Goal: Task Accomplishment & Management: Complete application form

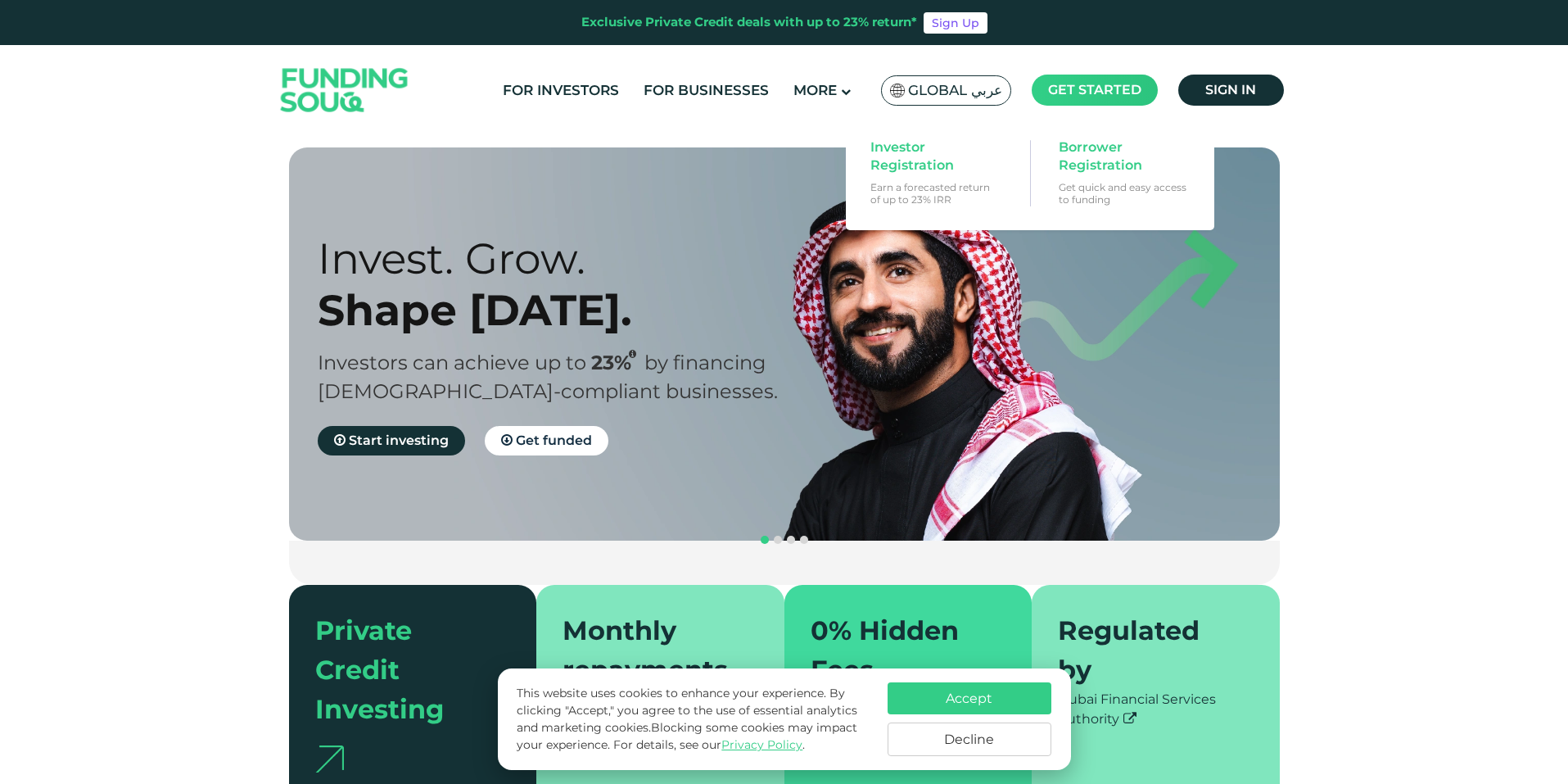
click at [1103, 86] on span "Get started" at bounding box center [1095, 90] width 93 height 16
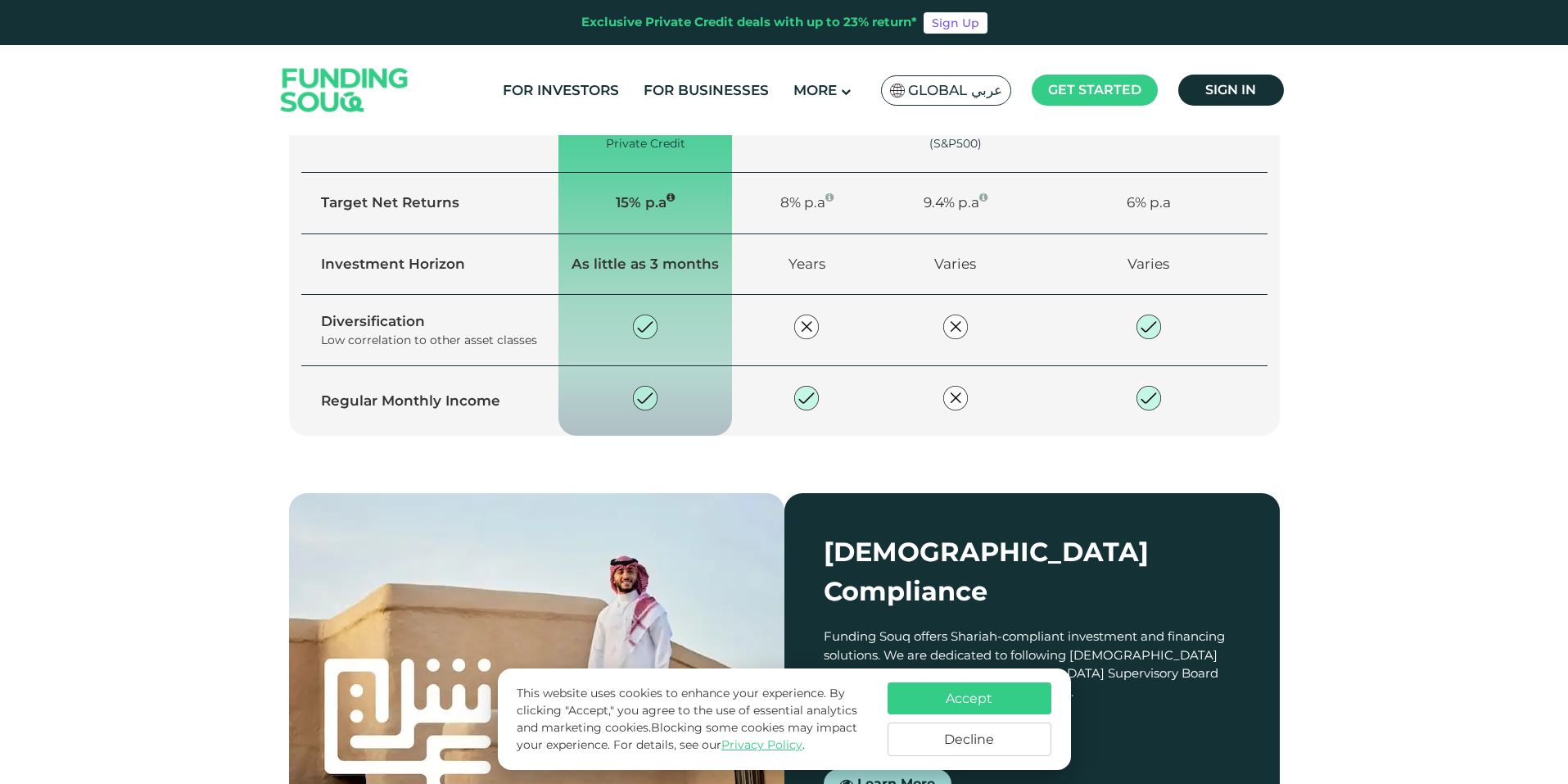
scroll to position [901, 0]
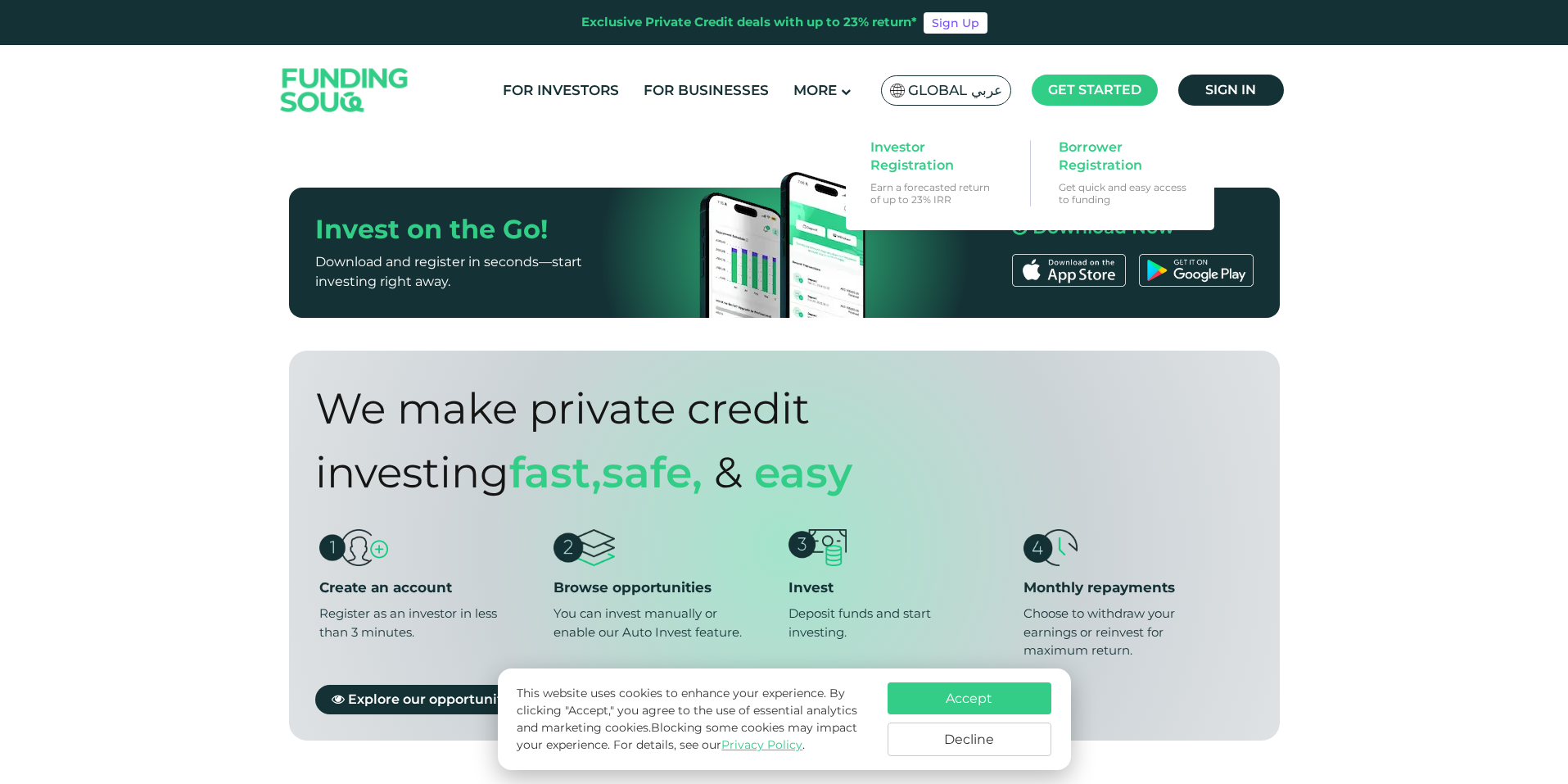
click at [1062, 91] on span "Get started" at bounding box center [1095, 90] width 93 height 16
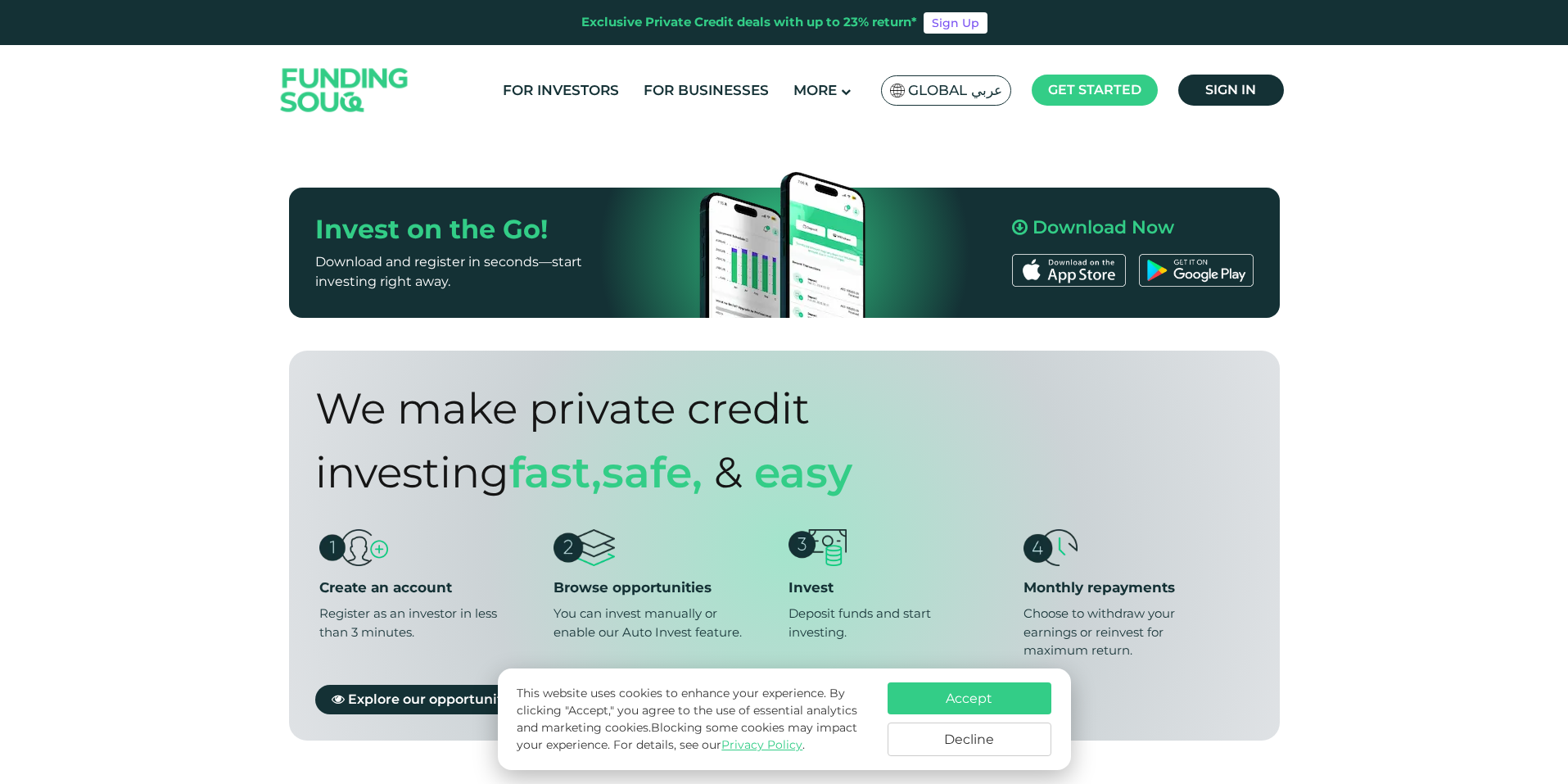
scroll to position [1310, 0]
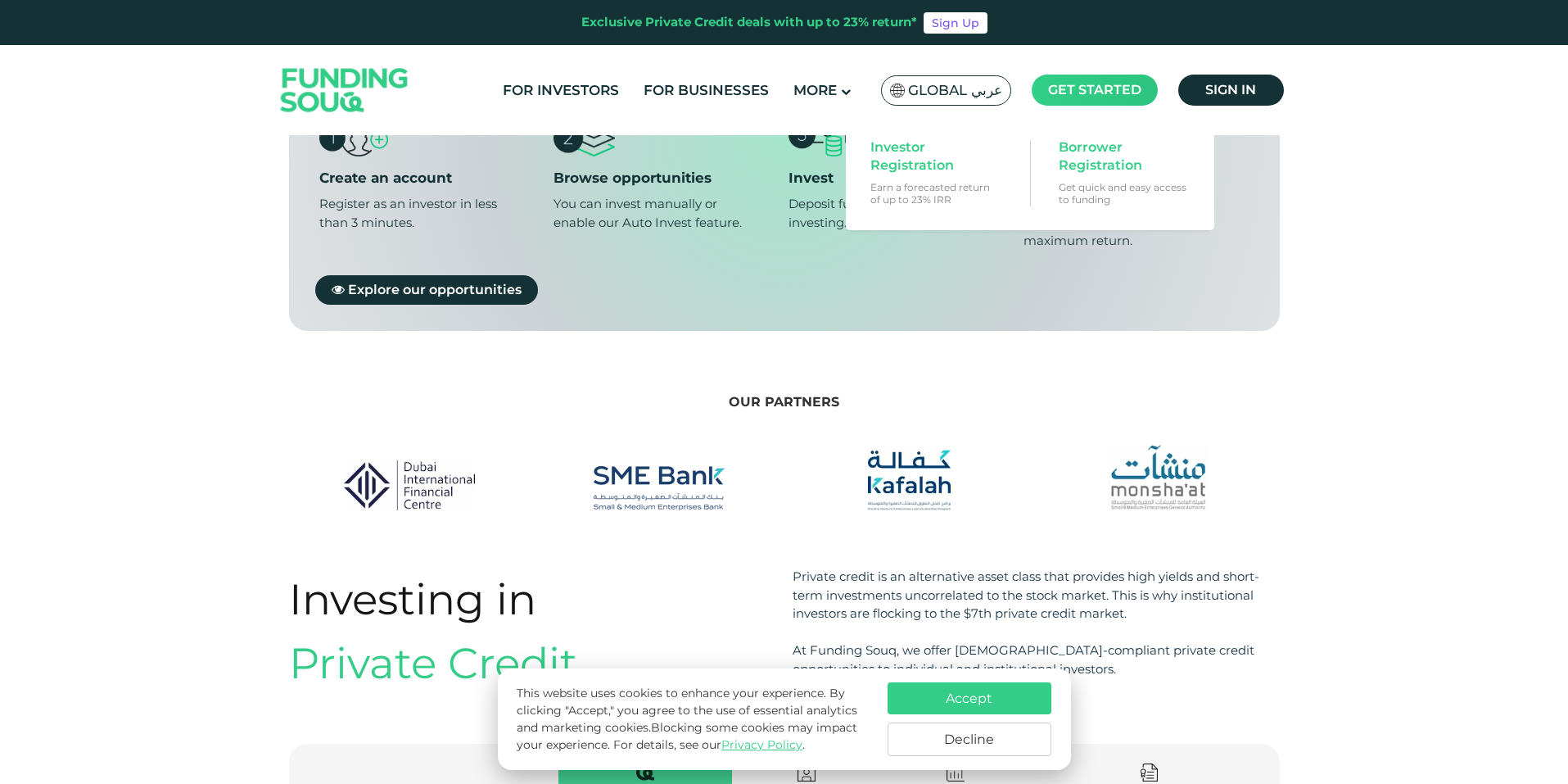
click at [1101, 82] on span "Get started" at bounding box center [1095, 90] width 93 height 16
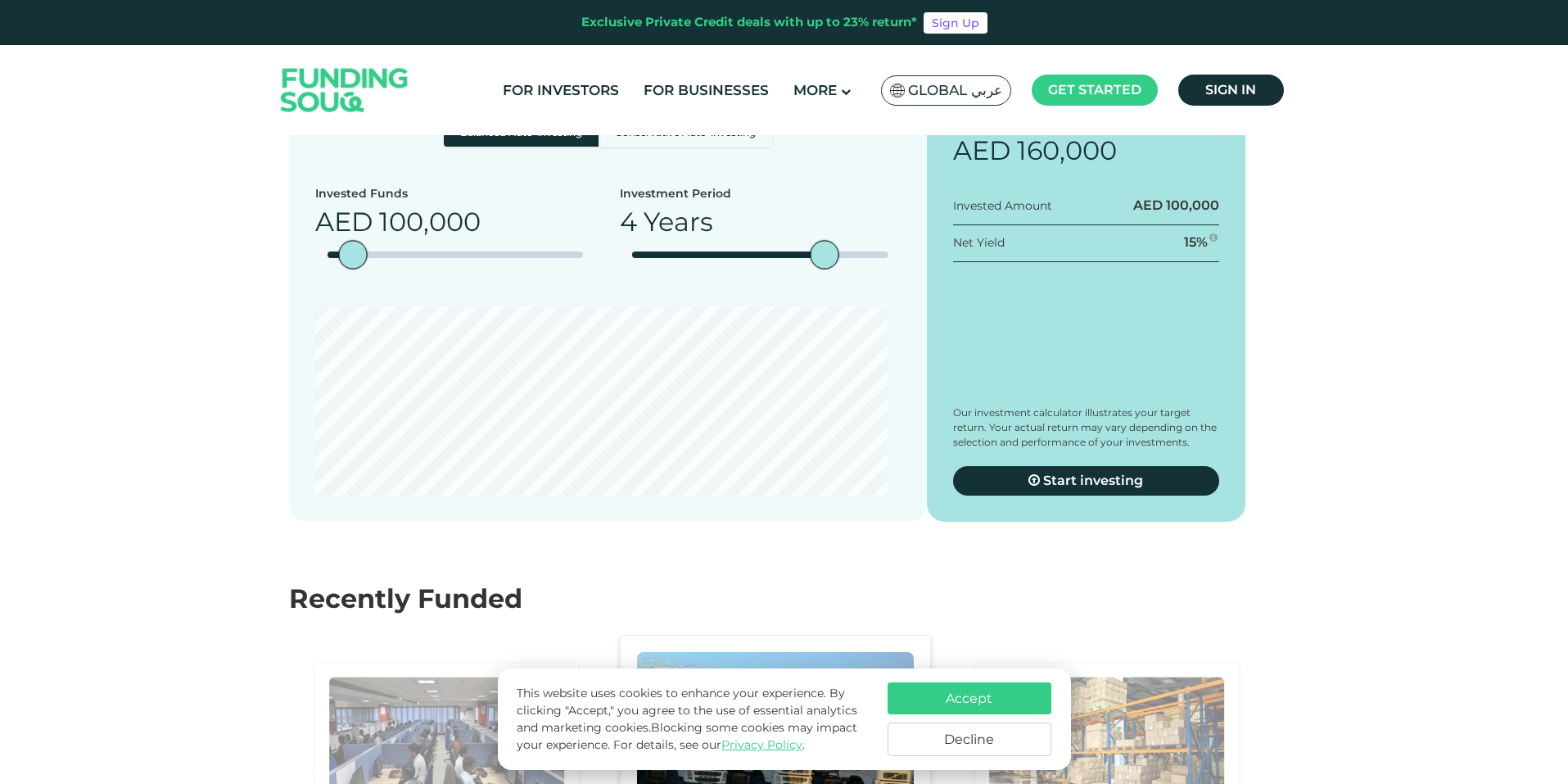
scroll to position [2948, 0]
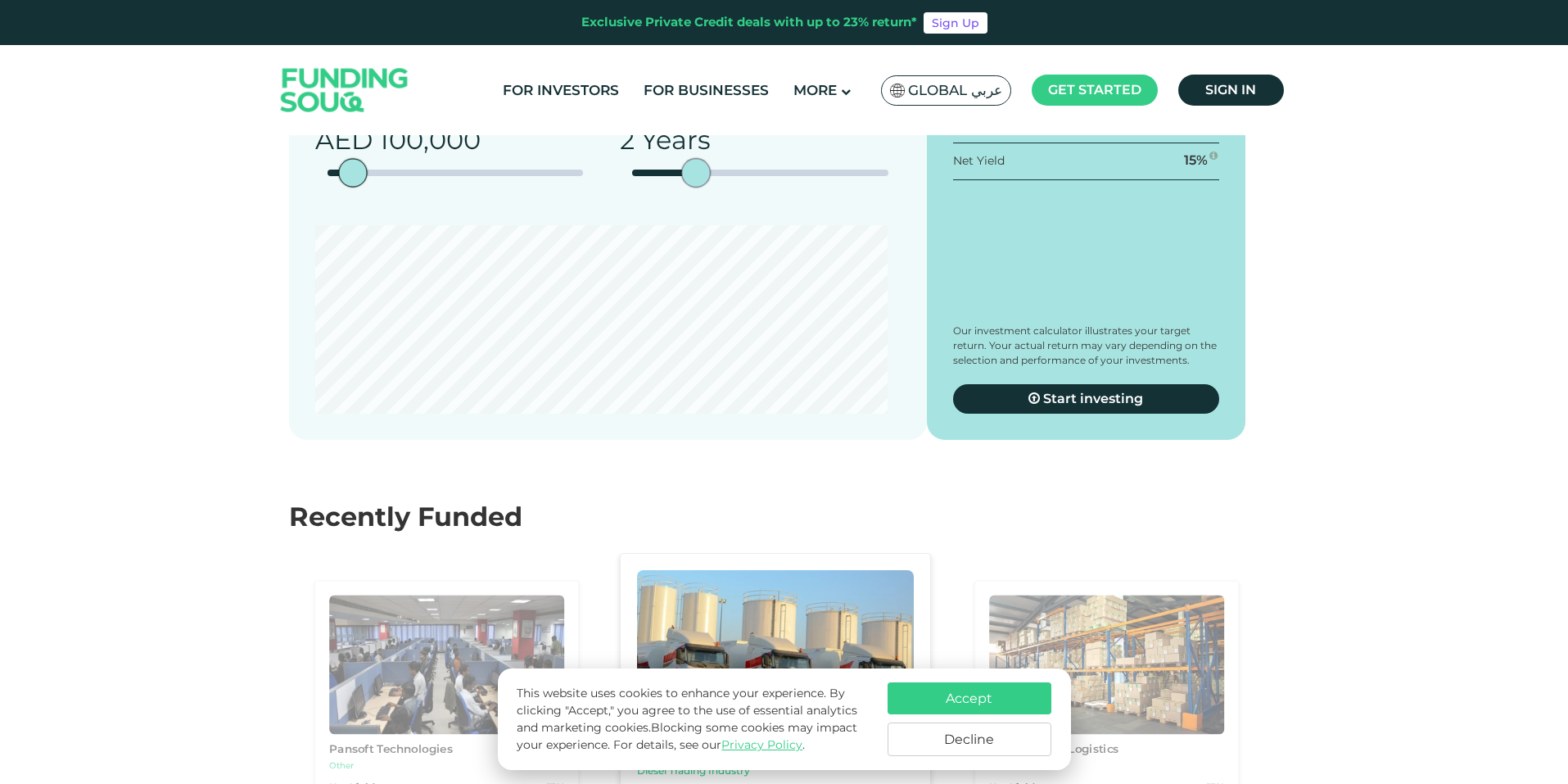
type tc-range-slider "1"
drag, startPoint x: 829, startPoint y: 381, endPoint x: 627, endPoint y: 379, distance: 202.0
click at [627, 188] on div "date slider" at bounding box center [632, 173] width 28 height 28
type tc-range-slider "10000"
drag, startPoint x: 363, startPoint y: 365, endPoint x: 295, endPoint y: 369, distance: 68.1
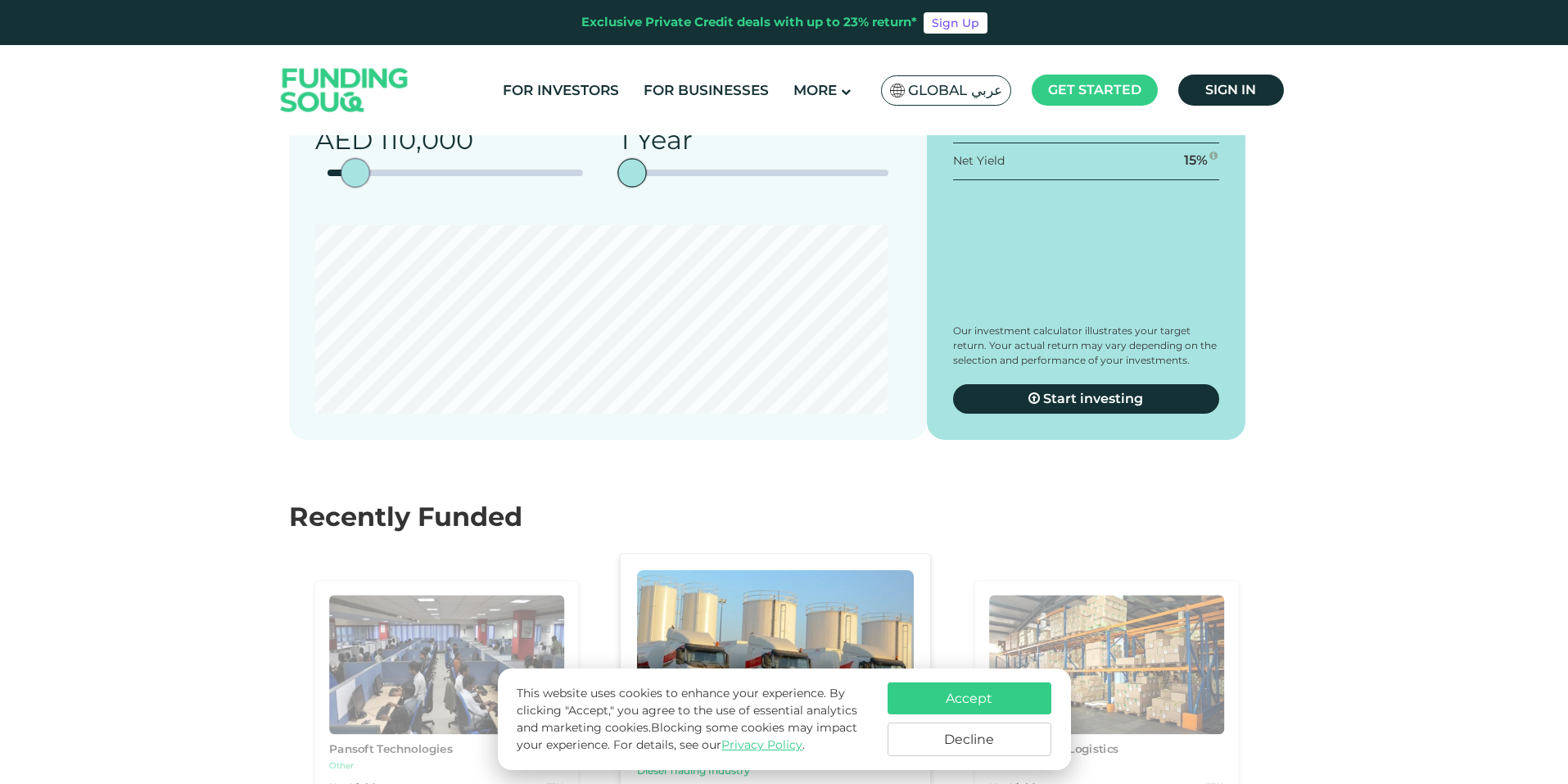
click at [301, 369] on div "Balanced Auto-investing Conservative Auto-investing Invested Funds AED 110,000 …" at bounding box center [607, 225] width 638 height 430
click at [338, 188] on div "amount slider" at bounding box center [329, 173] width 28 height 28
type tc-range-slider "130000"
drag, startPoint x: 1224, startPoint y: 435, endPoint x: 1232, endPoint y: 430, distance: 9.4
click at [1230, 433] on div "Total Cash Return AED 149,500 Invested Amount AED 130,000 Net Yield 15 %" at bounding box center [1086, 225] width 319 height 430
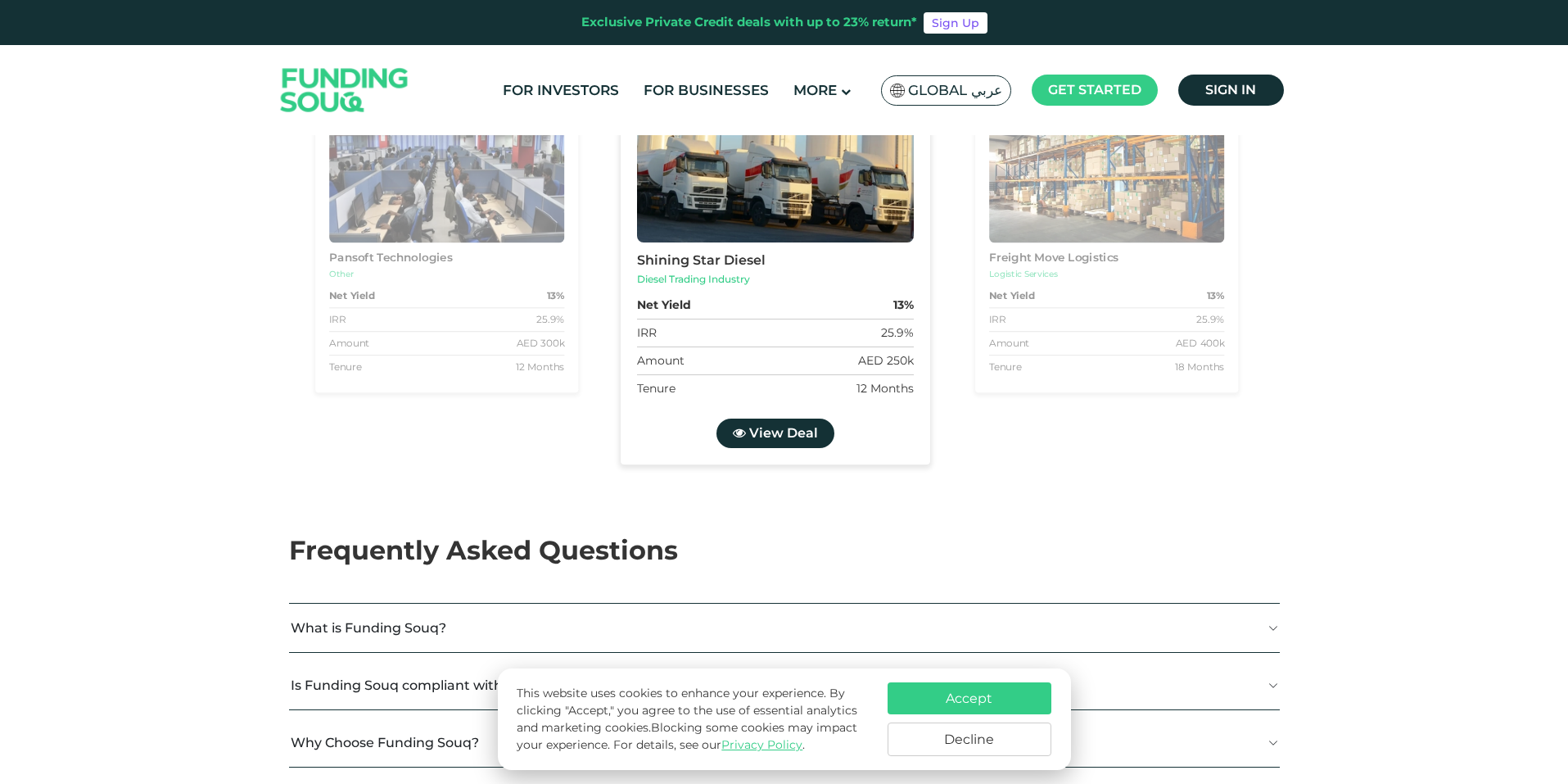
scroll to position [3849, 0]
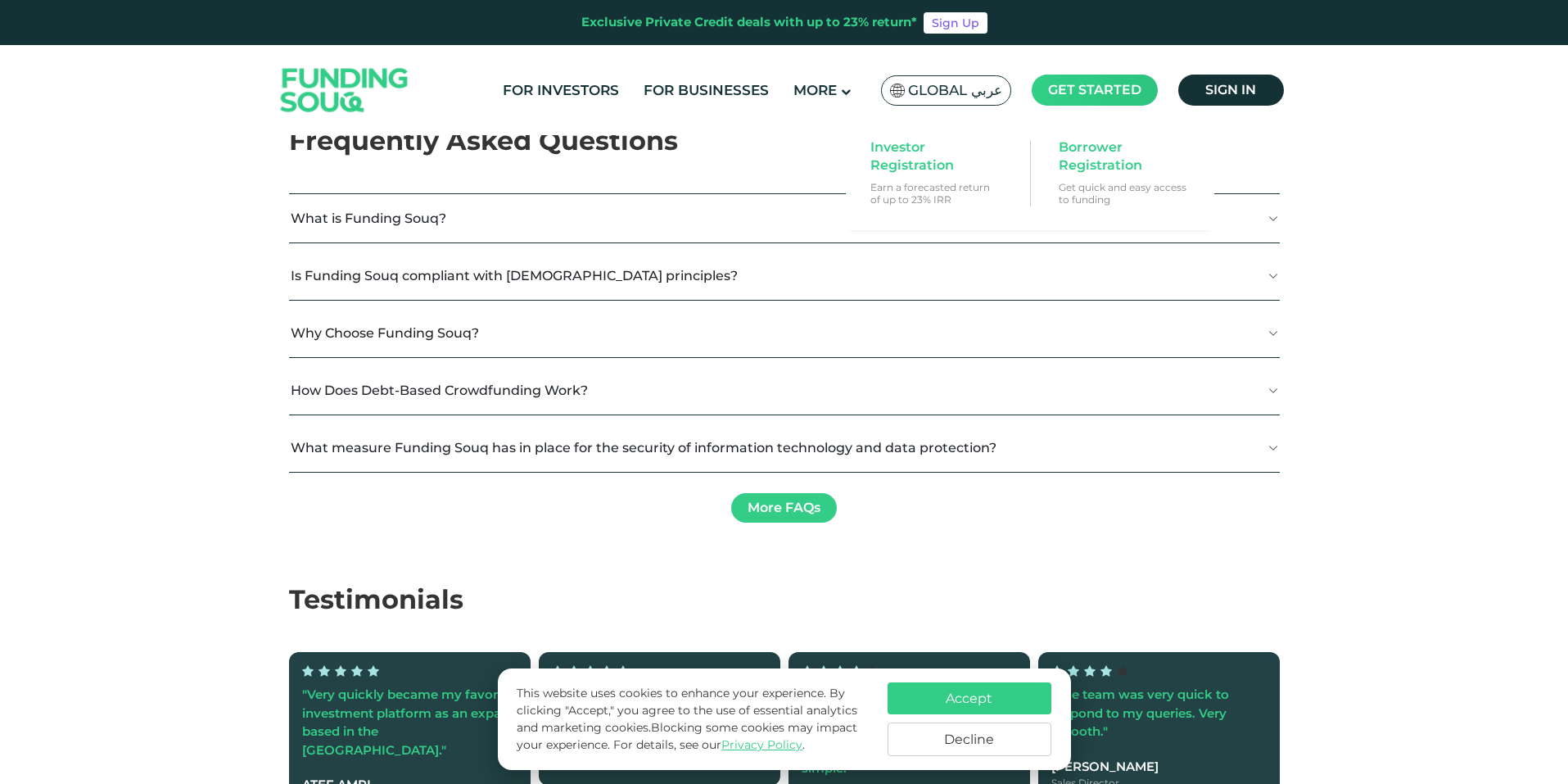
click at [1126, 87] on span "Get started" at bounding box center [1095, 90] width 93 height 16
click at [944, 164] on span "Investor Registration" at bounding box center [934, 156] width 126 height 36
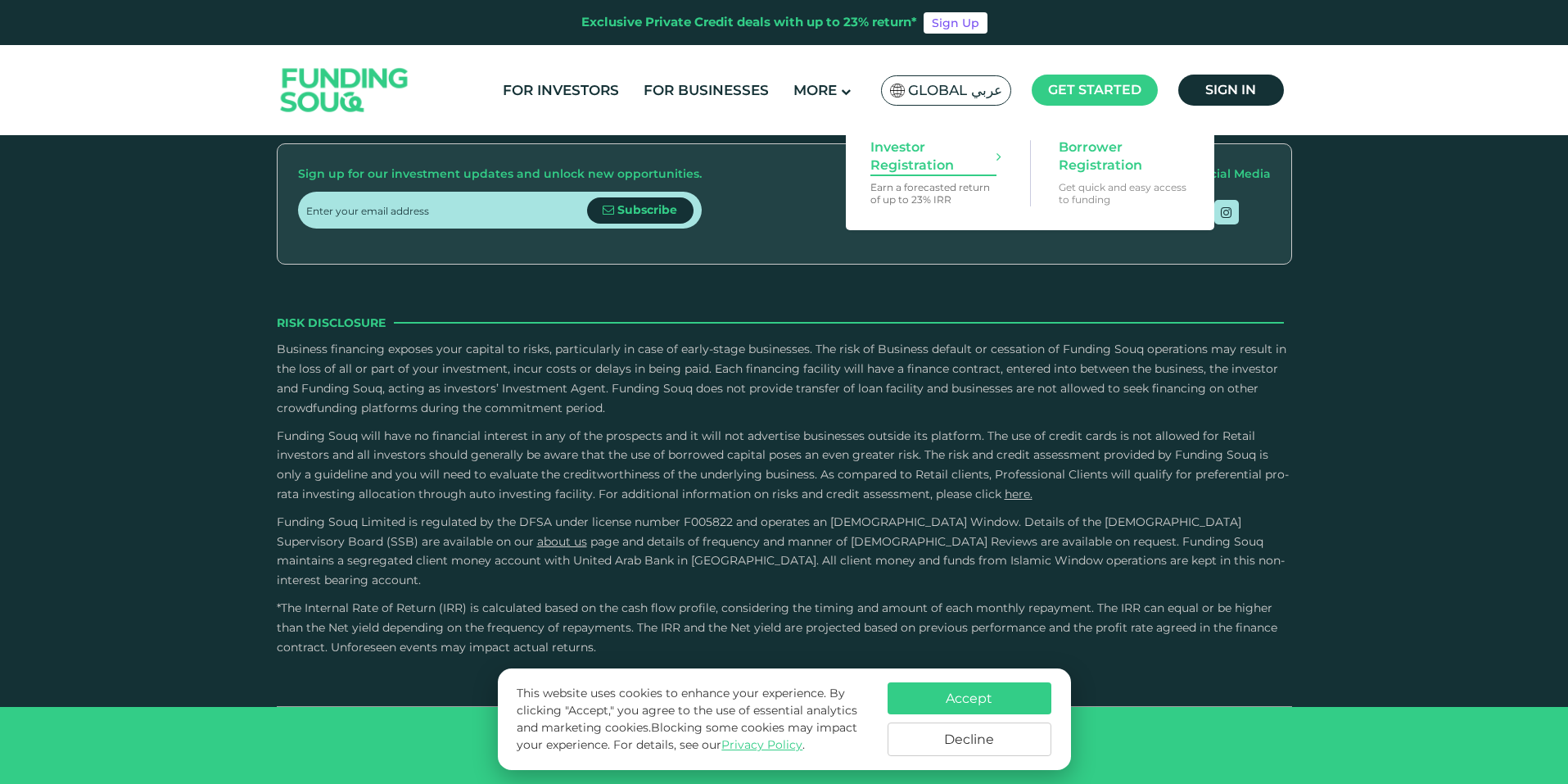
click at [917, 148] on span "Investor Registration" at bounding box center [934, 156] width 126 height 36
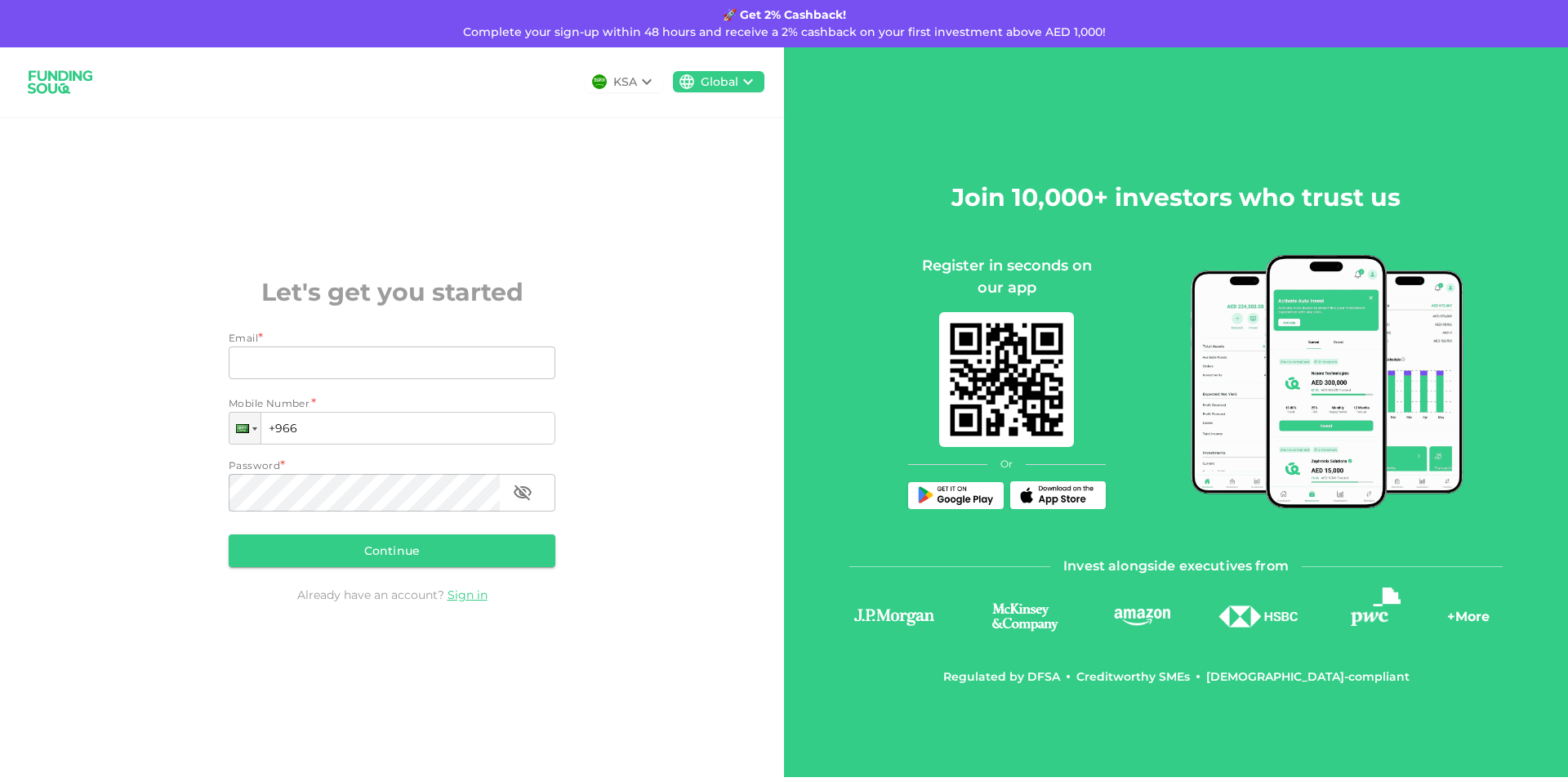
click at [370, 454] on div "Email * Email Email Mobile Number * Phone +966 Password * Password Password Con…" at bounding box center [392, 452] width 327 height 243
click at [247, 433] on div at bounding box center [244, 429] width 13 height 9
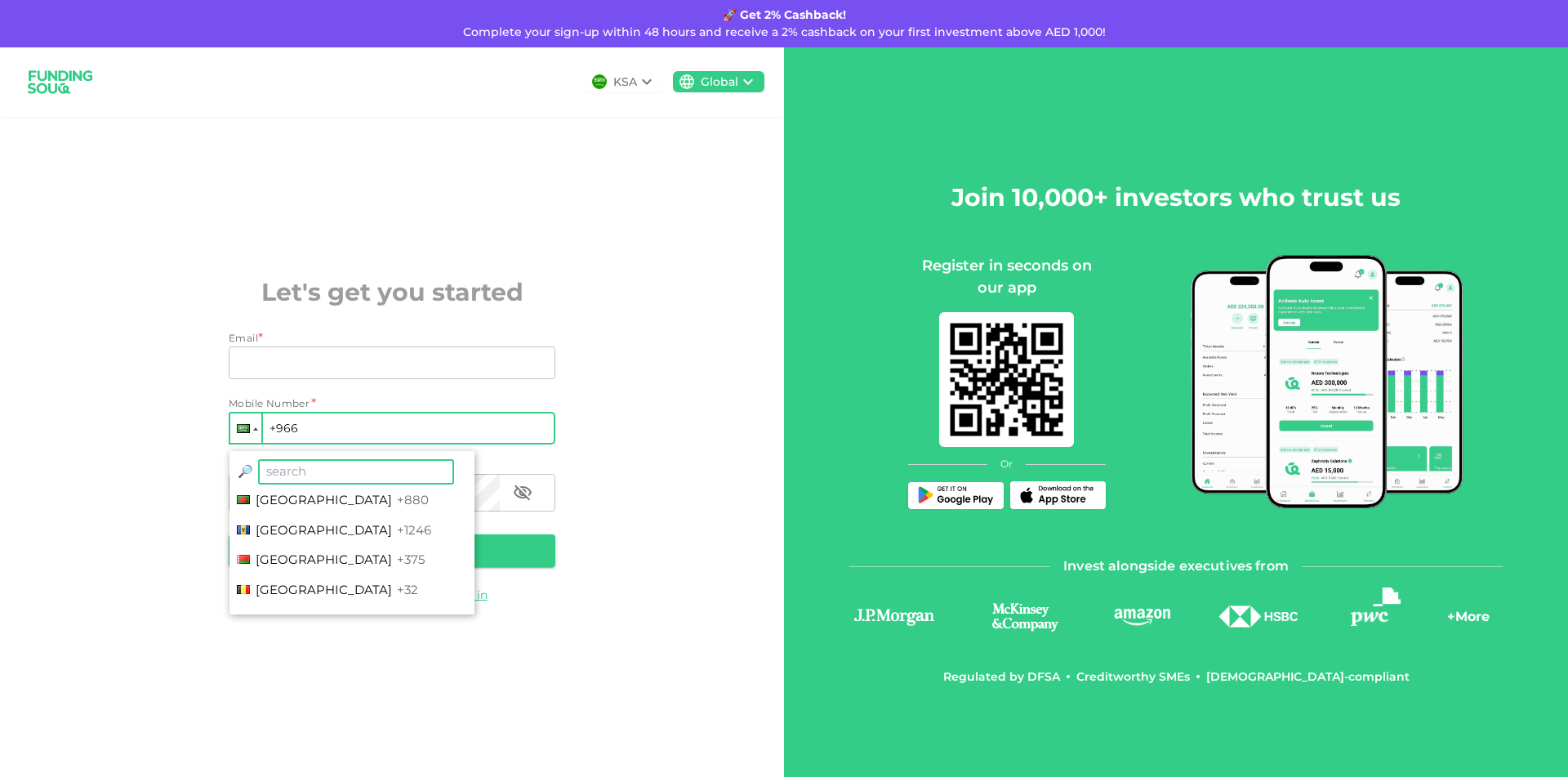
scroll to position [409, 0]
click at [295, 559] on span "Bahrain" at bounding box center [323, 551] width 136 height 16
type input "+973"
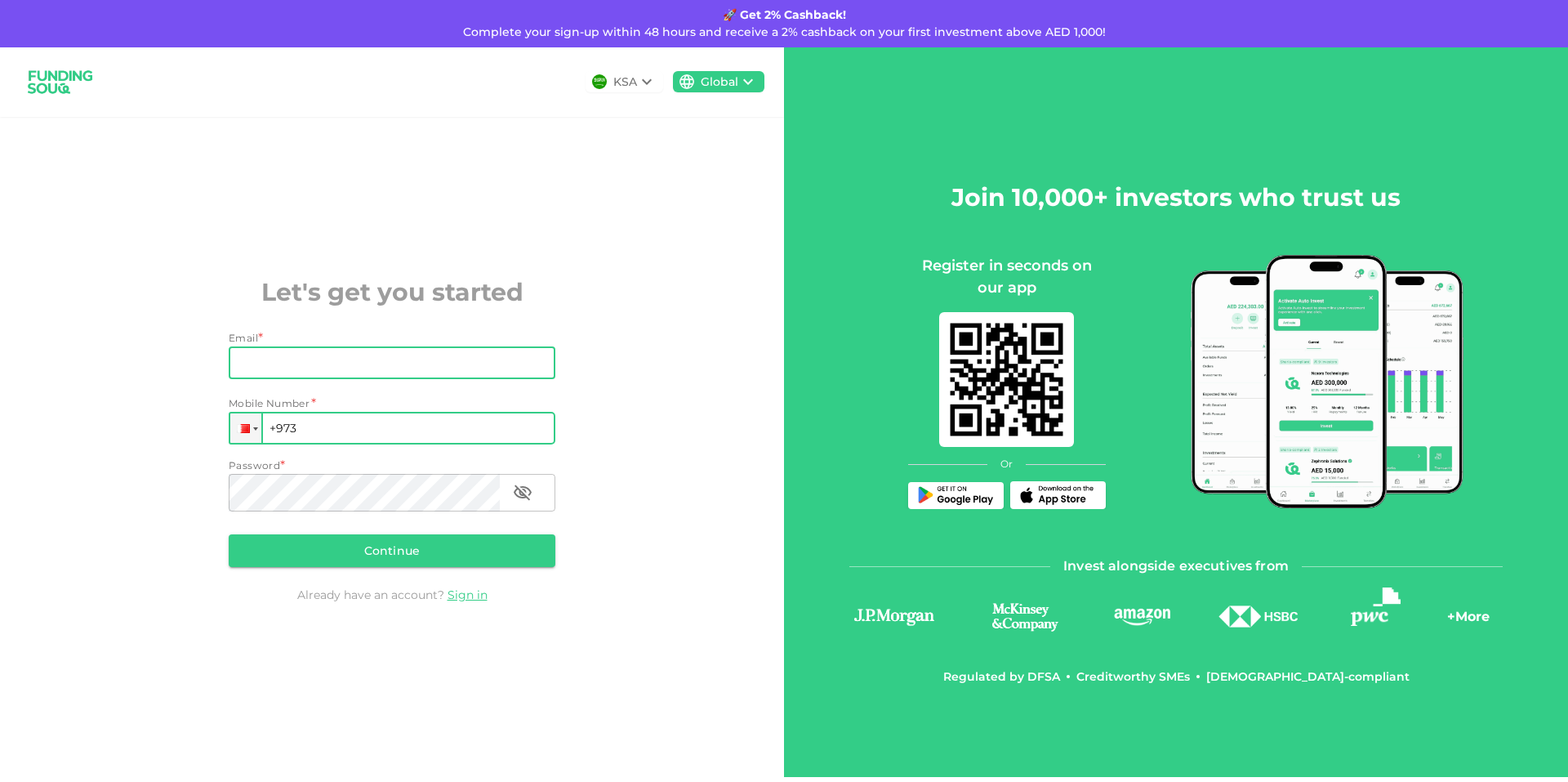
click at [323, 362] on input "Email" at bounding box center [383, 363] width 308 height 33
drag, startPoint x: 460, startPoint y: 364, endPoint x: 410, endPoint y: 362, distance: 50.0
click at [410, 362] on input "Ahmed.omran1479@gmail.com" at bounding box center [383, 363] width 308 height 33
type input "Ahmed.omran1479@icloud.com"
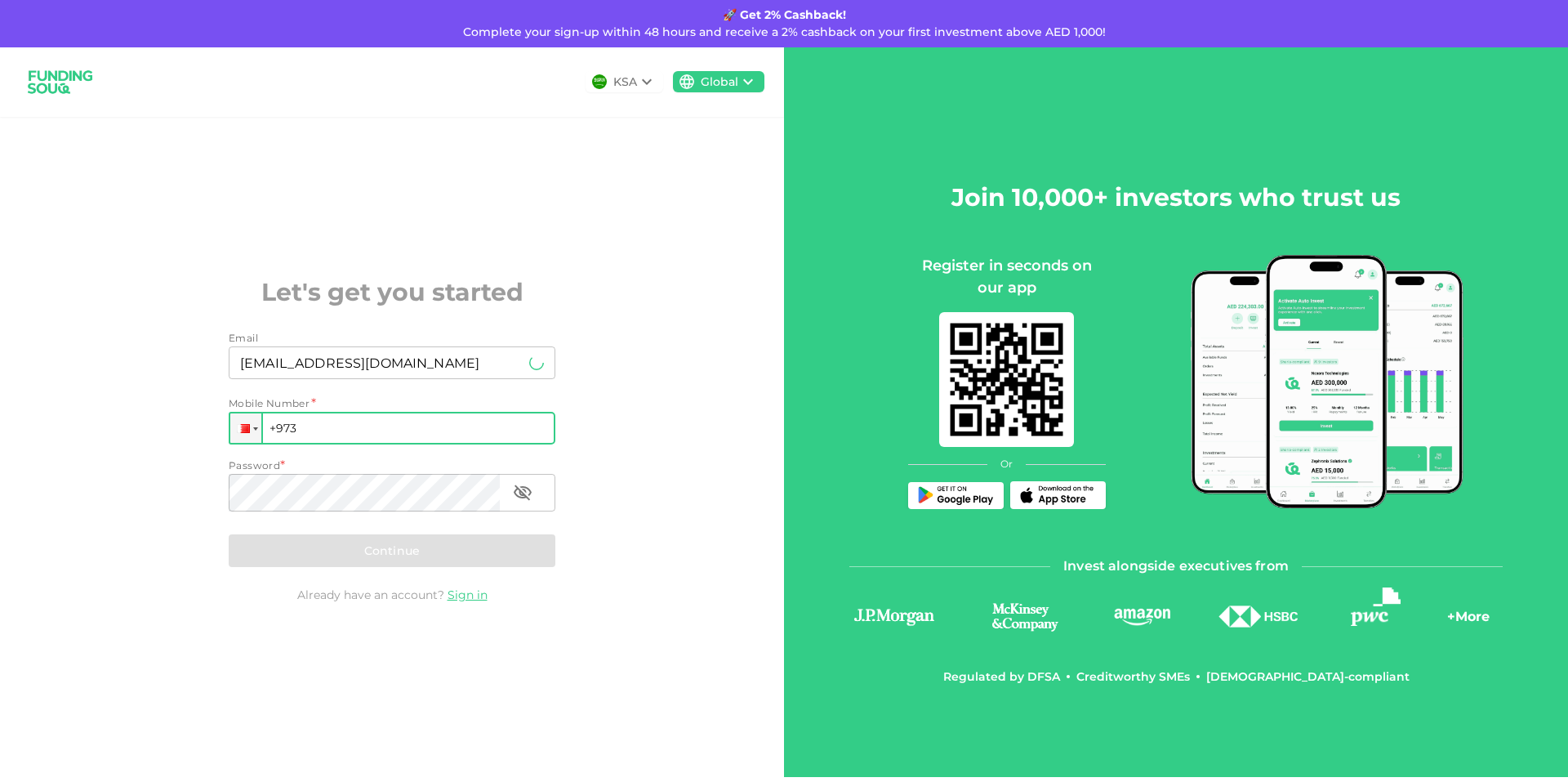
click at [405, 430] on input "+973" at bounding box center [392, 428] width 327 height 33
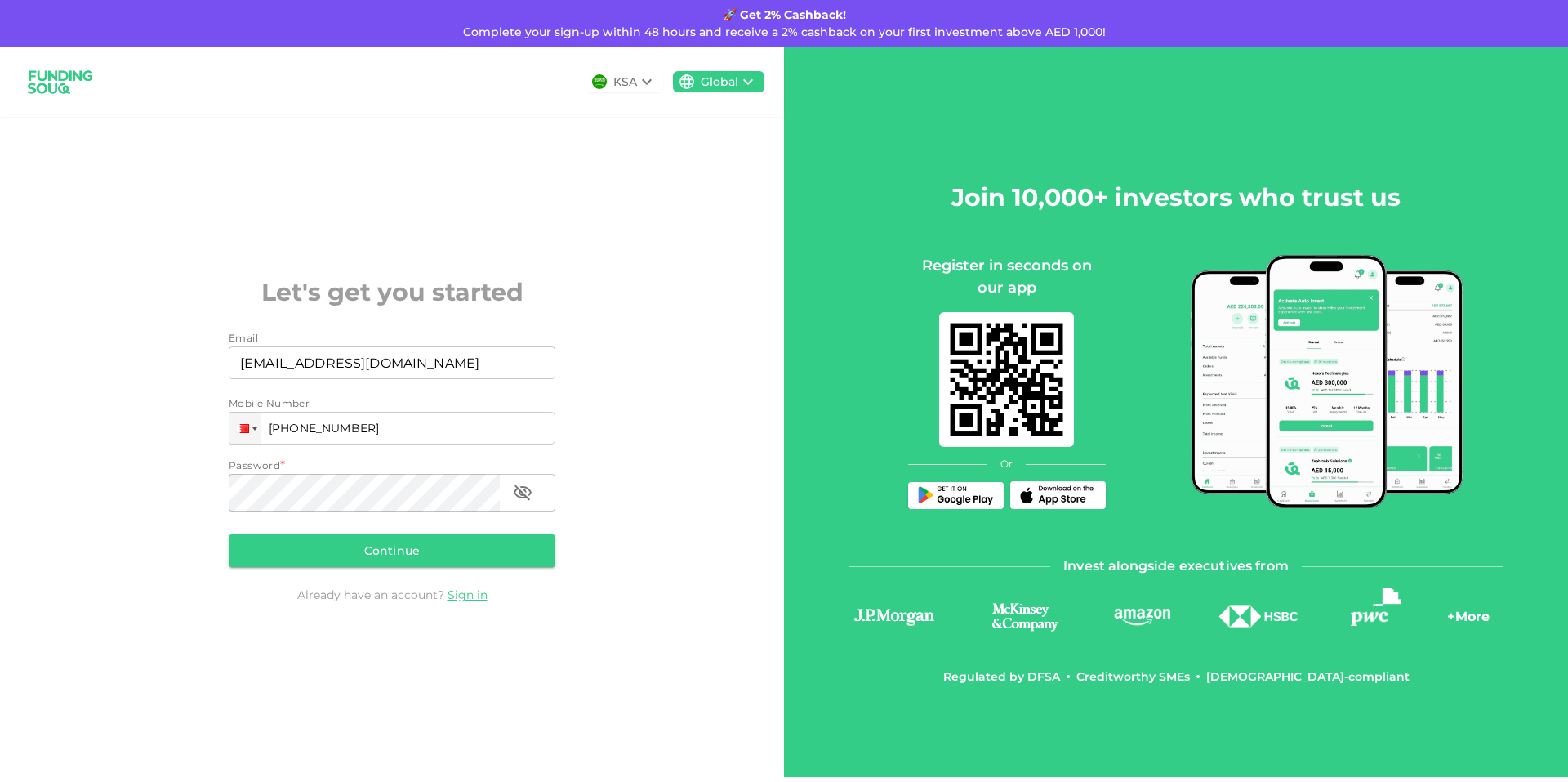
type input "+973 322 382 28"
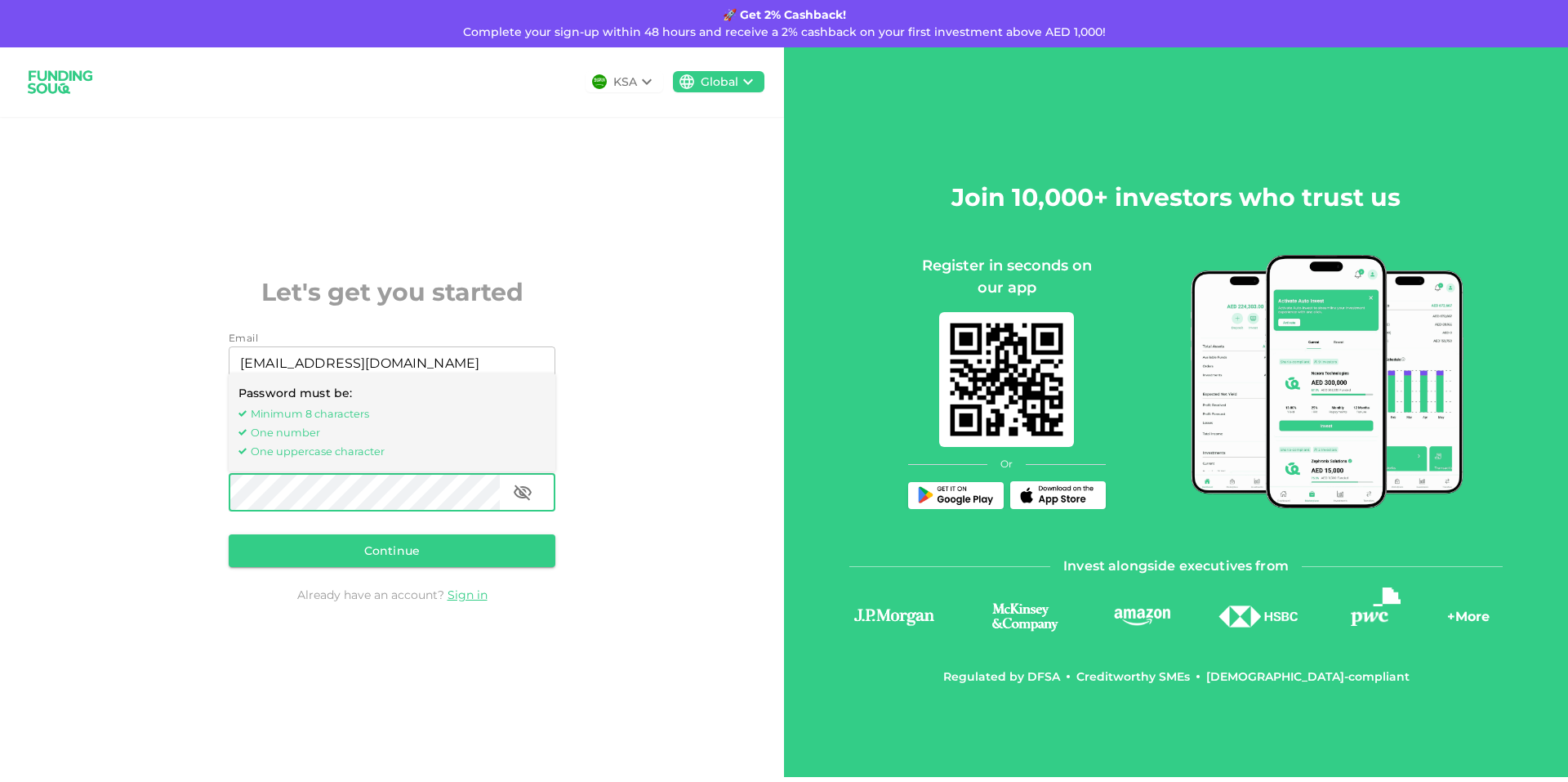
click at [523, 500] on icon "button" at bounding box center [523, 492] width 18 height 16
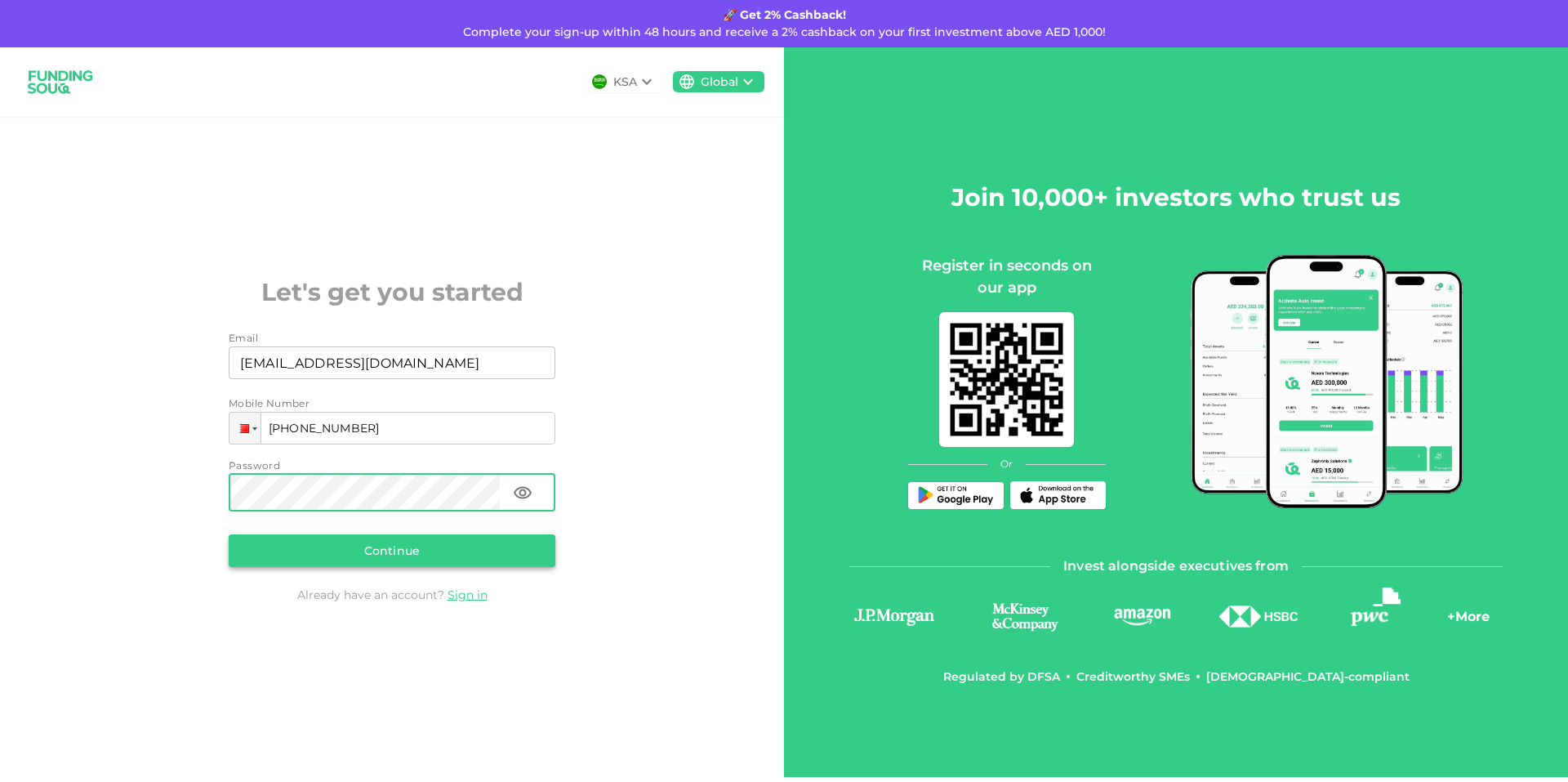
click at [405, 567] on button "Continue" at bounding box center [392, 550] width 327 height 33
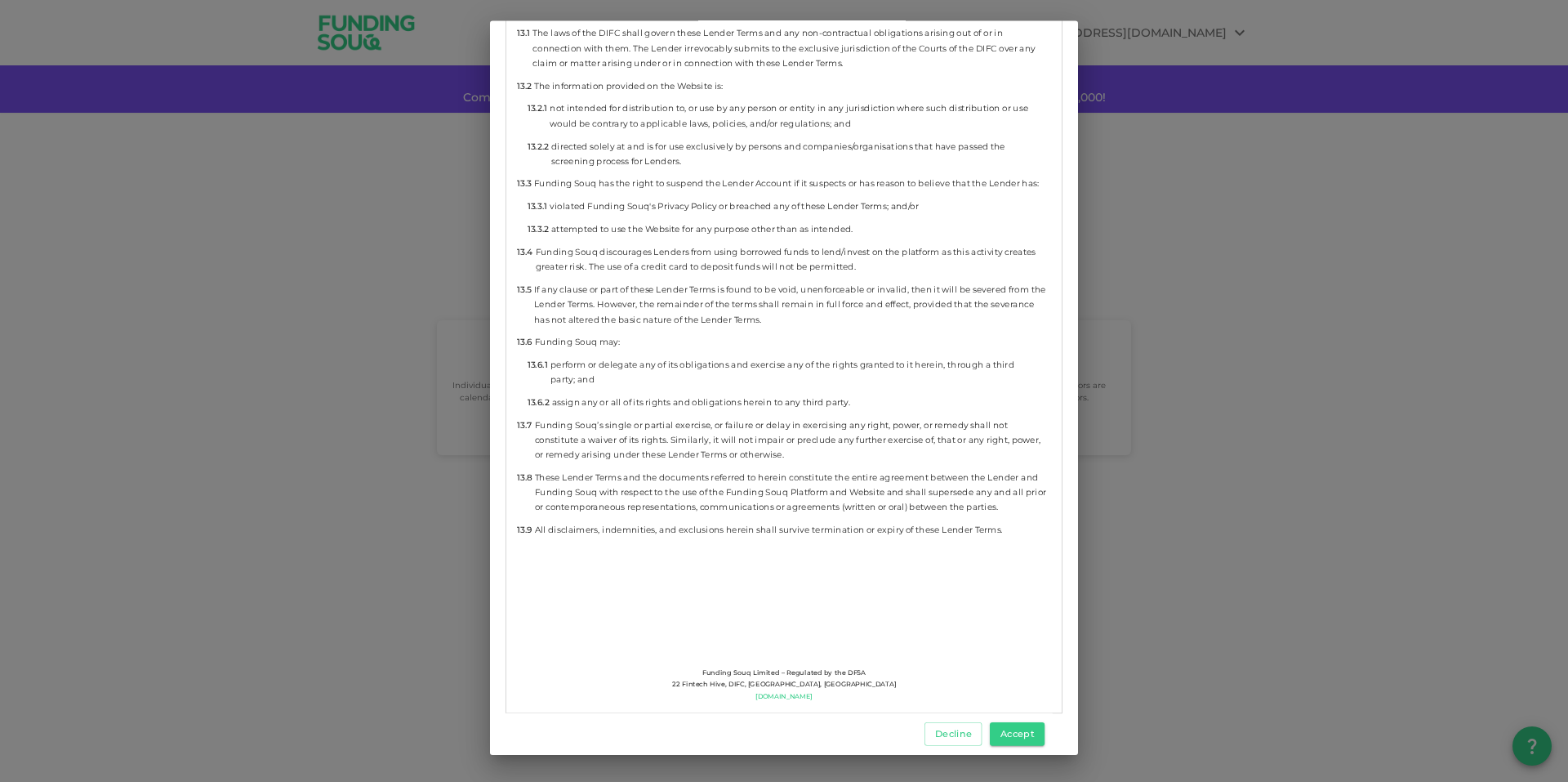
scroll to position [9514, 0]
click at [1018, 736] on button "Accept" at bounding box center [1017, 734] width 55 height 24
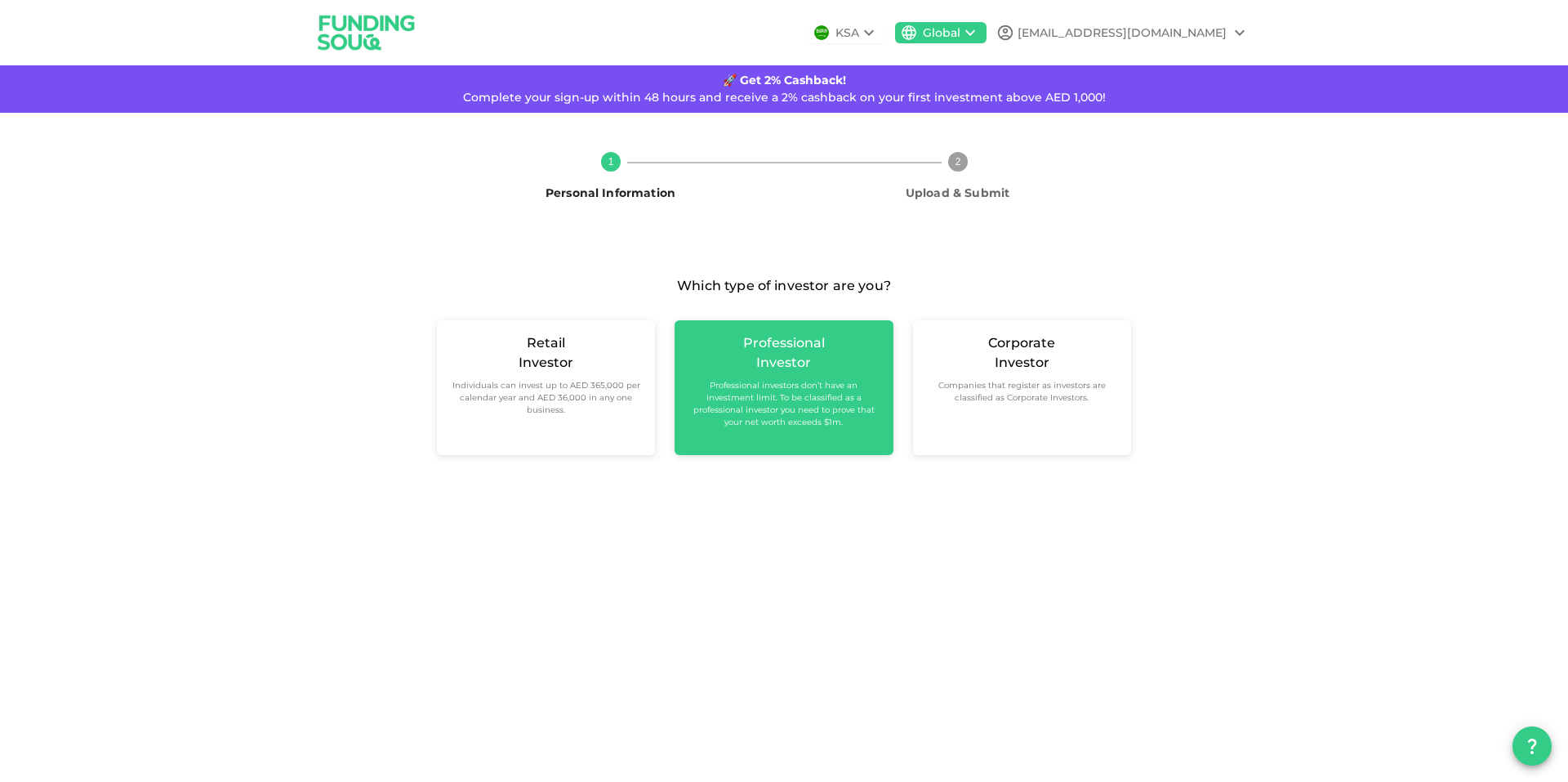
click at [761, 353] on div "Professional" at bounding box center [784, 342] width 82 height 19
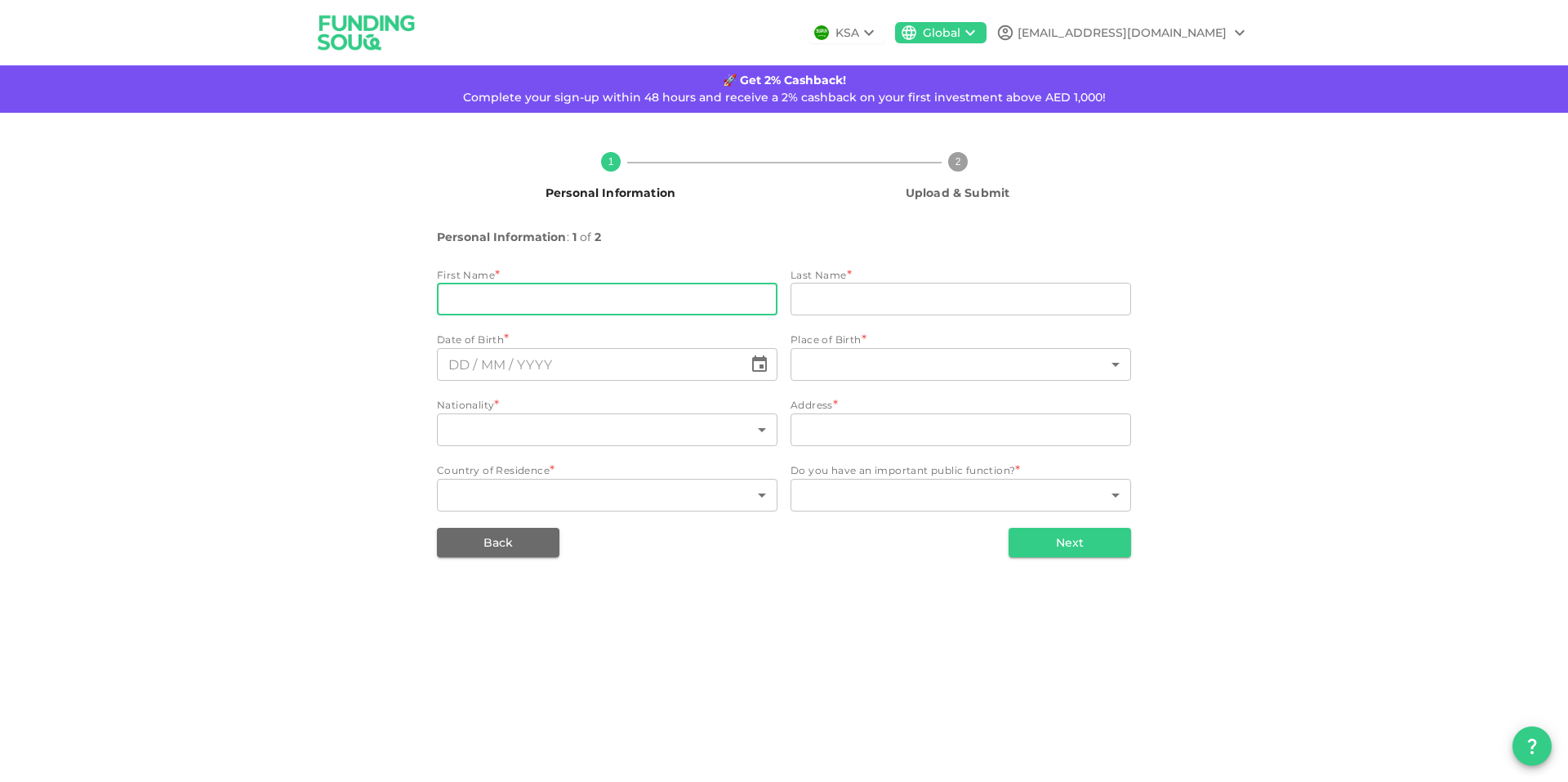
click at [575, 316] on input "firstName" at bounding box center [607, 299] width 340 height 33
click at [593, 183] on span "1 Personal Information" at bounding box center [610, 176] width 334 height 49
click at [607, 168] on text "1" at bounding box center [610, 162] width 5 height 12
click at [574, 316] on input "firstName" at bounding box center [607, 299] width 340 height 33
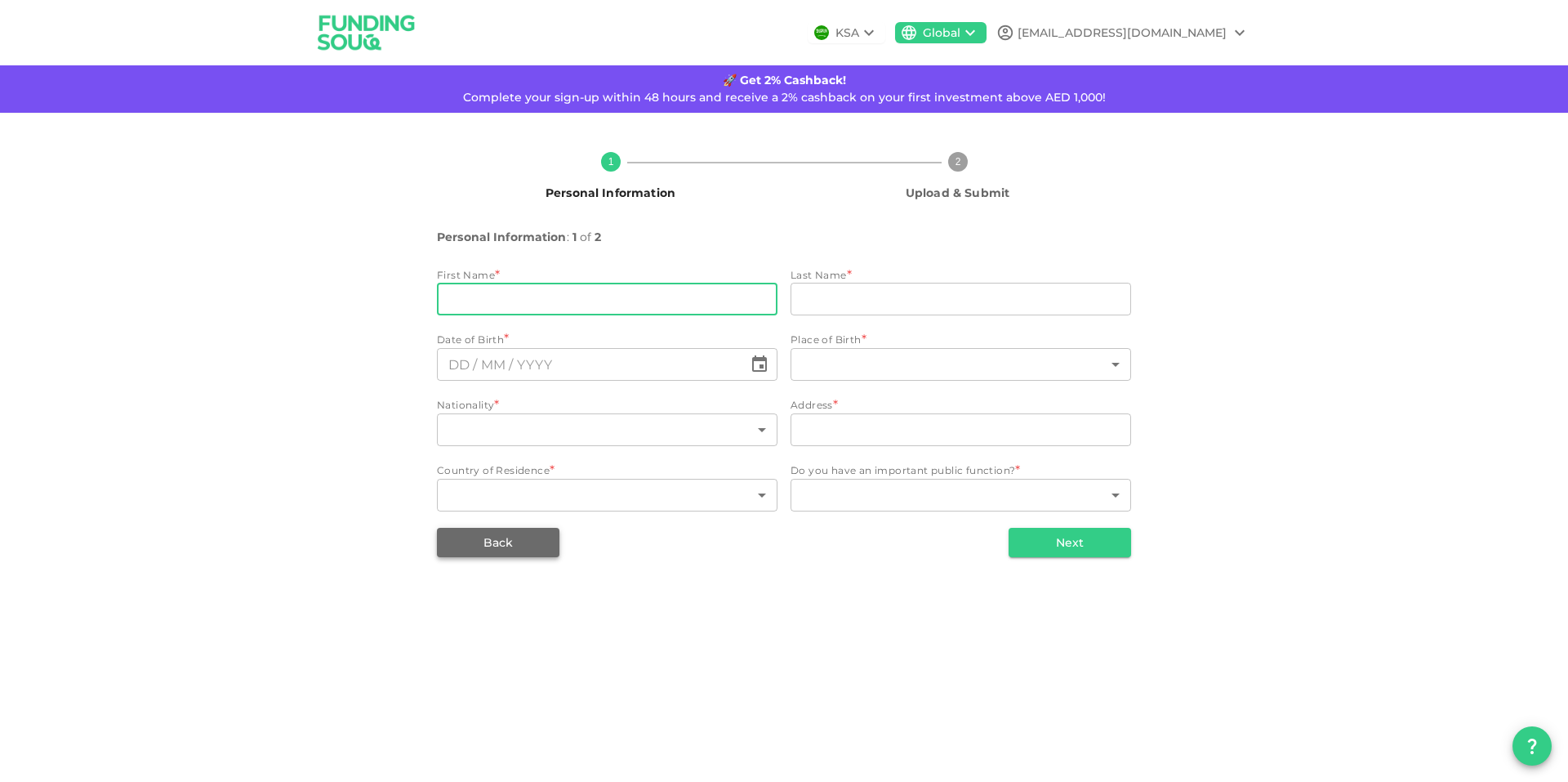
click at [529, 557] on button "Back" at bounding box center [498, 542] width 122 height 29
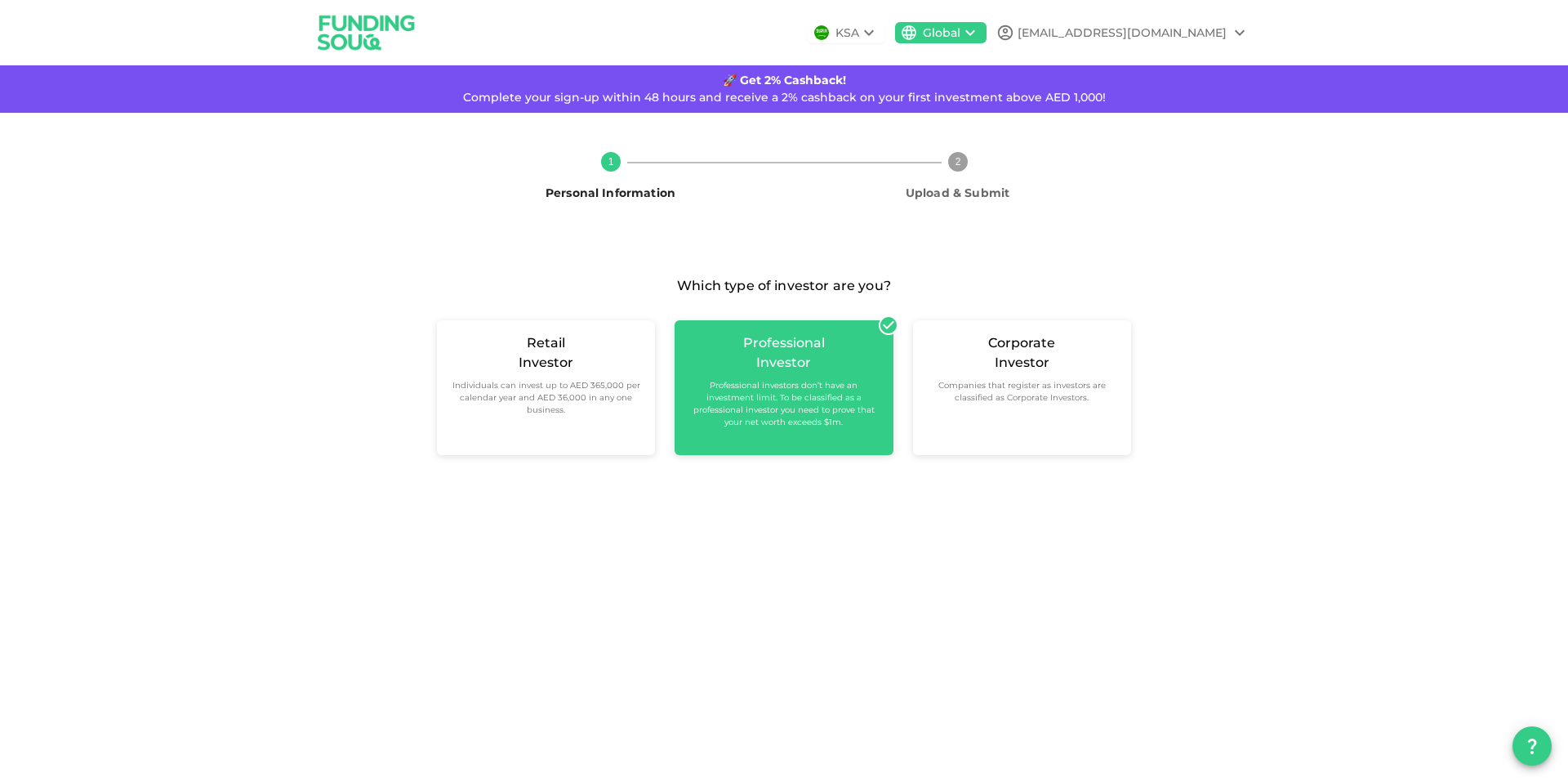
click at [859, 559] on div "KSA Global Ahmed.omran1479@icloud.com 🚀 Get 2% Cashback! Complete your sign-up …" at bounding box center [784, 391] width 1568 height 782
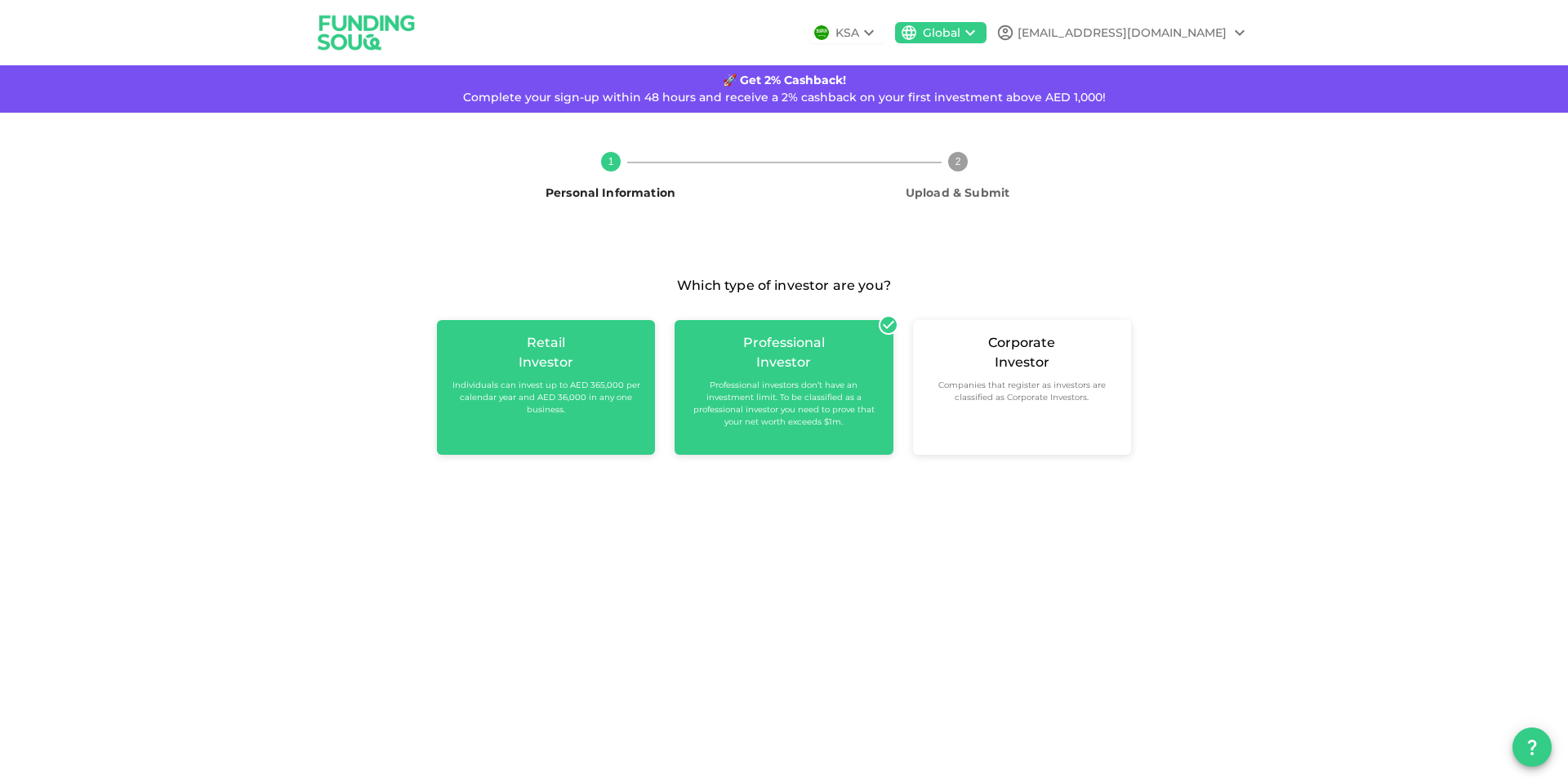
click at [588, 455] on div "Retail Investor Individuals can invest up to AED 365,000 per calendar year and …" at bounding box center [545, 388] width 218 height 135
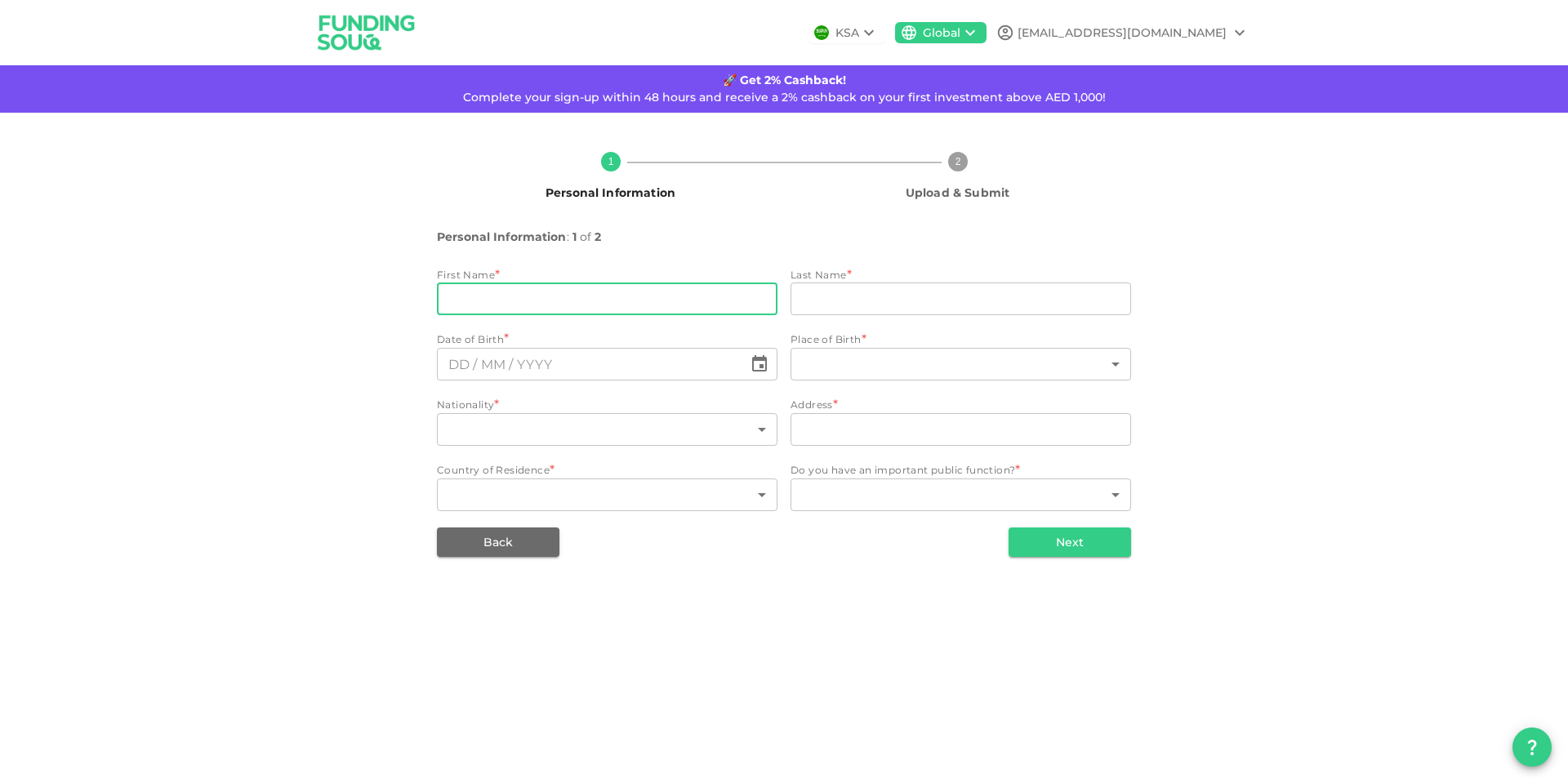
click at [618, 316] on input "firstName" at bounding box center [607, 299] width 340 height 33
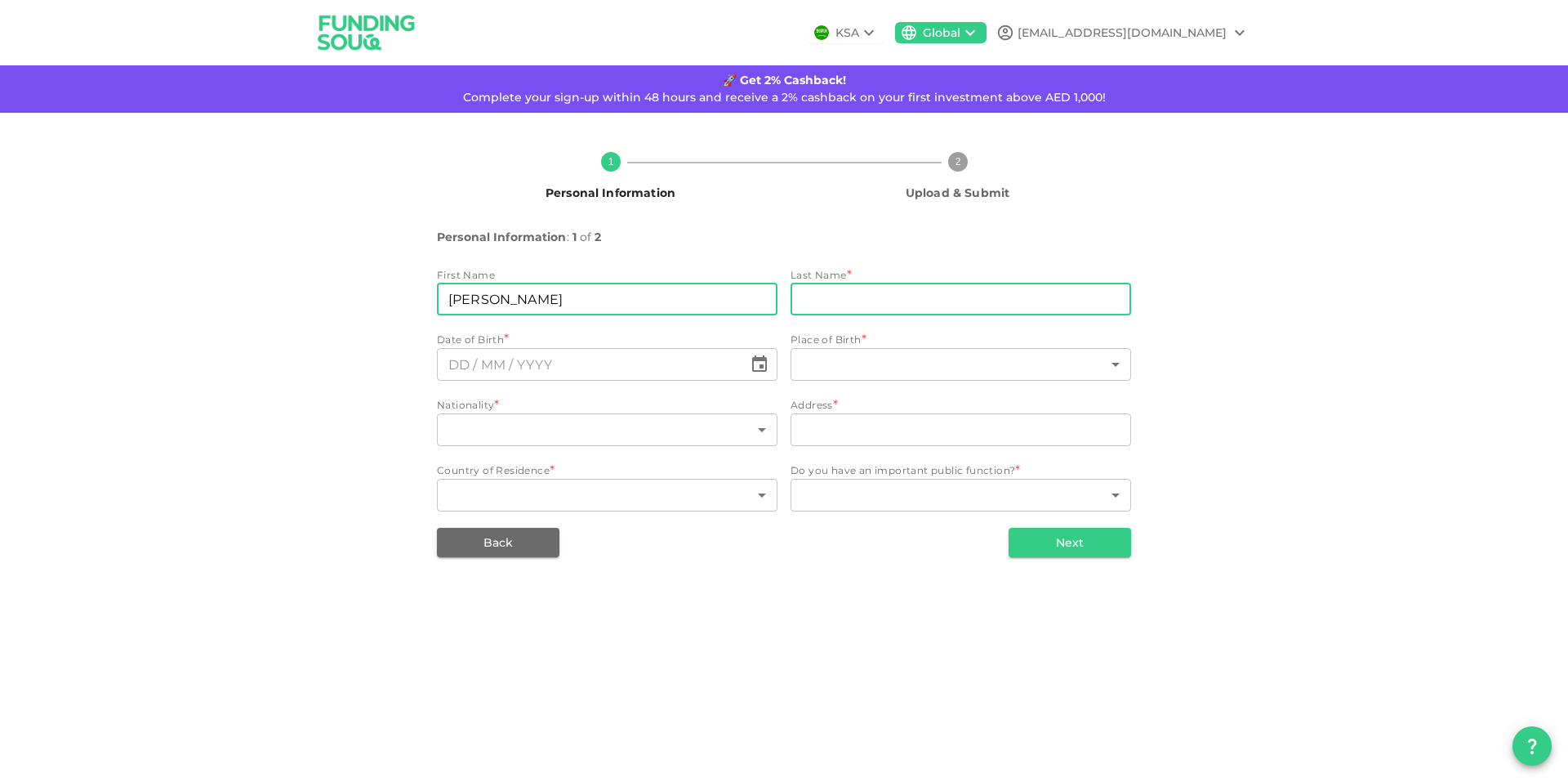
type input "Ahmed"
click at [840, 316] on input "lastName" at bounding box center [961, 299] width 340 height 33
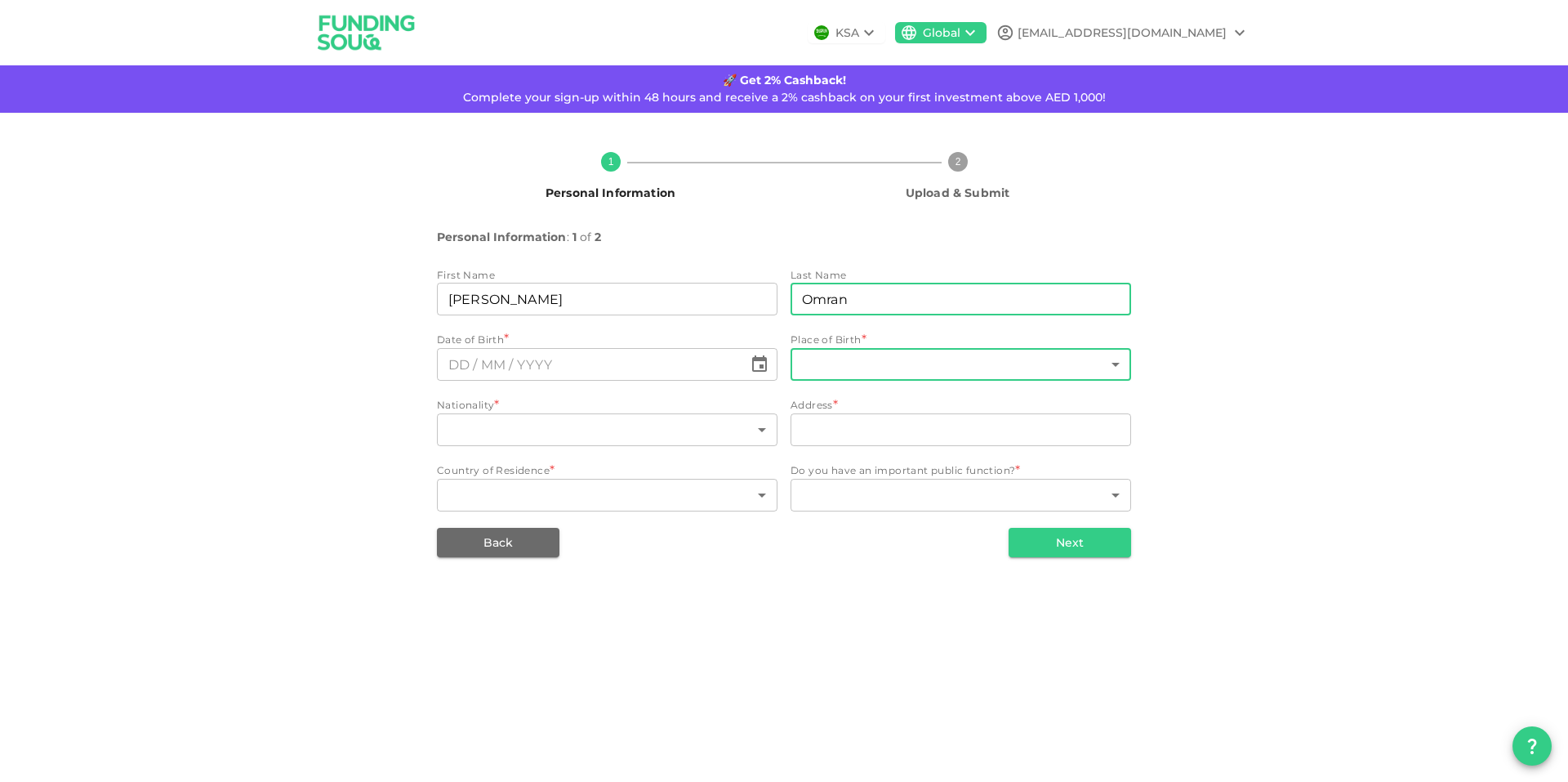
type input "Omran"
click at [834, 433] on body "KSA Global Ahmed.omran1479@icloud.com 🚀 Get 2% Cashback! Complete your sign-up …" at bounding box center [784, 391] width 1568 height 782
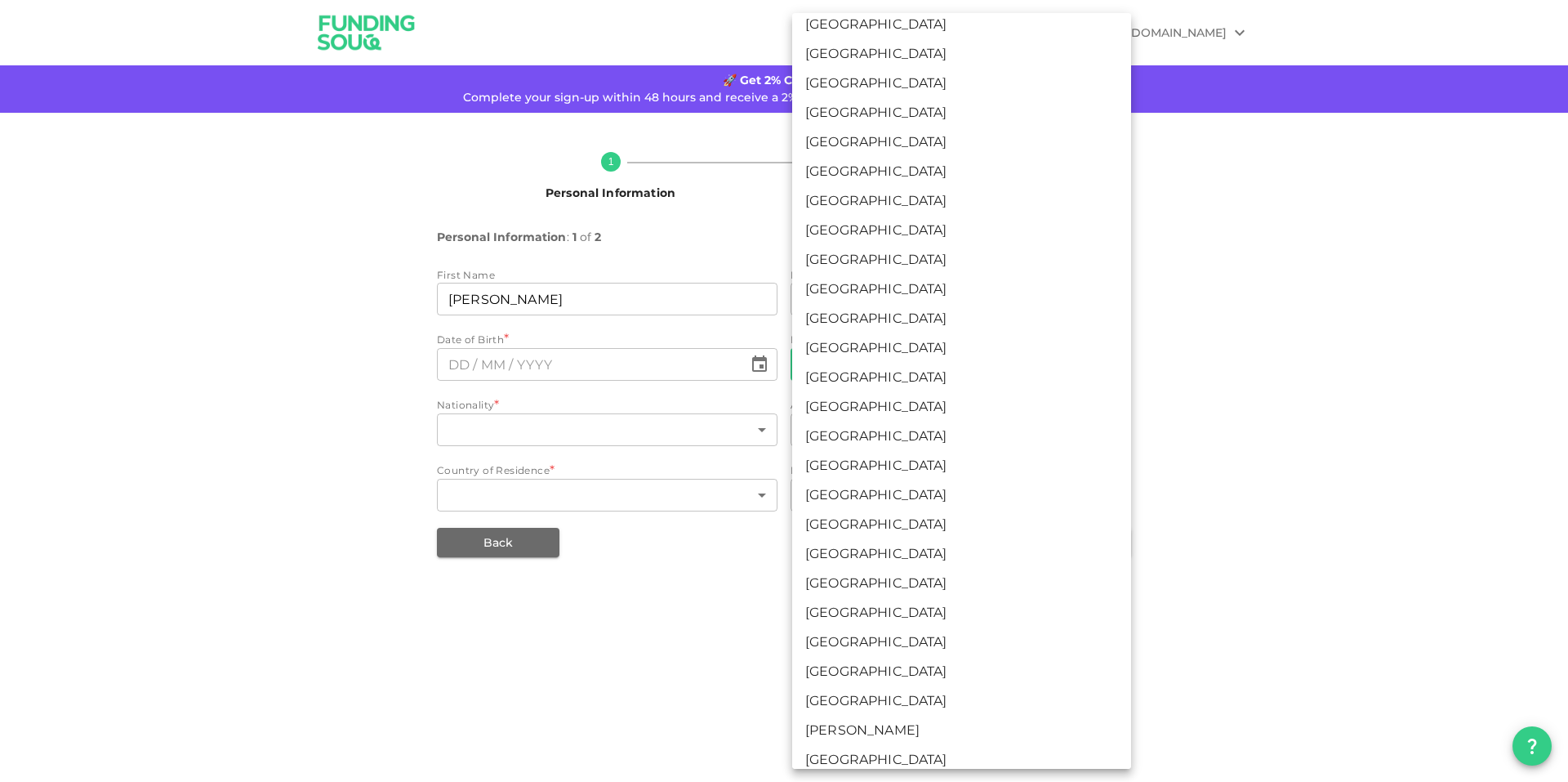
scroll to position [409, 0]
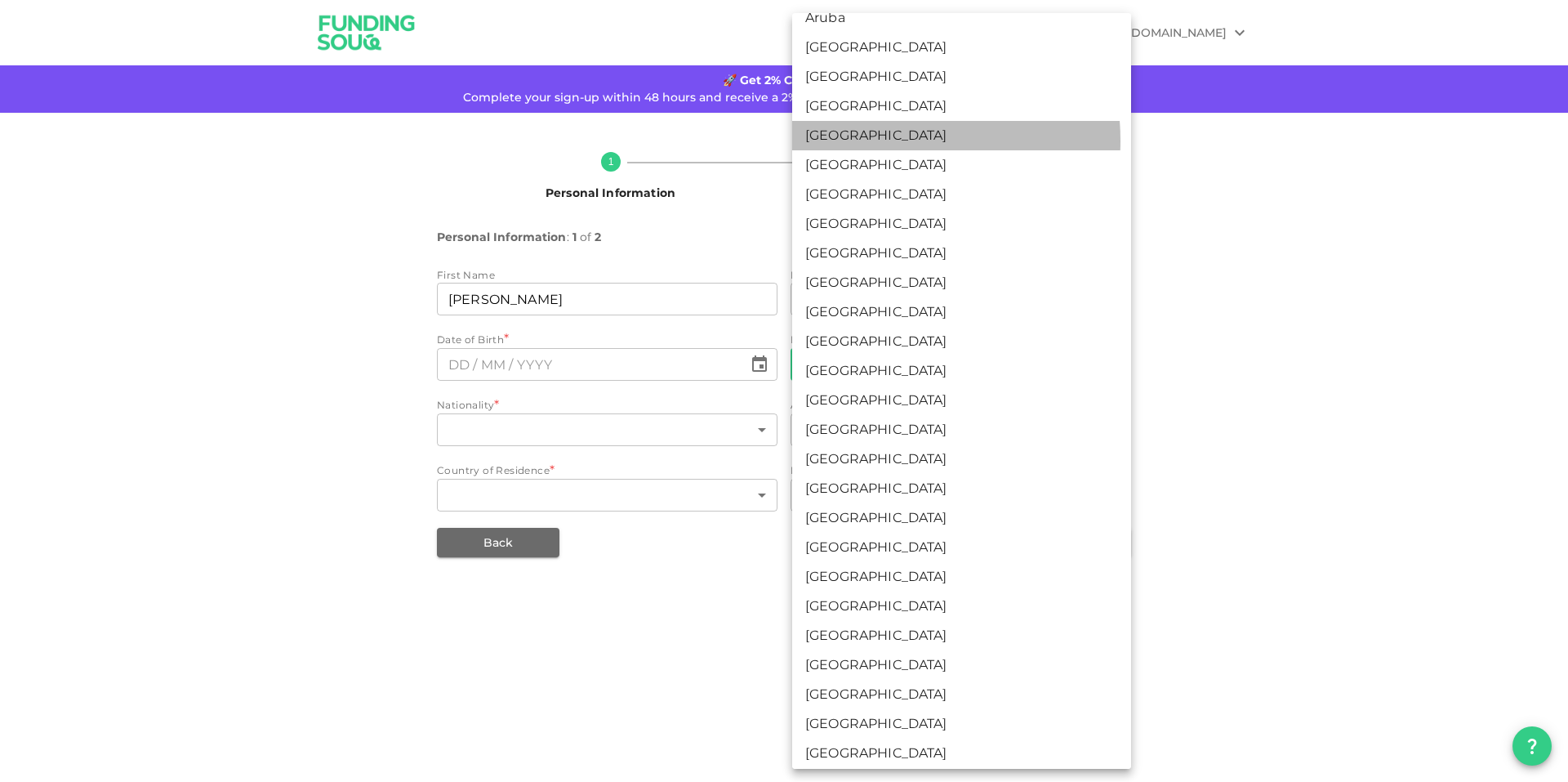
click at [868, 151] on li "Bahrain" at bounding box center [961, 135] width 338 height 29
type input "17"
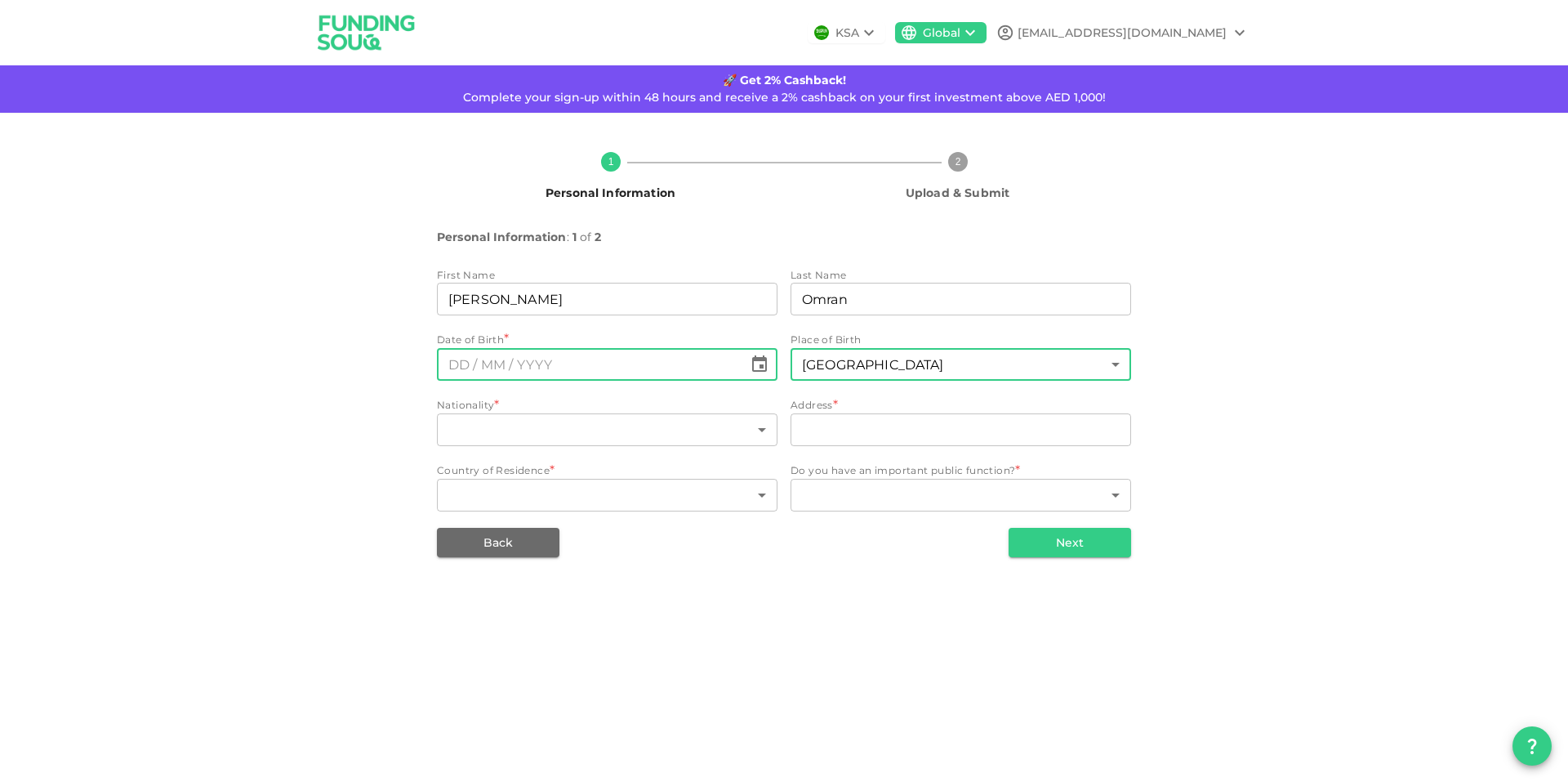
click at [759, 371] on icon "Choose date" at bounding box center [759, 363] width 15 height 16
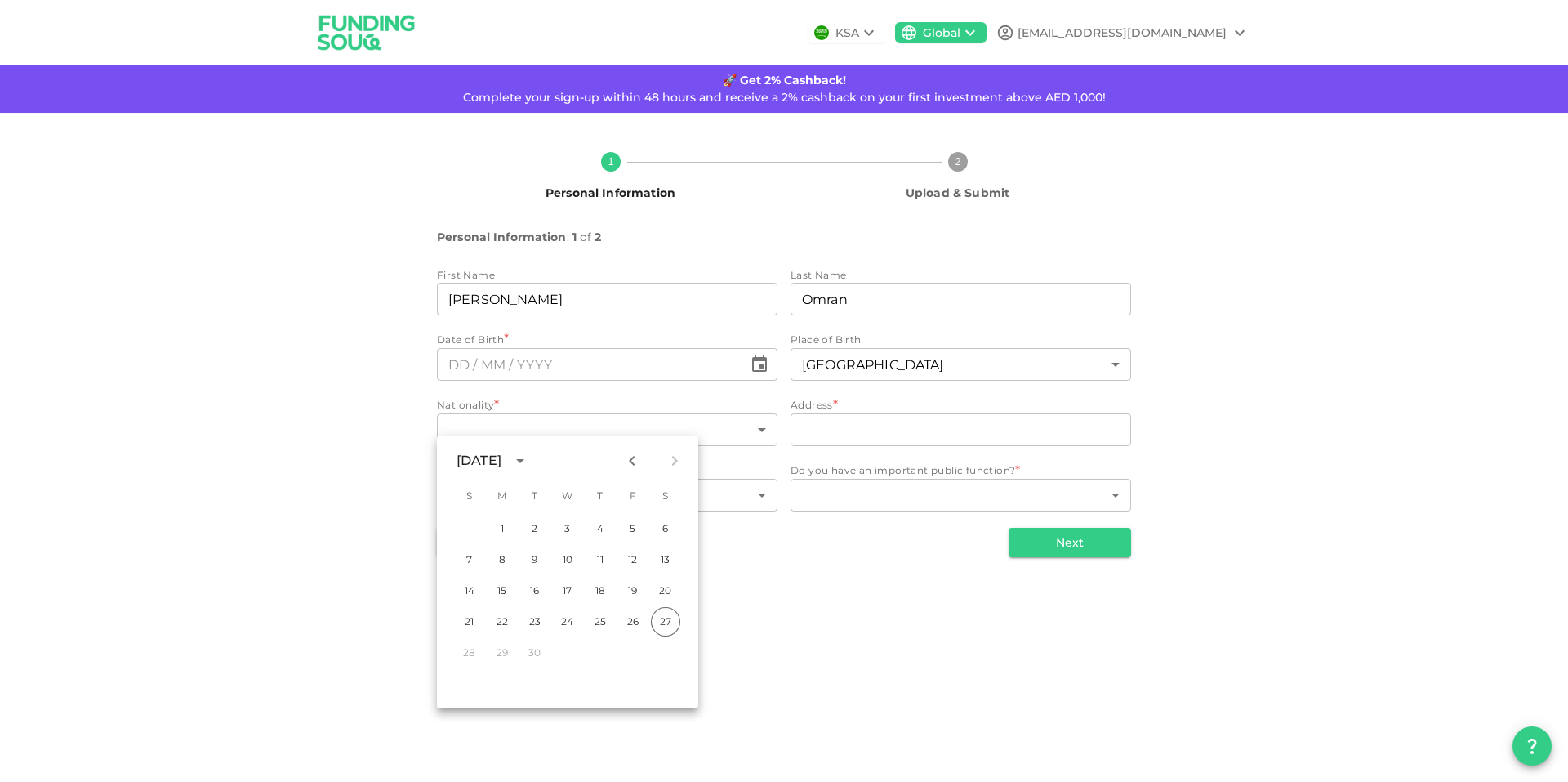
click at [530, 462] on icon "calendar view is open, switch to year view" at bounding box center [519, 460] width 19 height 19
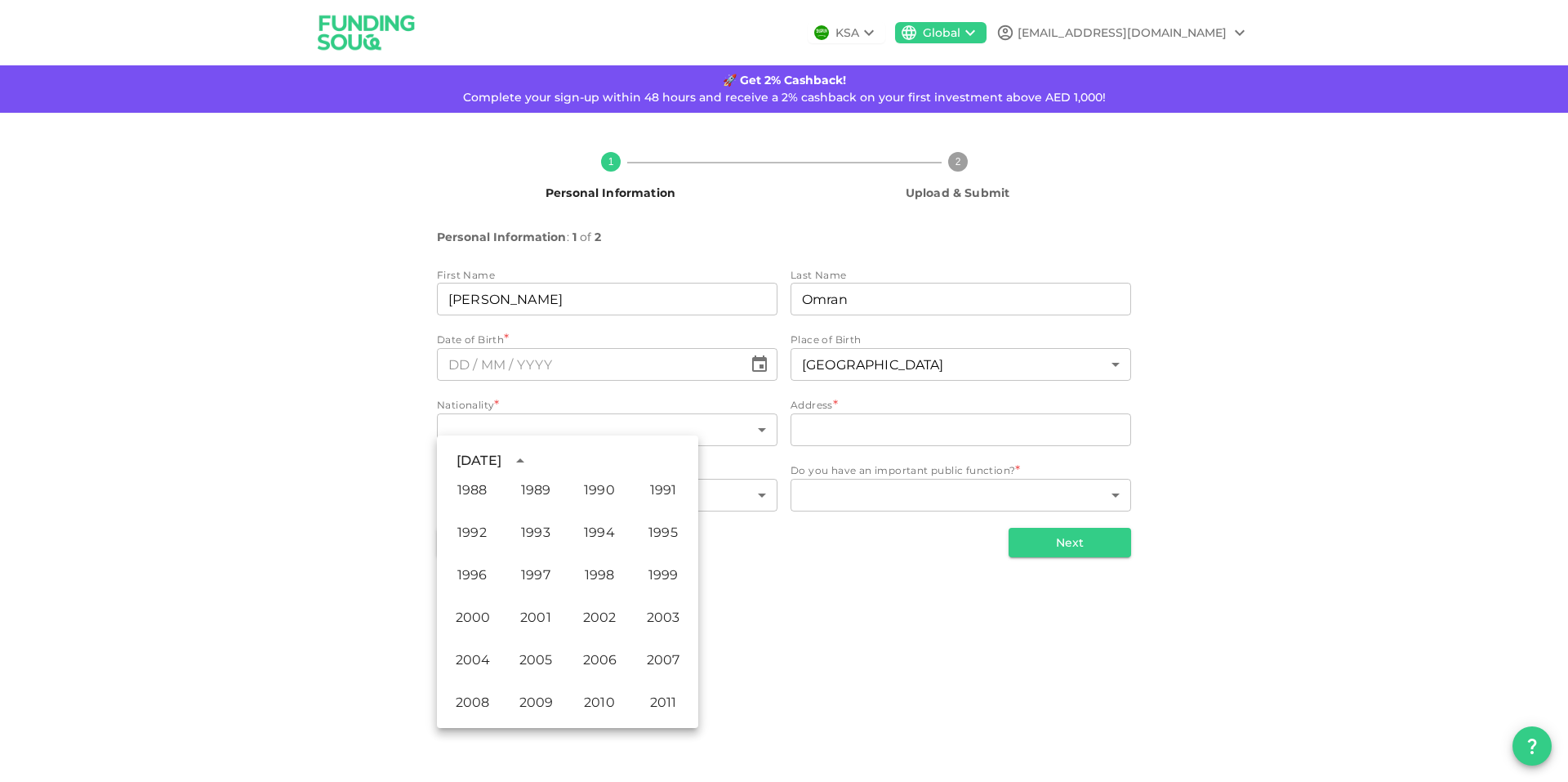
scroll to position [1030, 0]
click at [546, 585] on button "2005" at bounding box center [535, 575] width 58 height 29
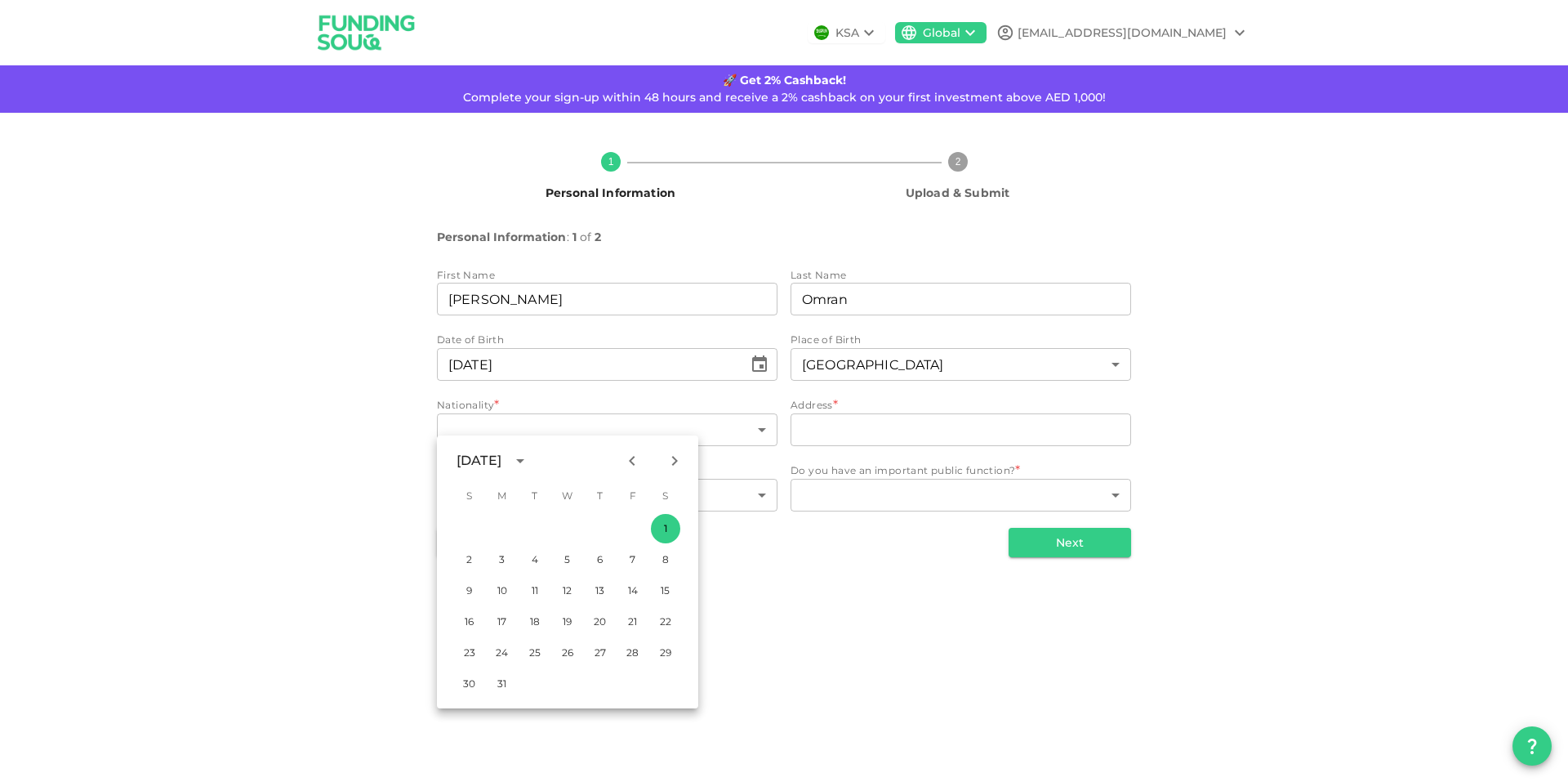
click at [666, 462] on icon "Next month" at bounding box center [674, 460] width 19 height 19
click at [573, 590] on button "13" at bounding box center [567, 590] width 29 height 29
type input "⁦⁨13⁩ / ⁨04⁩ / ⁨2005⁩⁩"
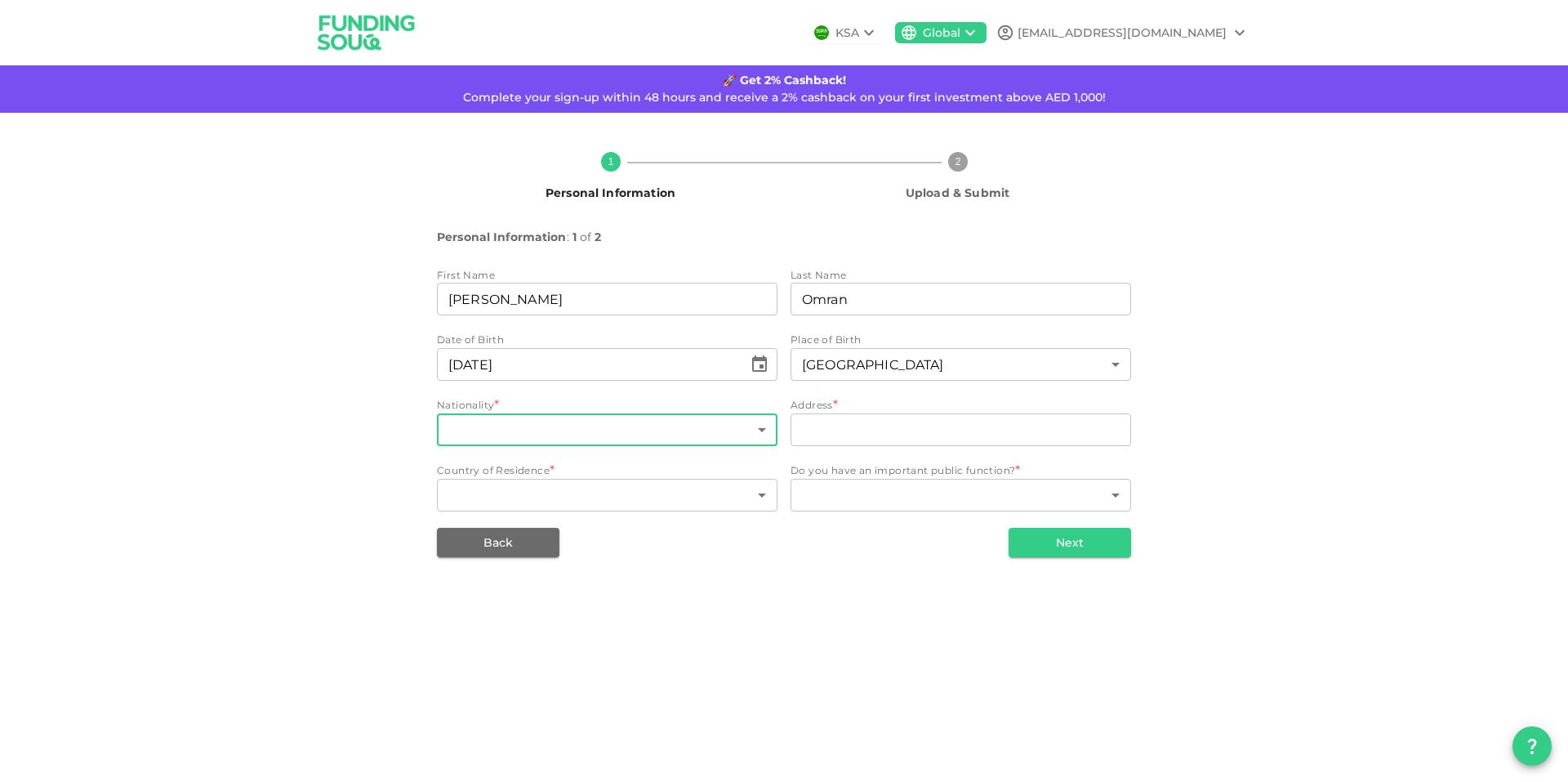
click at [582, 498] on body "KSA Global Ahmed.omran1479@icloud.com 🚀 Get 2% Cashback! Complete your sign-up …" at bounding box center [784, 391] width 1568 height 782
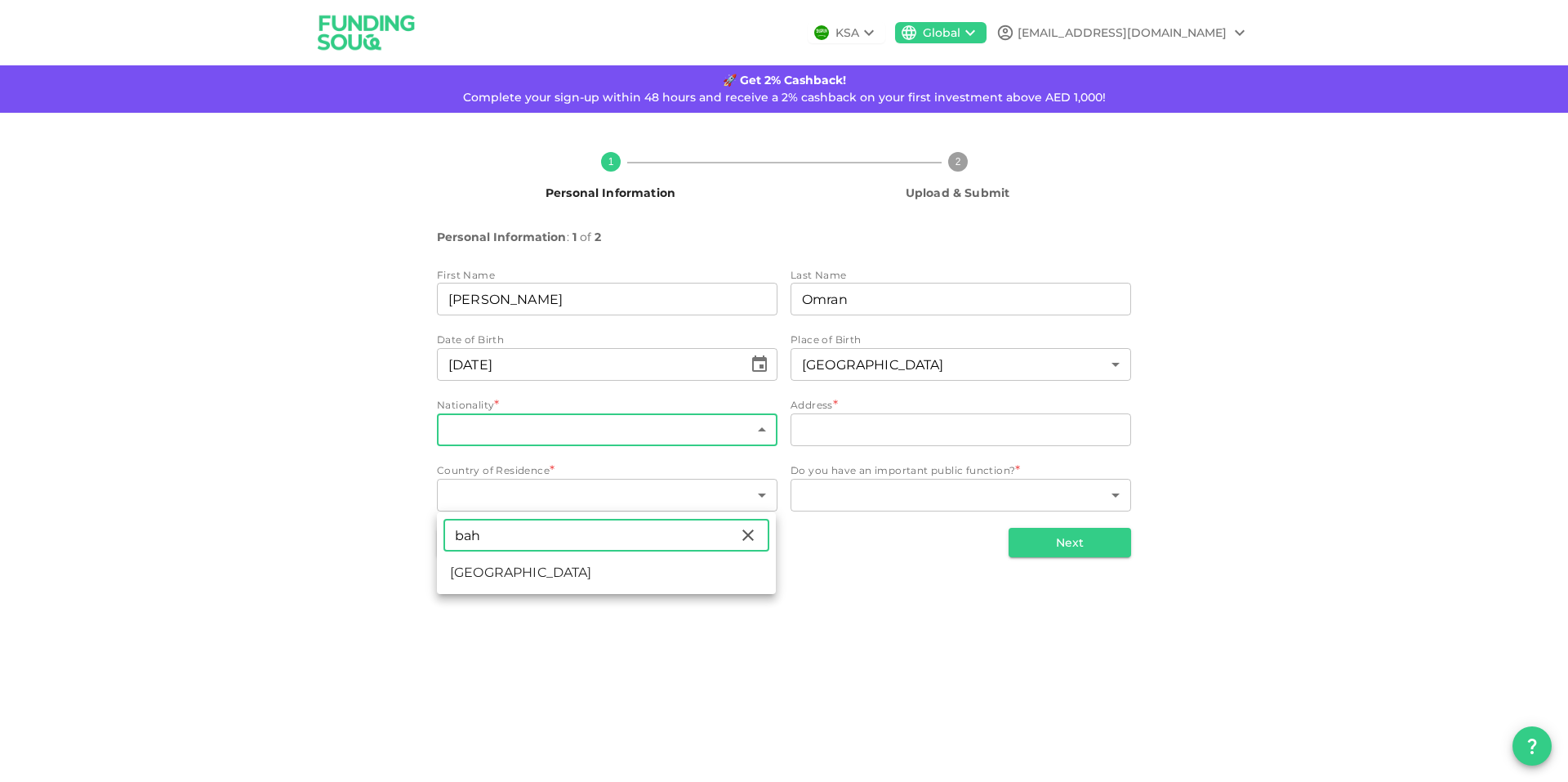
type input "bah"
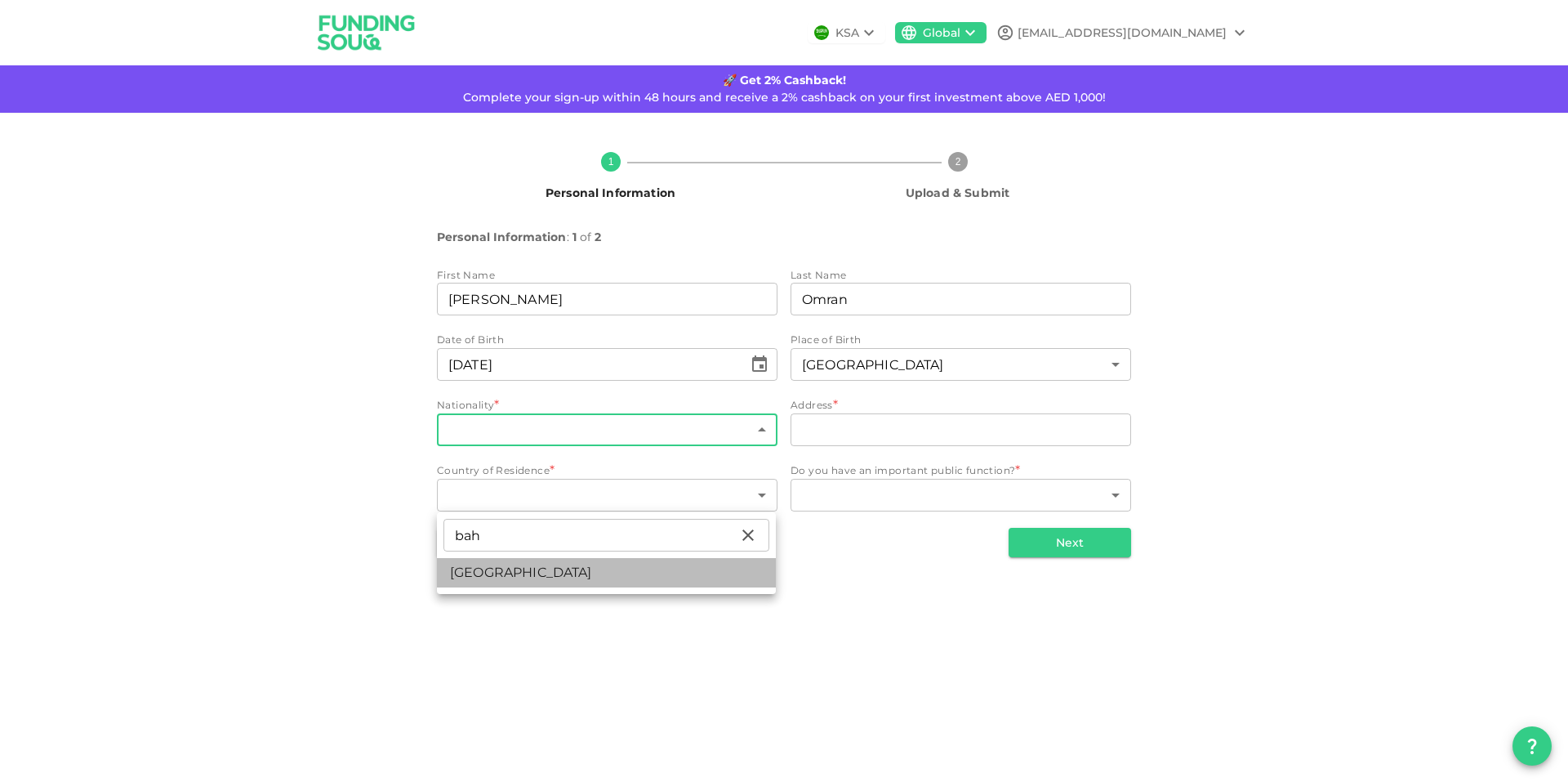
click at [474, 573] on li "Bahrain" at bounding box center [606, 572] width 338 height 29
type input "17"
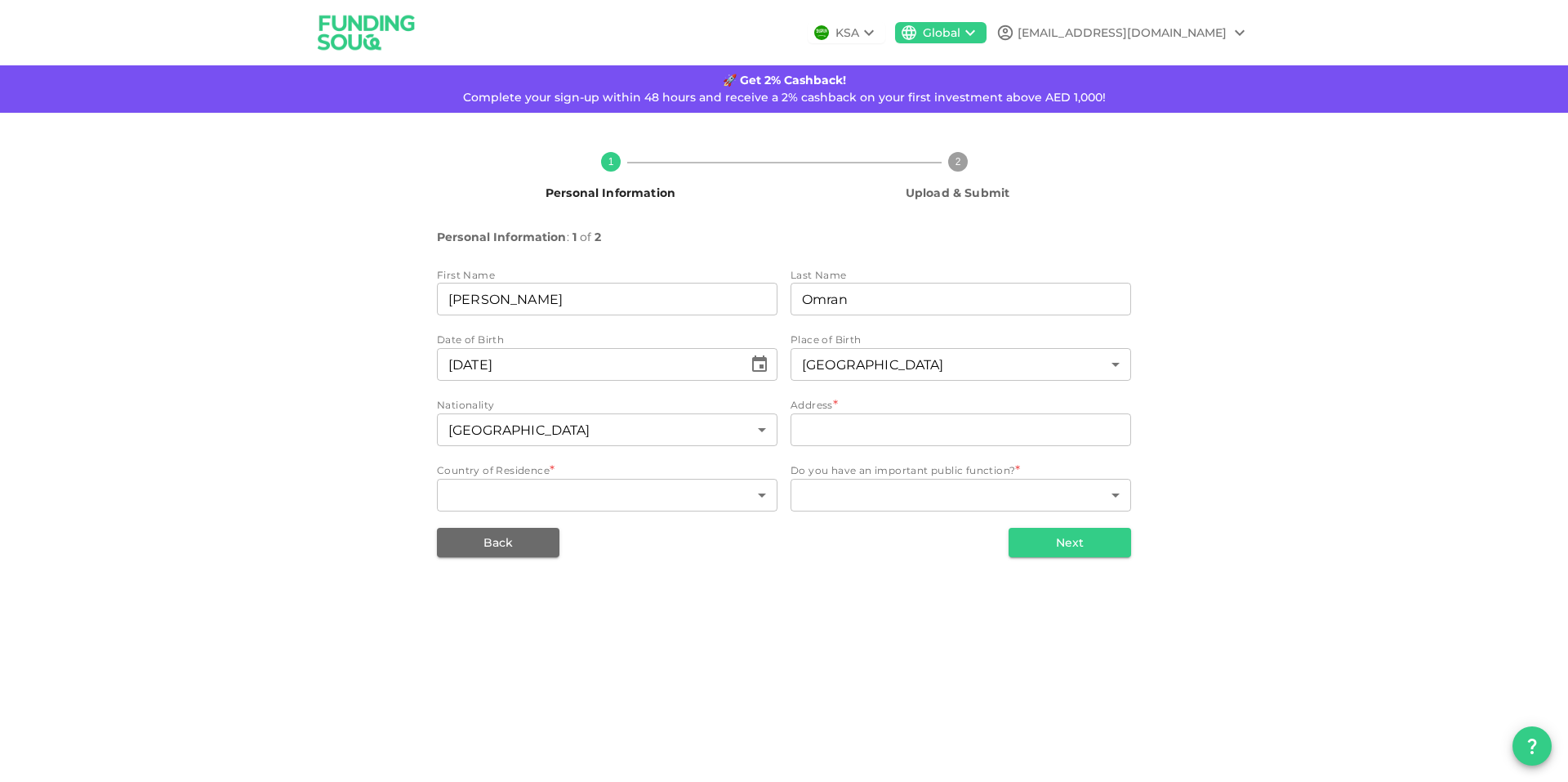
click at [854, 413] on div "Address *" at bounding box center [961, 405] width 340 height 16
click at [847, 446] on input "address" at bounding box center [961, 430] width 340 height 33
type input "r"
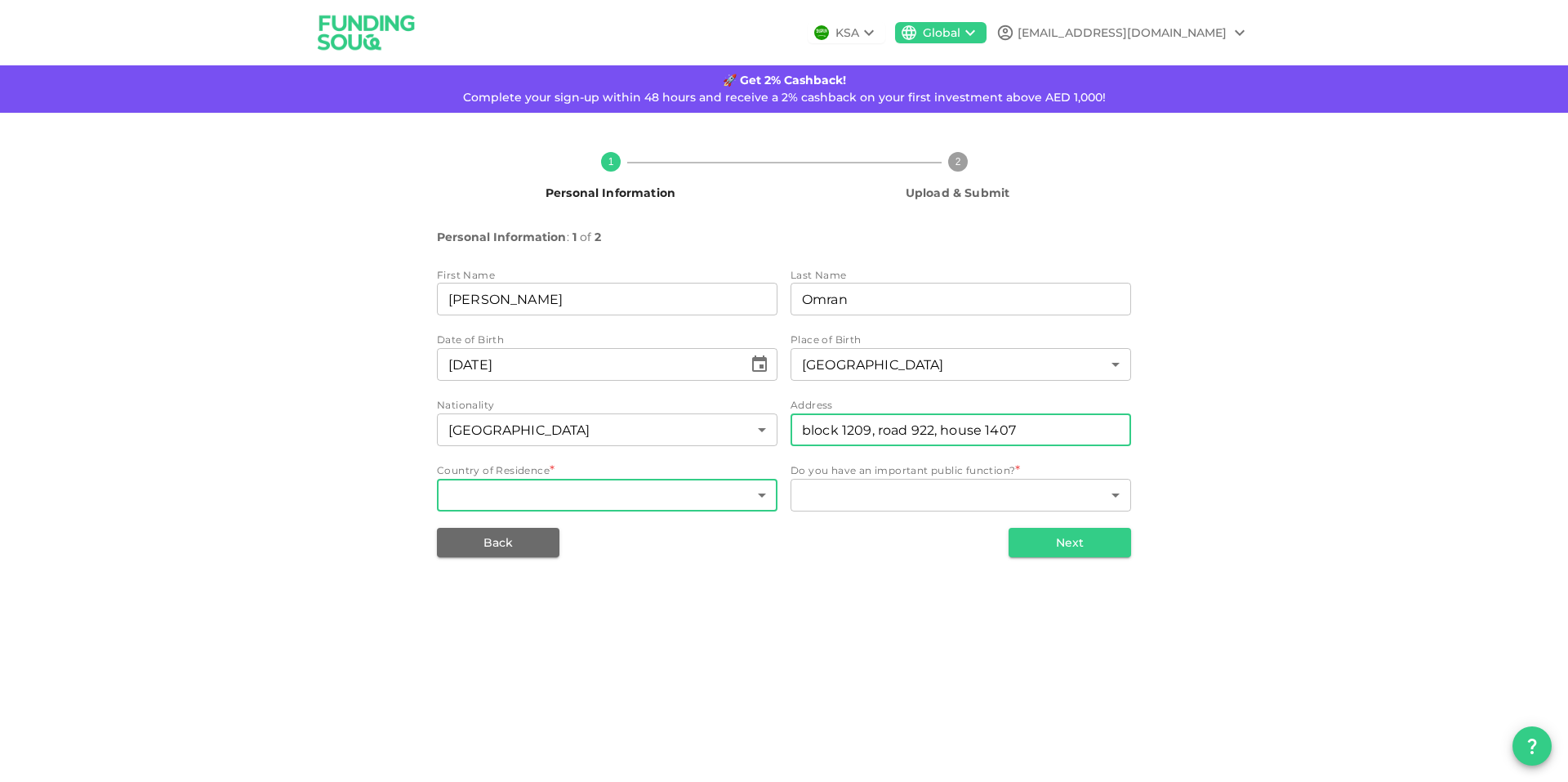
type input "block 1209, road 922, house 1407"
click at [669, 571] on body "KSA Global Ahmed.omran1479@icloud.com 🚀 Get 2% Cashback! Complete your sign-up …" at bounding box center [784, 391] width 1568 height 782
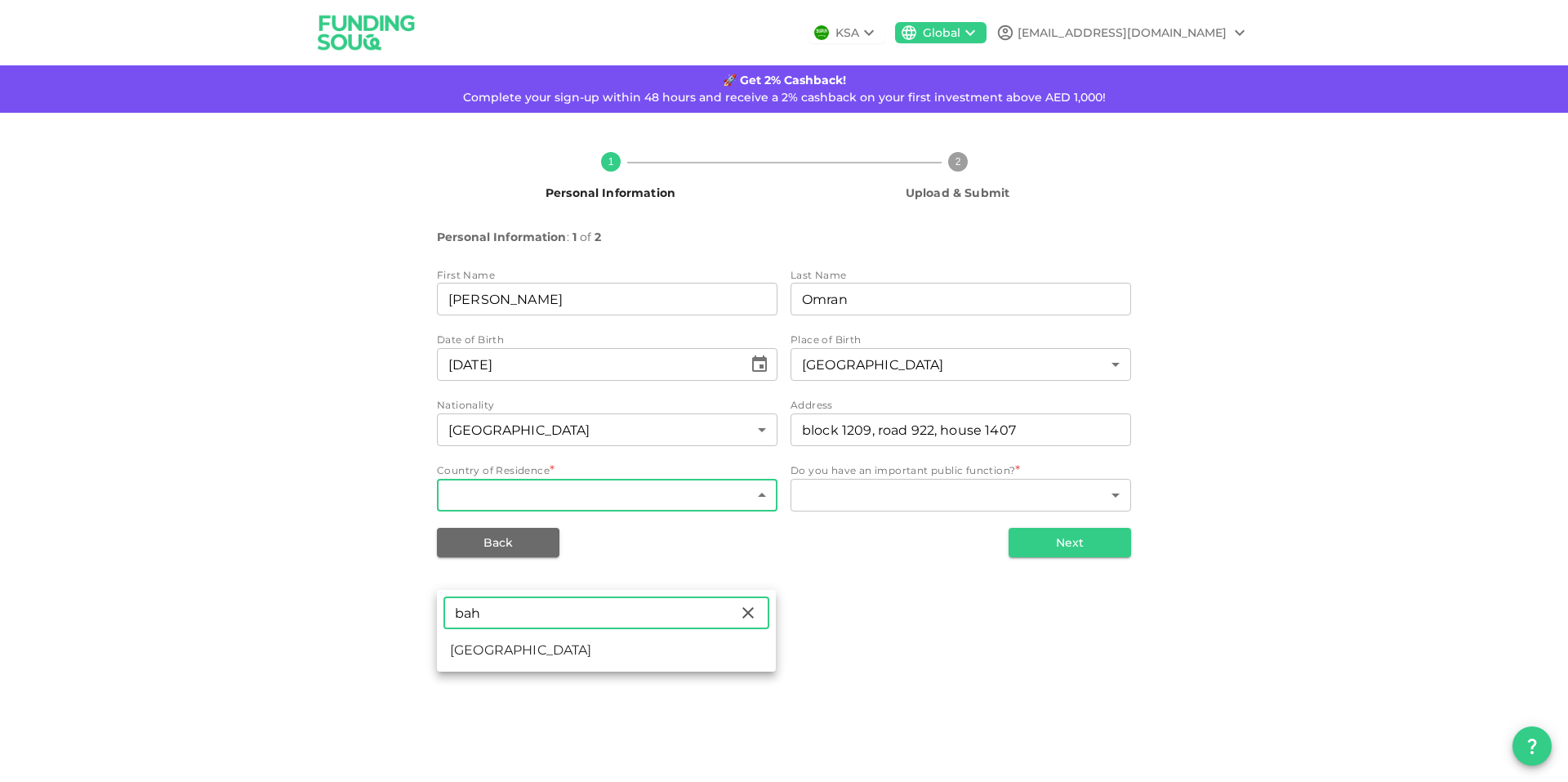
type input "bah"
drag, startPoint x: 479, startPoint y: 665, endPoint x: 486, endPoint y: 656, distance: 11.4
click at [479, 665] on li "Bahrain" at bounding box center [606, 650] width 338 height 29
type input "17"
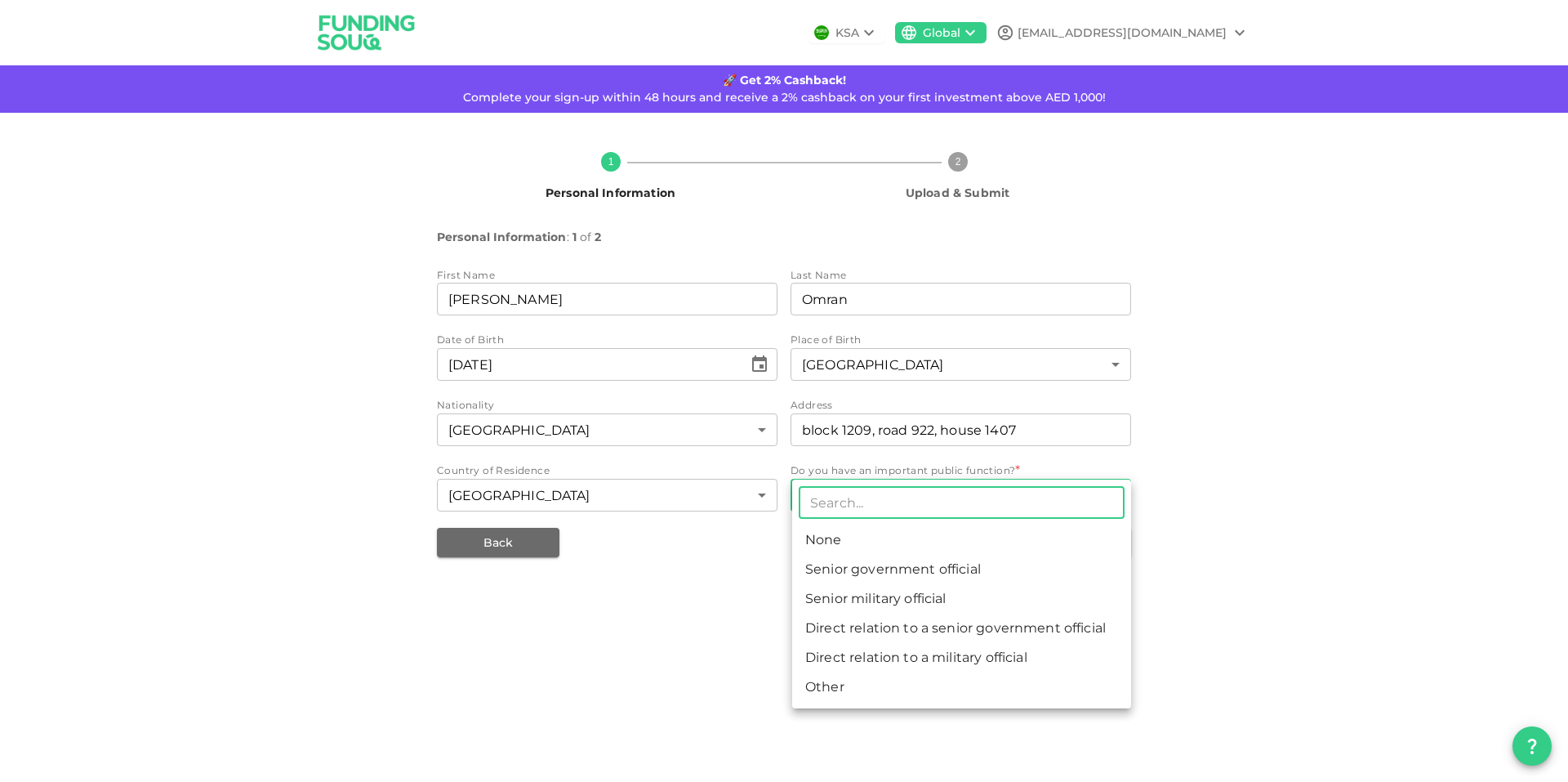
click at [898, 577] on body "KSA Global Ahmed.omran1479@icloud.com 🚀 Get 2% Cashback! Complete your sign-up …" at bounding box center [784, 391] width 1568 height 782
click at [898, 502] on input "text" at bounding box center [961, 503] width 326 height 33
click at [1152, 531] on div at bounding box center [784, 391] width 1568 height 782
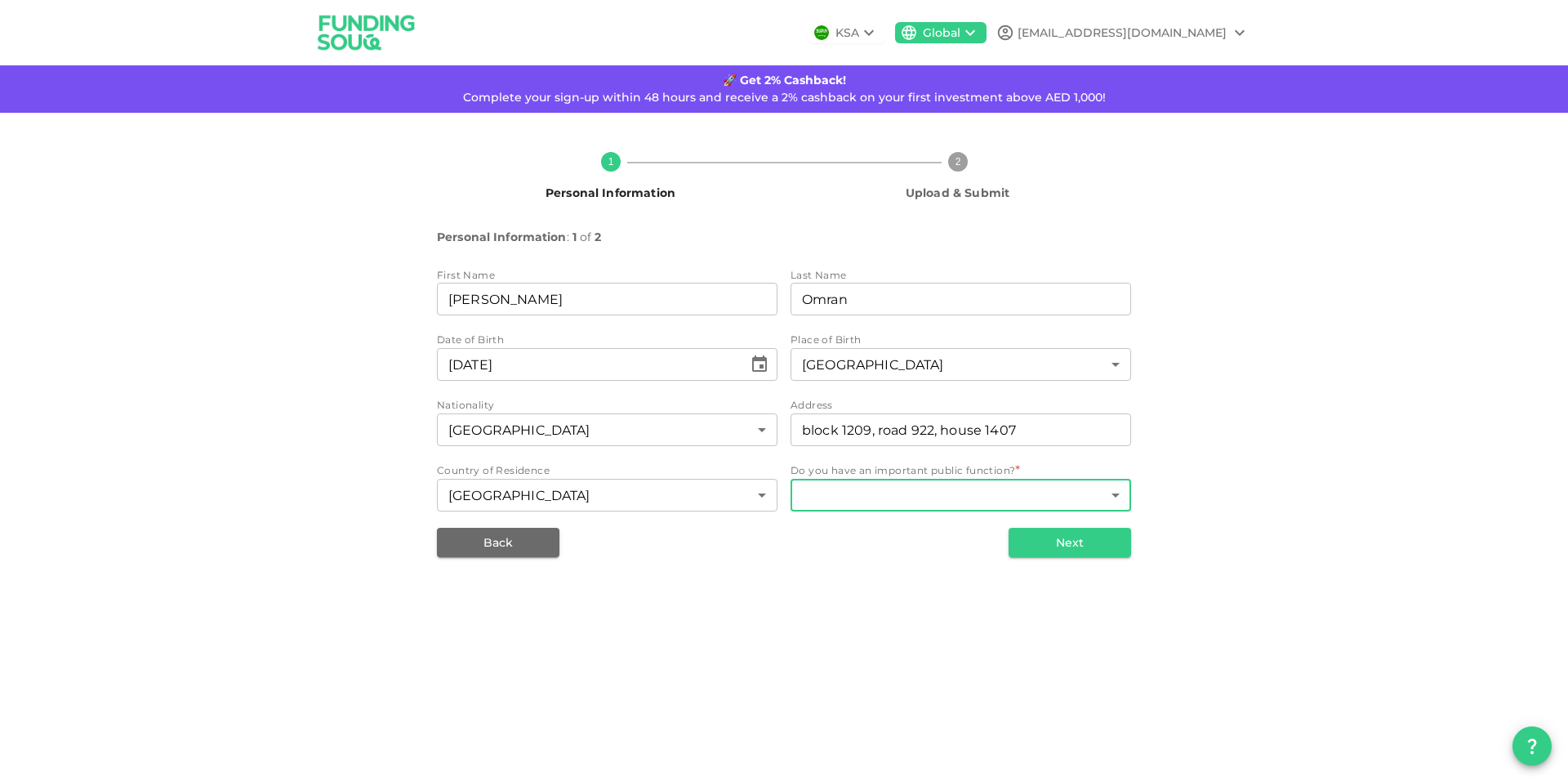
click at [916, 576] on body "KSA Global Ahmed.omran1479@icloud.com 🚀 Get 2% Cashback! Complete your sign-up …" at bounding box center [784, 391] width 1568 height 782
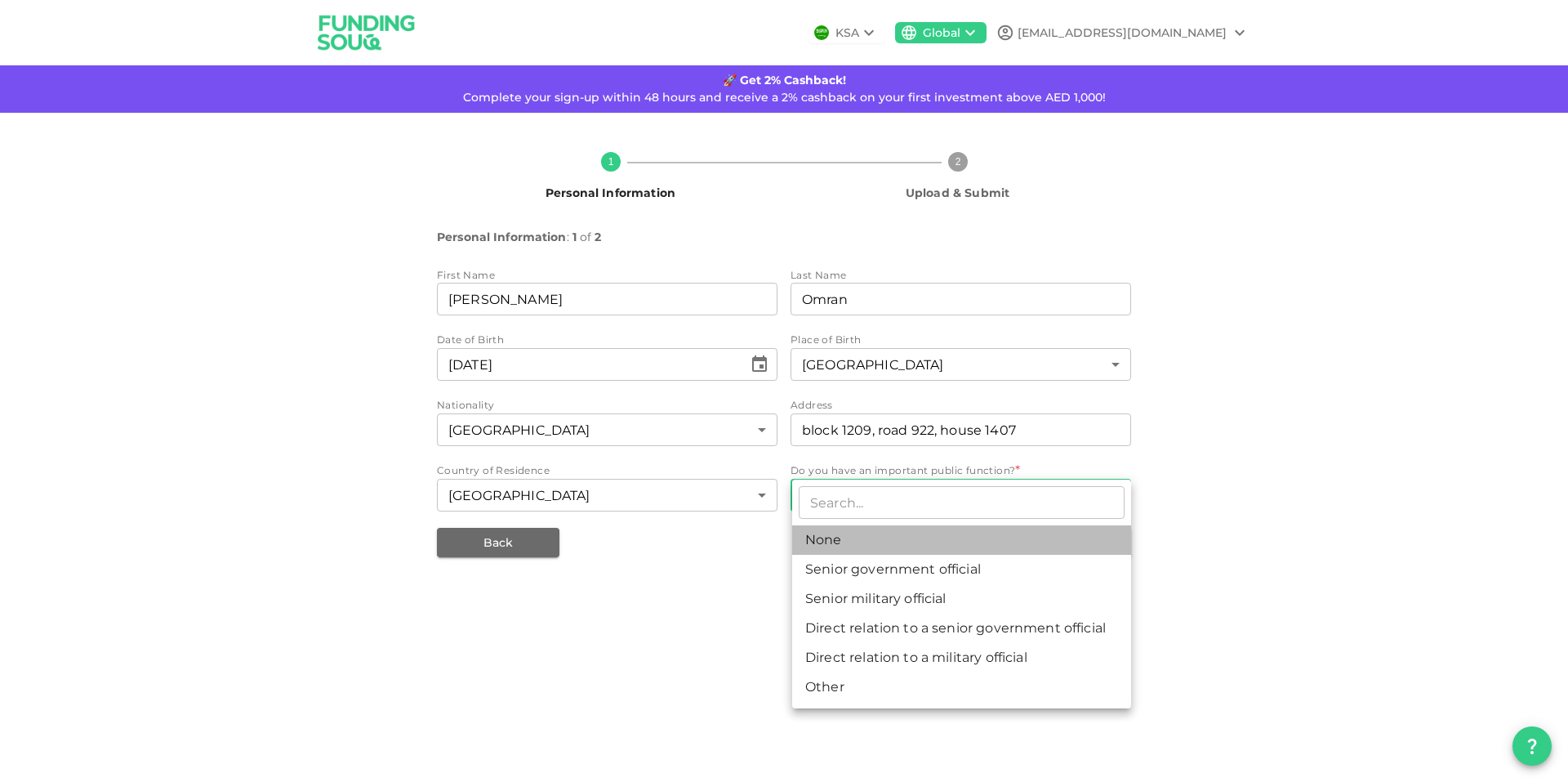
click at [858, 551] on li "None" at bounding box center [961, 540] width 338 height 29
type input "1"
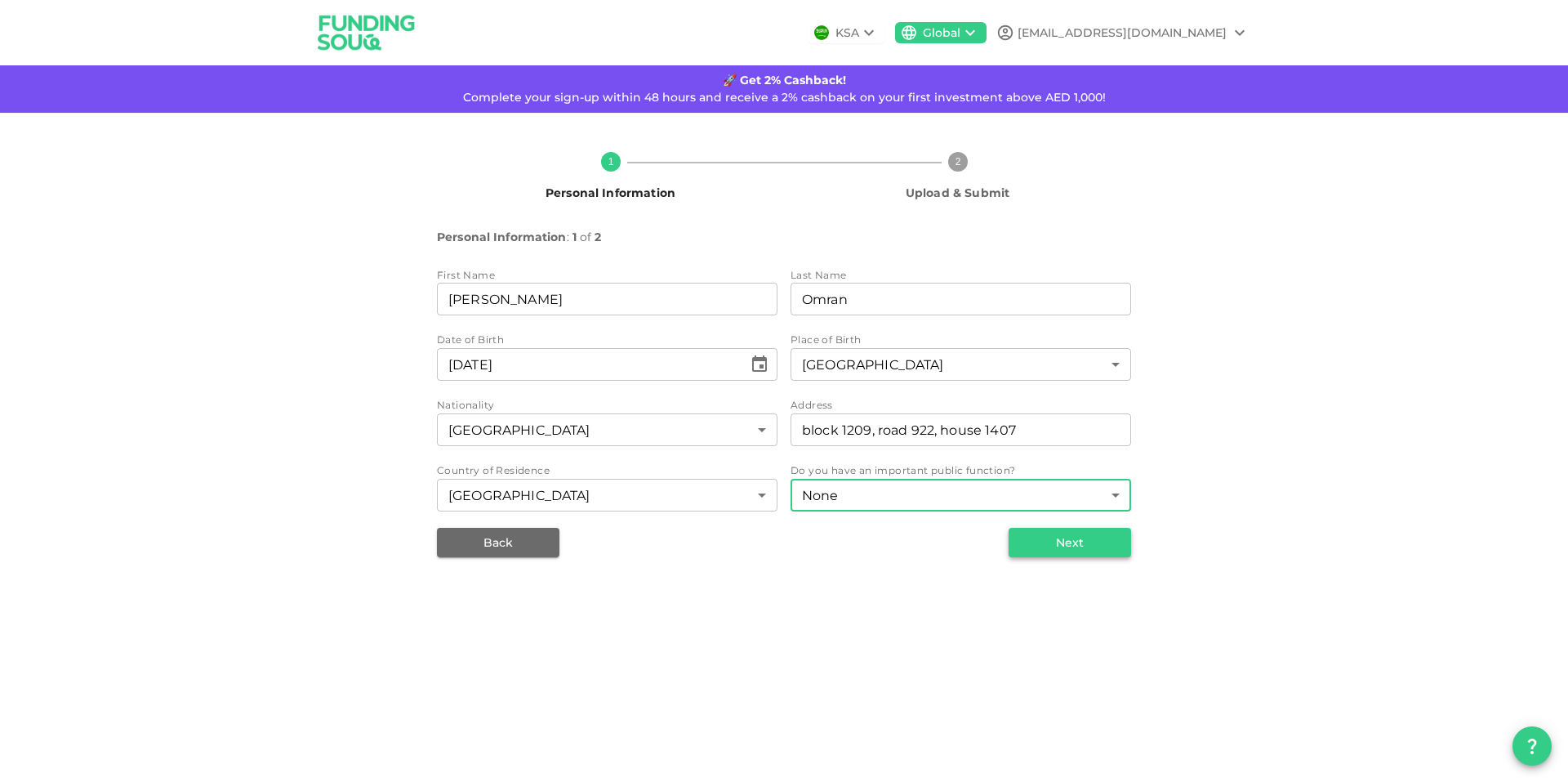
click at [1066, 557] on button "Next" at bounding box center [1070, 542] width 122 height 29
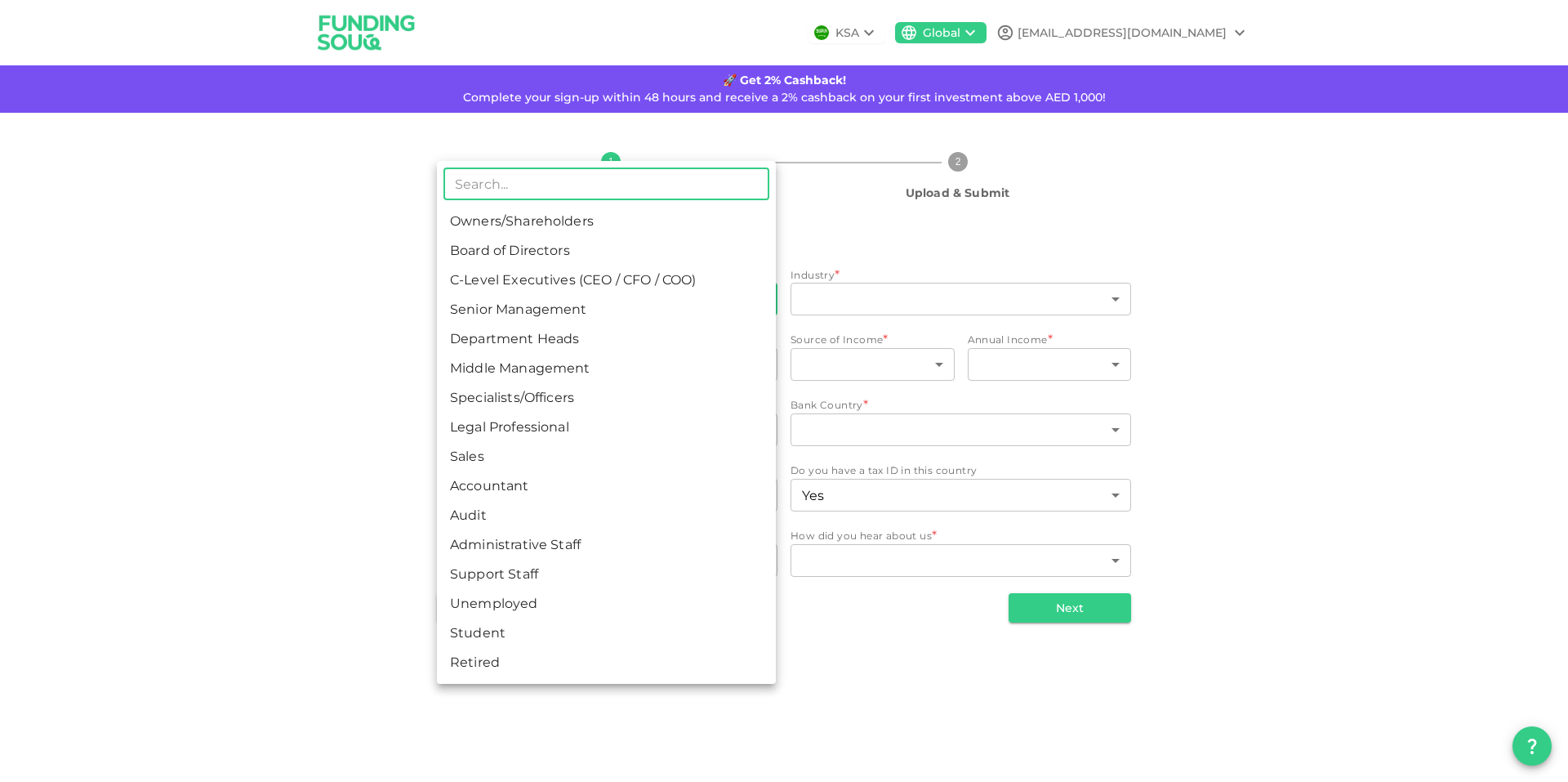
click at [607, 344] on body "KSA Global Ahmed.omran1479@icloud.com 🚀 Get 2% Cashback! Complete your sign-up …" at bounding box center [784, 391] width 1568 height 782
click at [565, 648] on li "Student" at bounding box center [606, 633] width 338 height 29
type input "15"
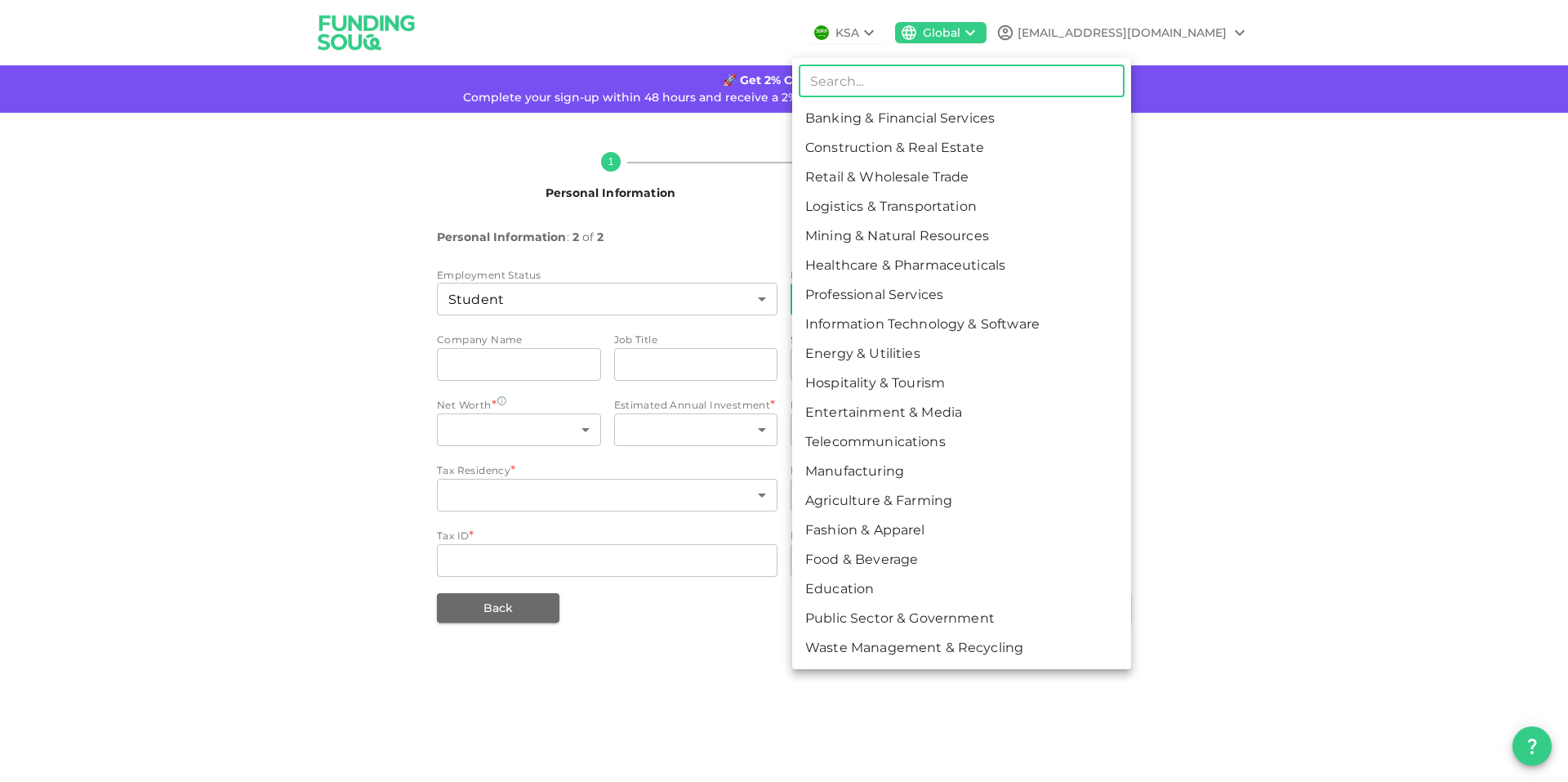
click at [874, 339] on body "KSA Global Ahmed.omran1479@icloud.com 🚀 Get 2% Cashback! Complete your sign-up …" at bounding box center [784, 391] width 1568 height 782
click at [861, 280] on li "Healthcare & Pharmaceuticals" at bounding box center [961, 266] width 338 height 29
type input "6"
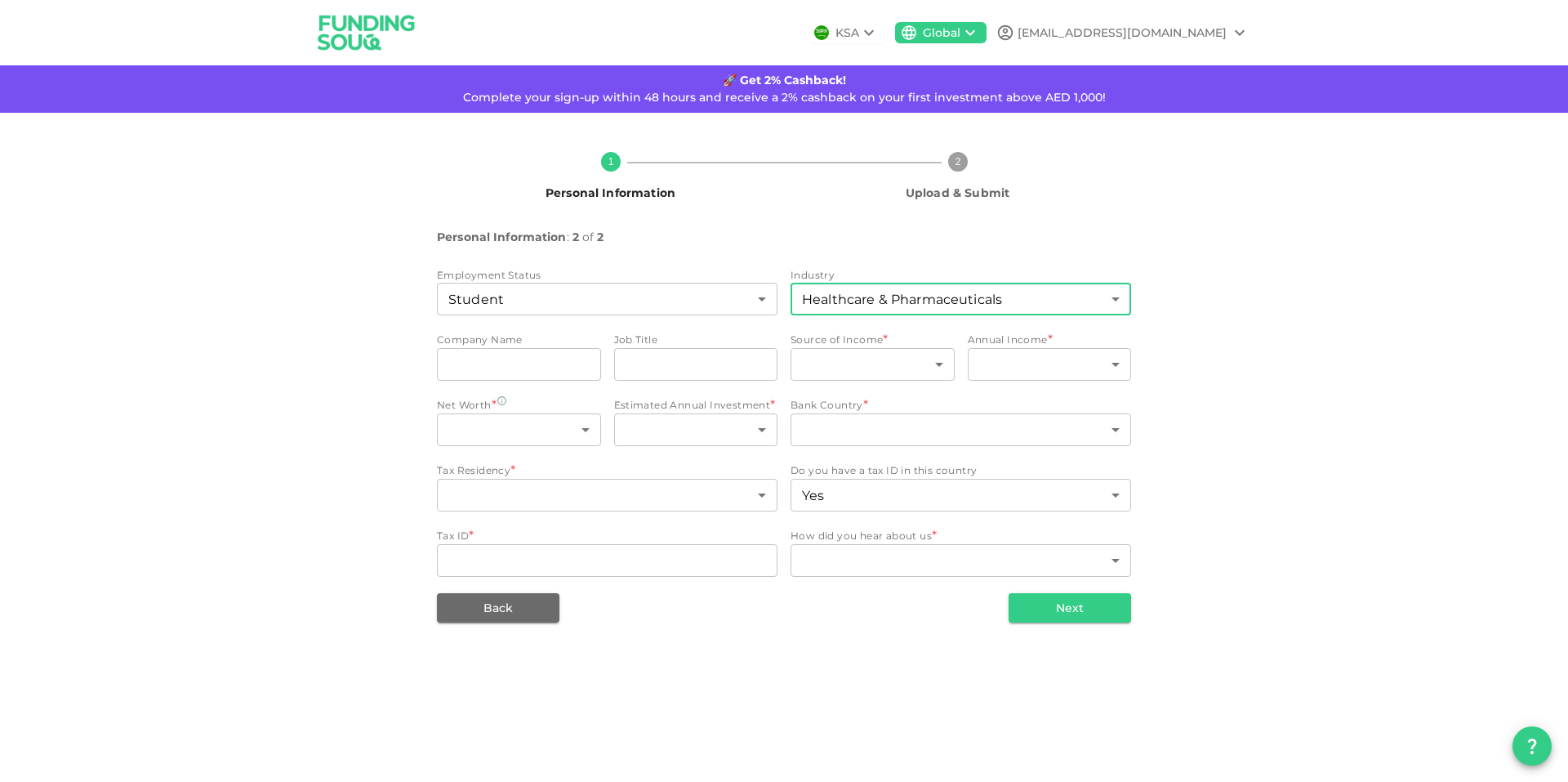
click at [535, 384] on div "companyName companyName" at bounding box center [519, 365] width 164 height 36
click at [543, 381] on input "companyName" at bounding box center [519, 364] width 164 height 33
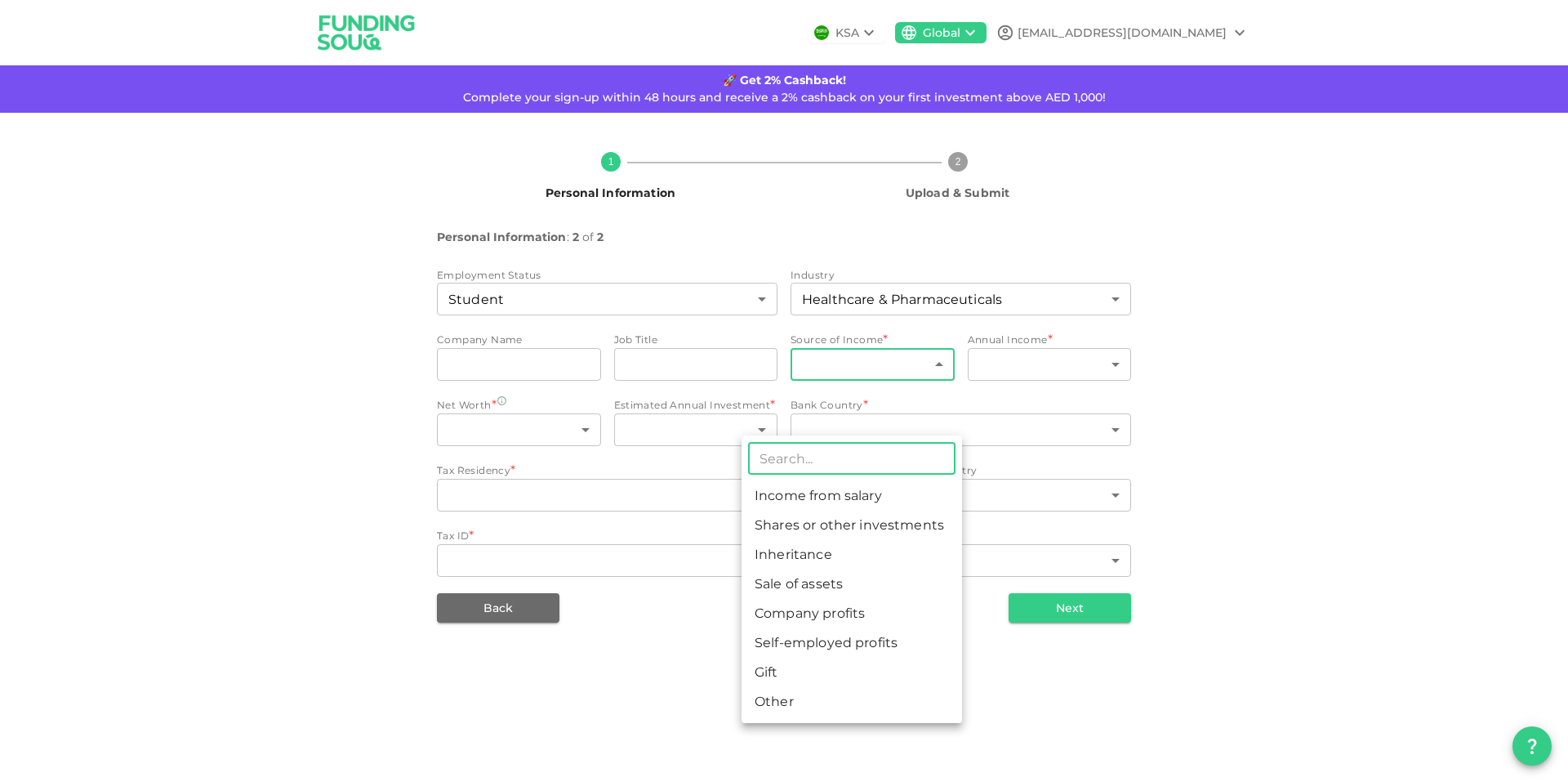
click at [885, 420] on body "KSA Global Ahmed.omran1479@icloud.com 🚀 Get 2% Cashback! Complete your sign-up …" at bounding box center [784, 391] width 1568 height 782
click at [798, 687] on li "Gift" at bounding box center [852, 673] width 221 height 29
type input "7"
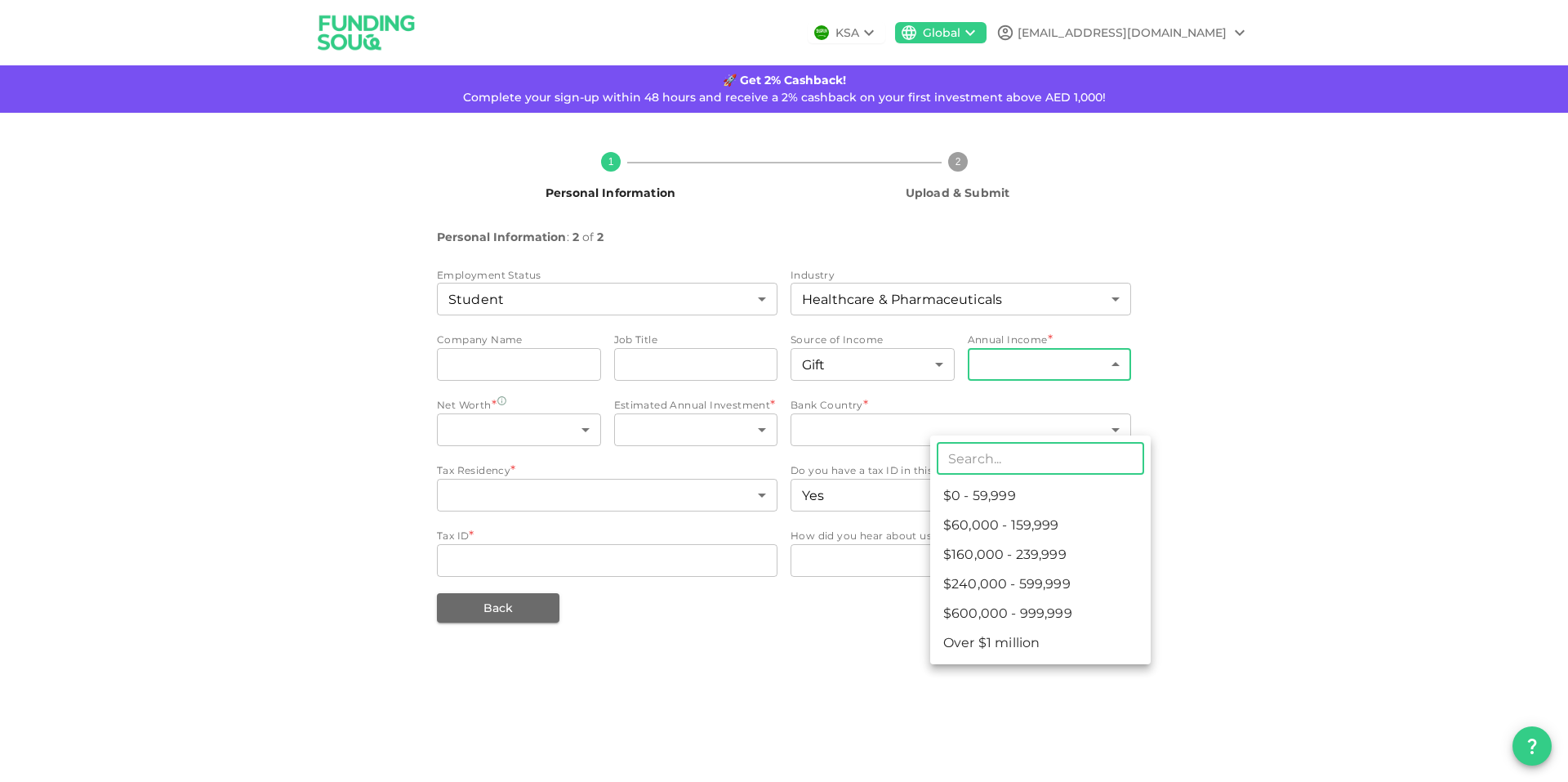
click at [1009, 405] on body "KSA Global Ahmed.omran1479@icloud.com 🚀 Get 2% Cashback! Complete your sign-up …" at bounding box center [784, 391] width 1568 height 782
click at [989, 500] on li "$0 - 59,999" at bounding box center [1041, 495] width 221 height 29
type input "1"
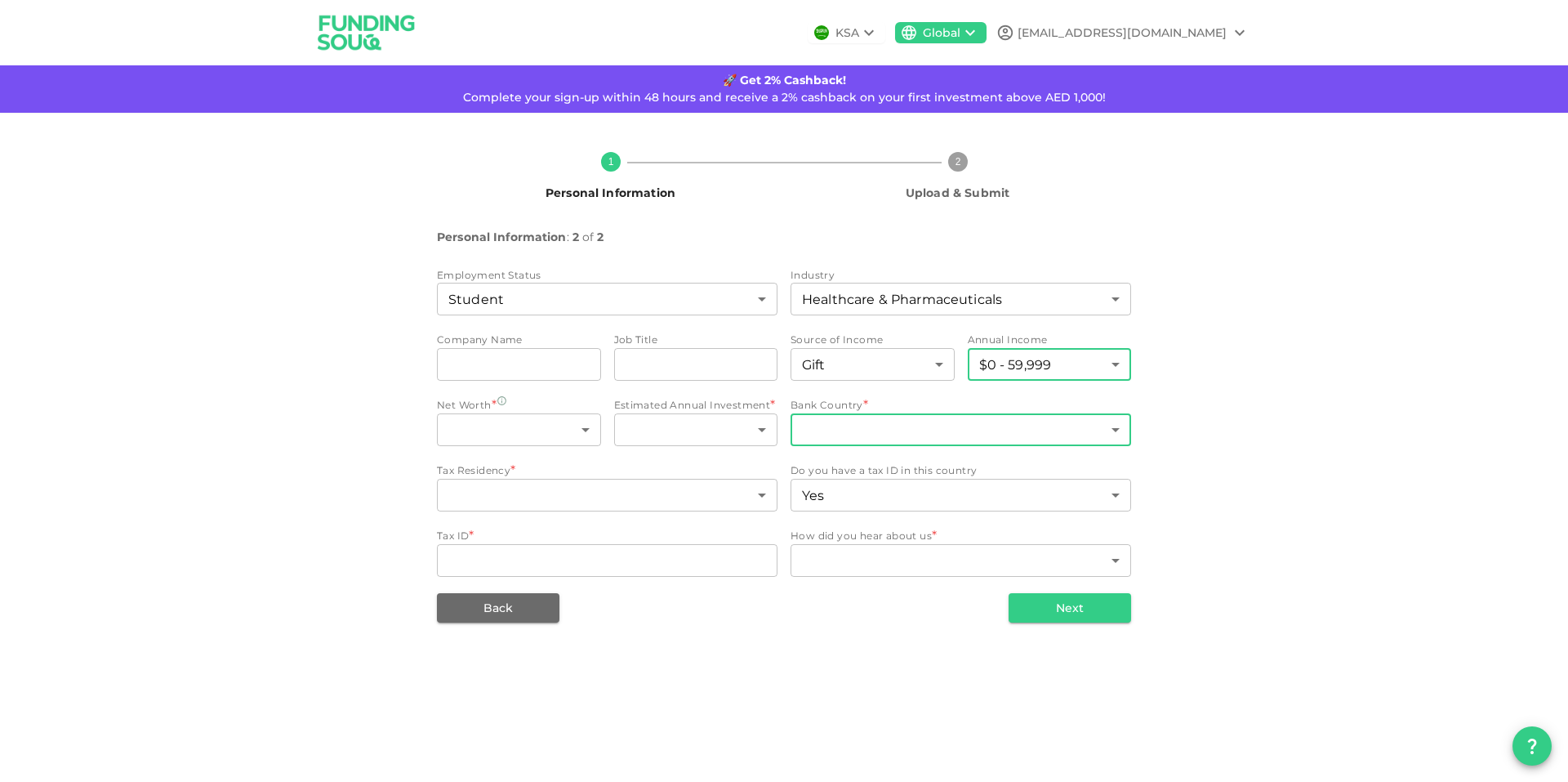
click at [855, 495] on body "KSA Global Ahmed.omran1479@icloud.com 🚀 Get 2% Cashback! Complete your sign-up …" at bounding box center [784, 391] width 1568 height 782
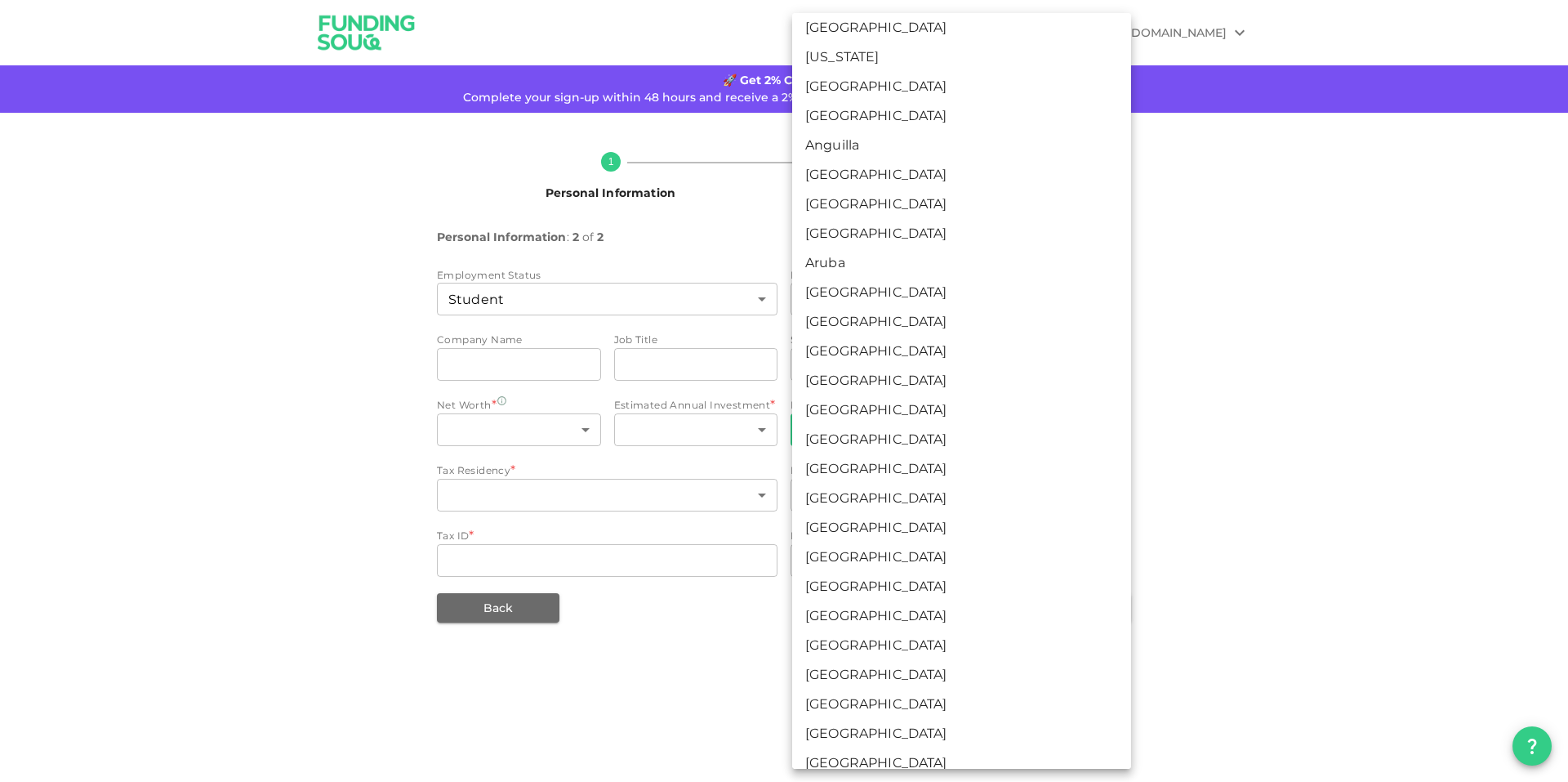
scroll to position [245, 0]
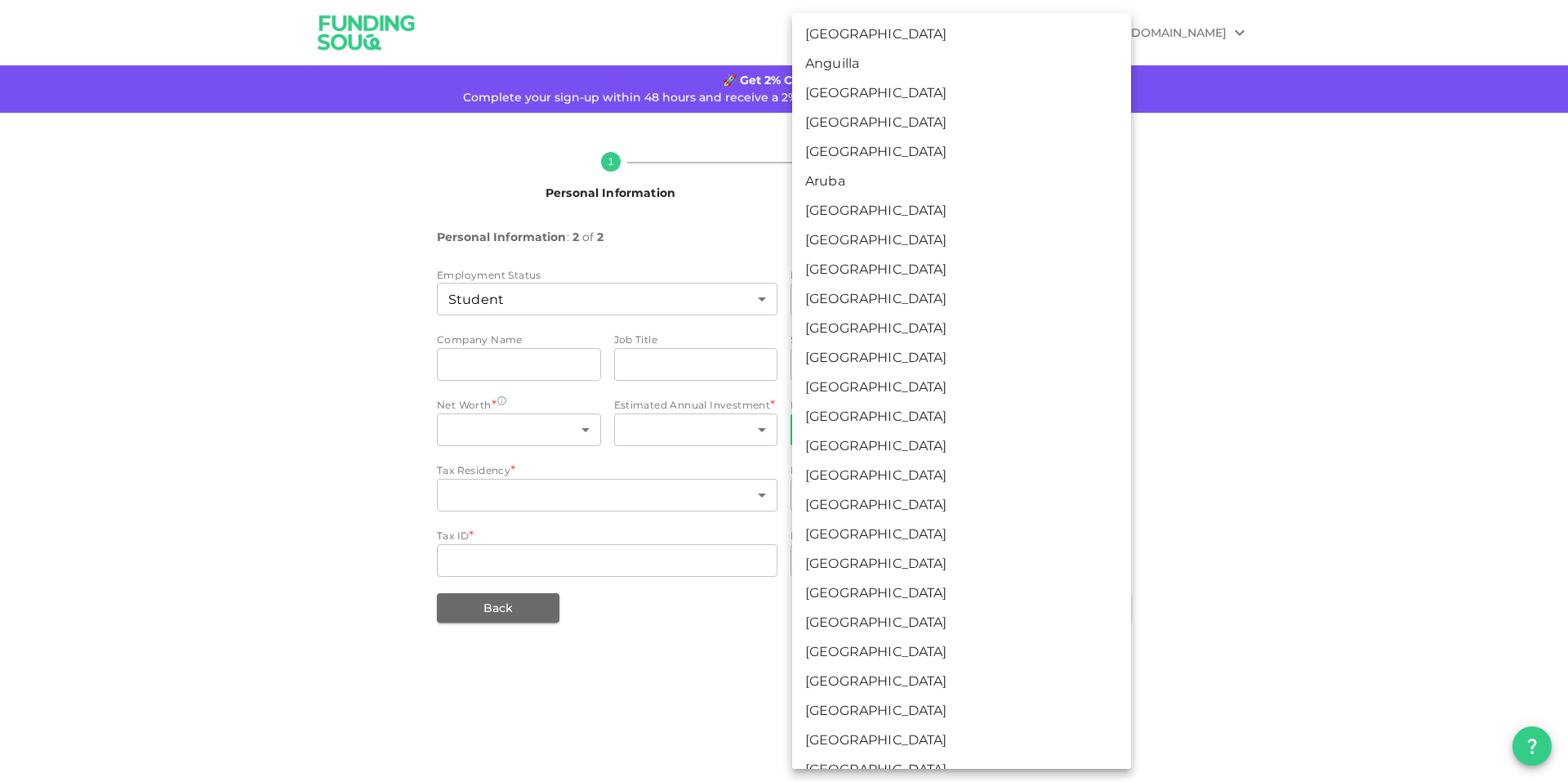
click at [877, 314] on li "Bahrain" at bounding box center [961, 299] width 338 height 29
type input "17"
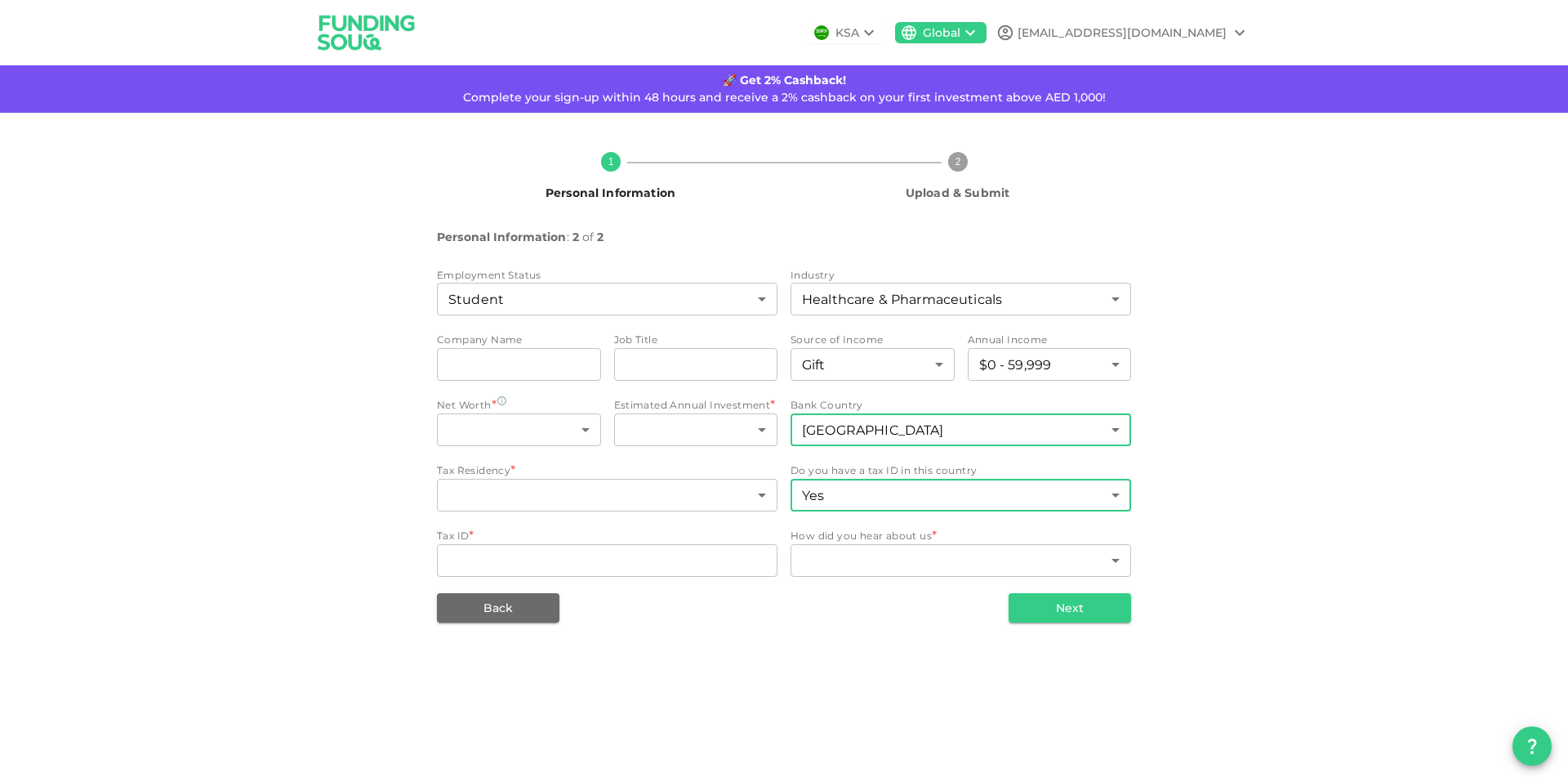
click at [975, 579] on body "KSA Global Ahmed.omran1479@icloud.com 🚀 Get 2% Cashback! Complete your sign-up …" at bounding box center [784, 391] width 1568 height 782
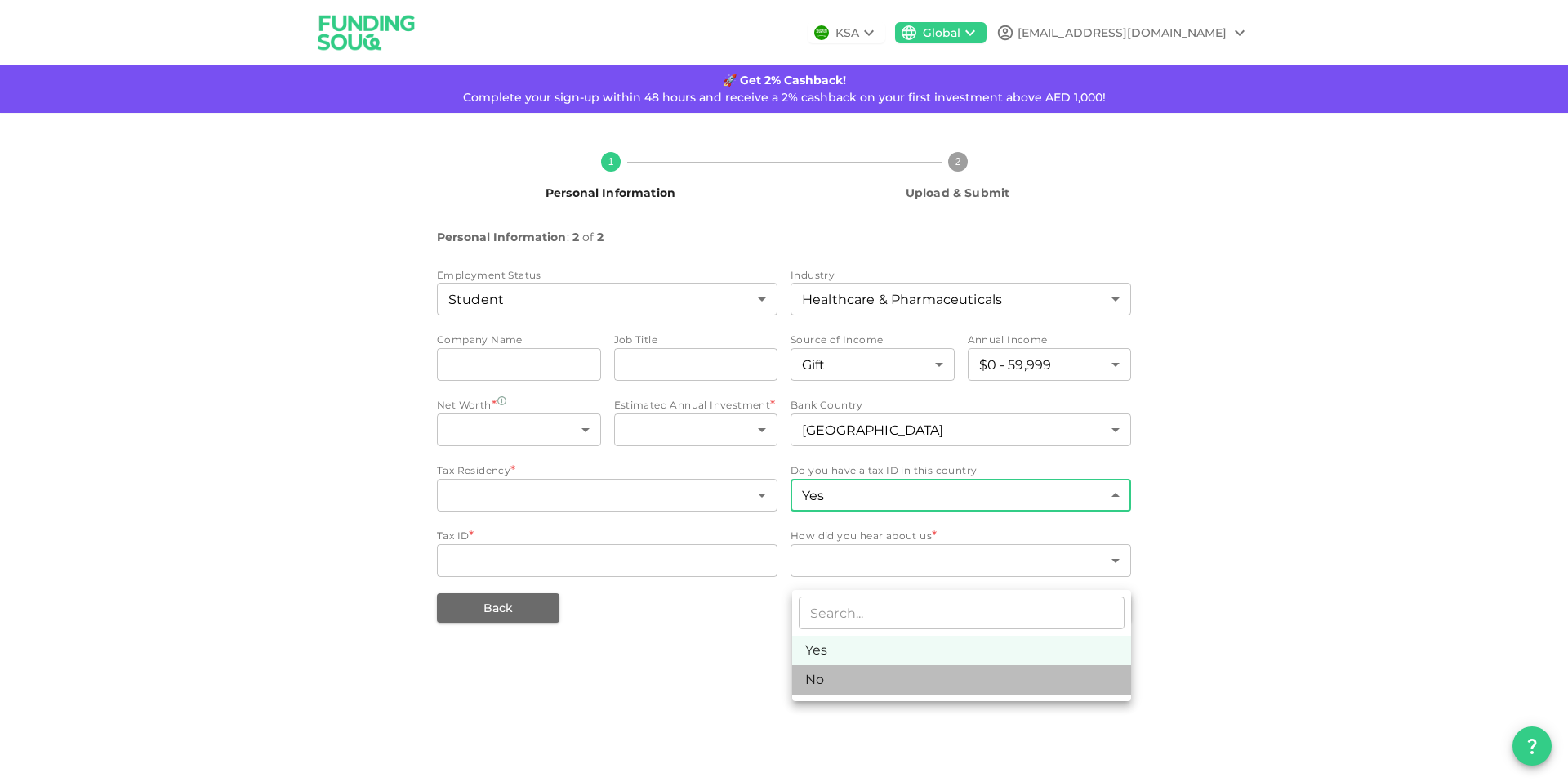
click at [883, 690] on li "No" at bounding box center [961, 680] width 338 height 29
type input "false"
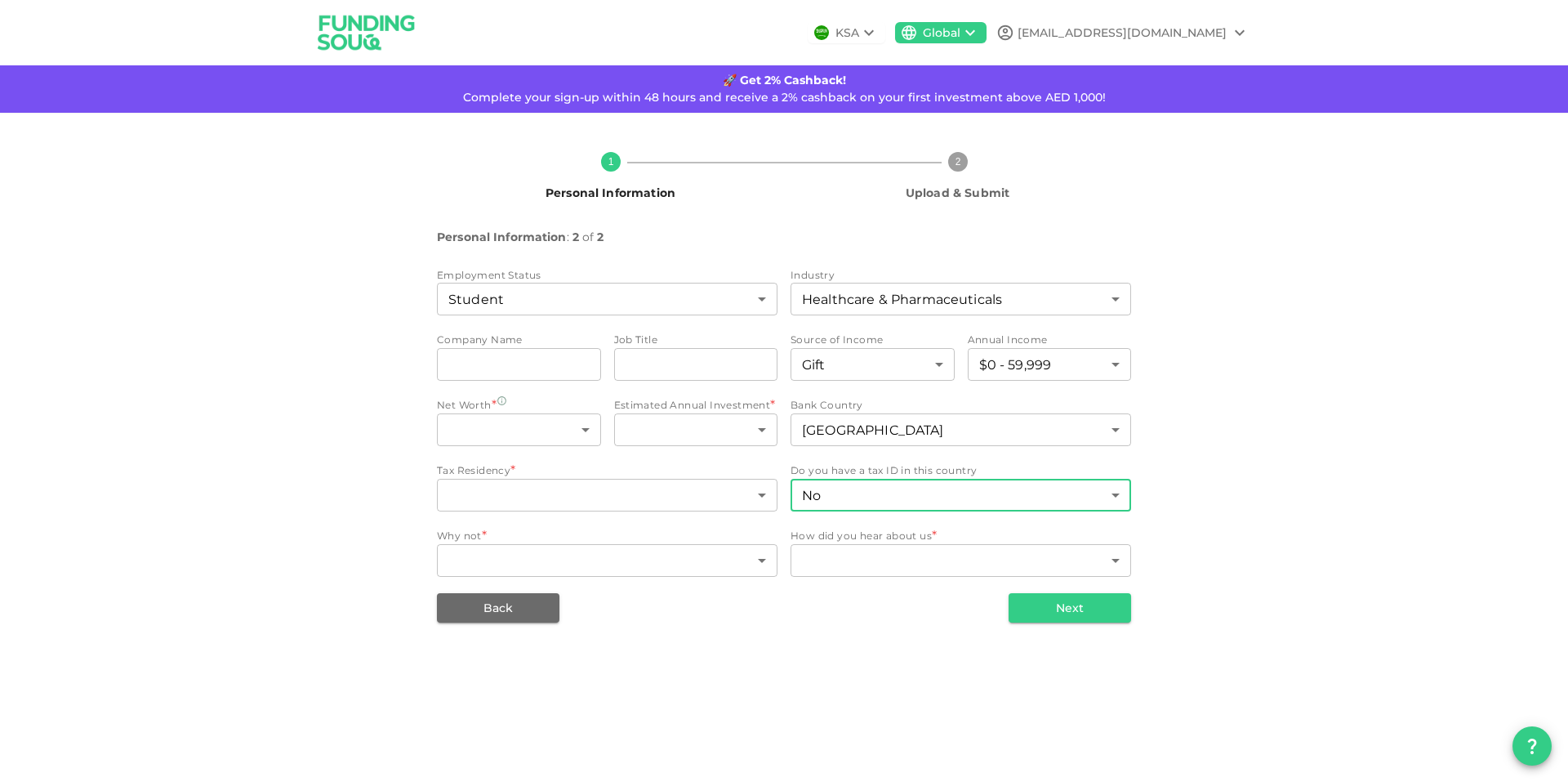
click at [855, 622] on div "Back Next" at bounding box center [784, 608] width 694 height 29
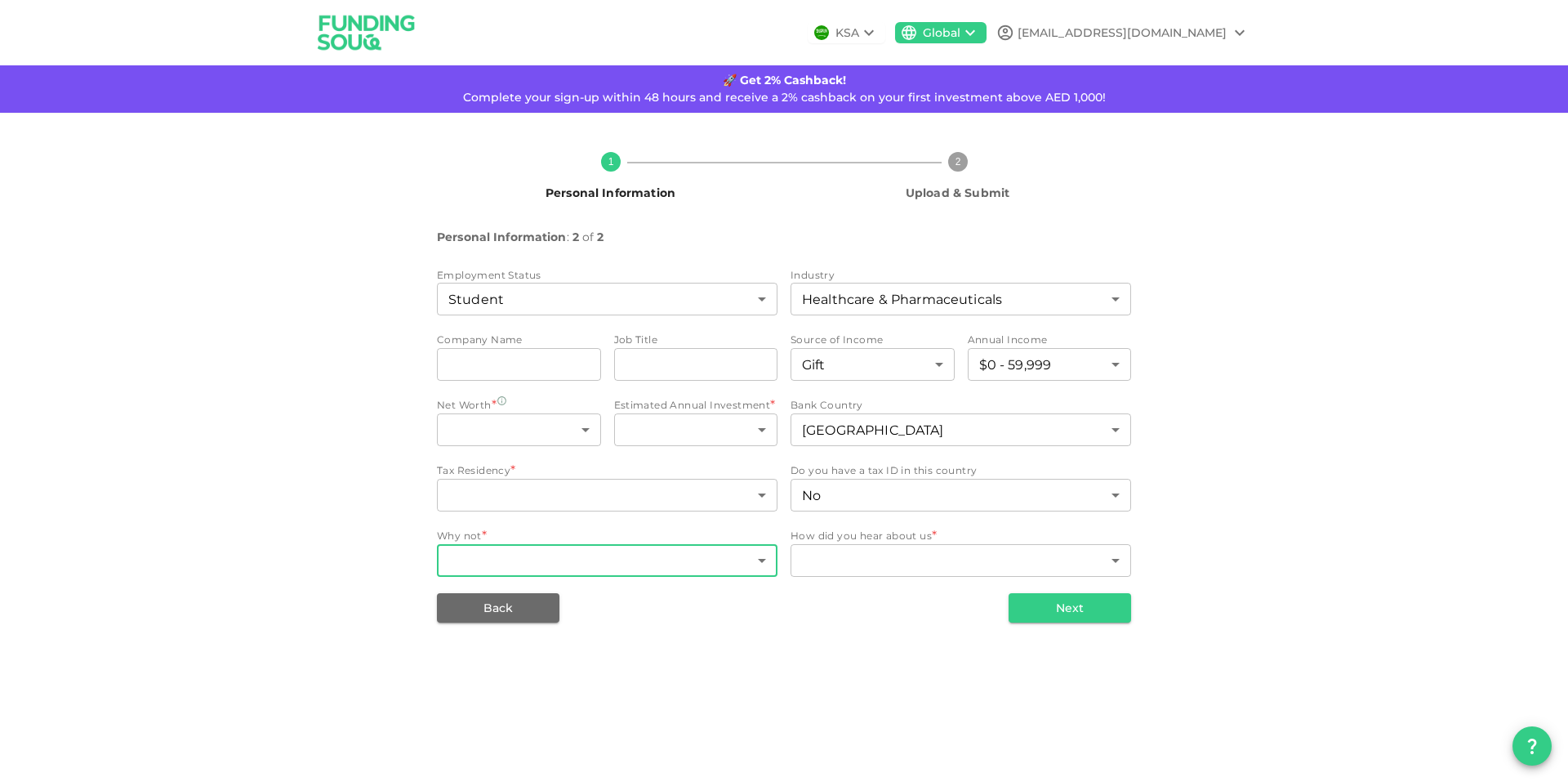
click at [710, 654] on body "KSA Global Ahmed.omran1479@icloud.com 🚀 Get 2% Cashback! Complete your sign-up …" at bounding box center [784, 391] width 1568 height 782
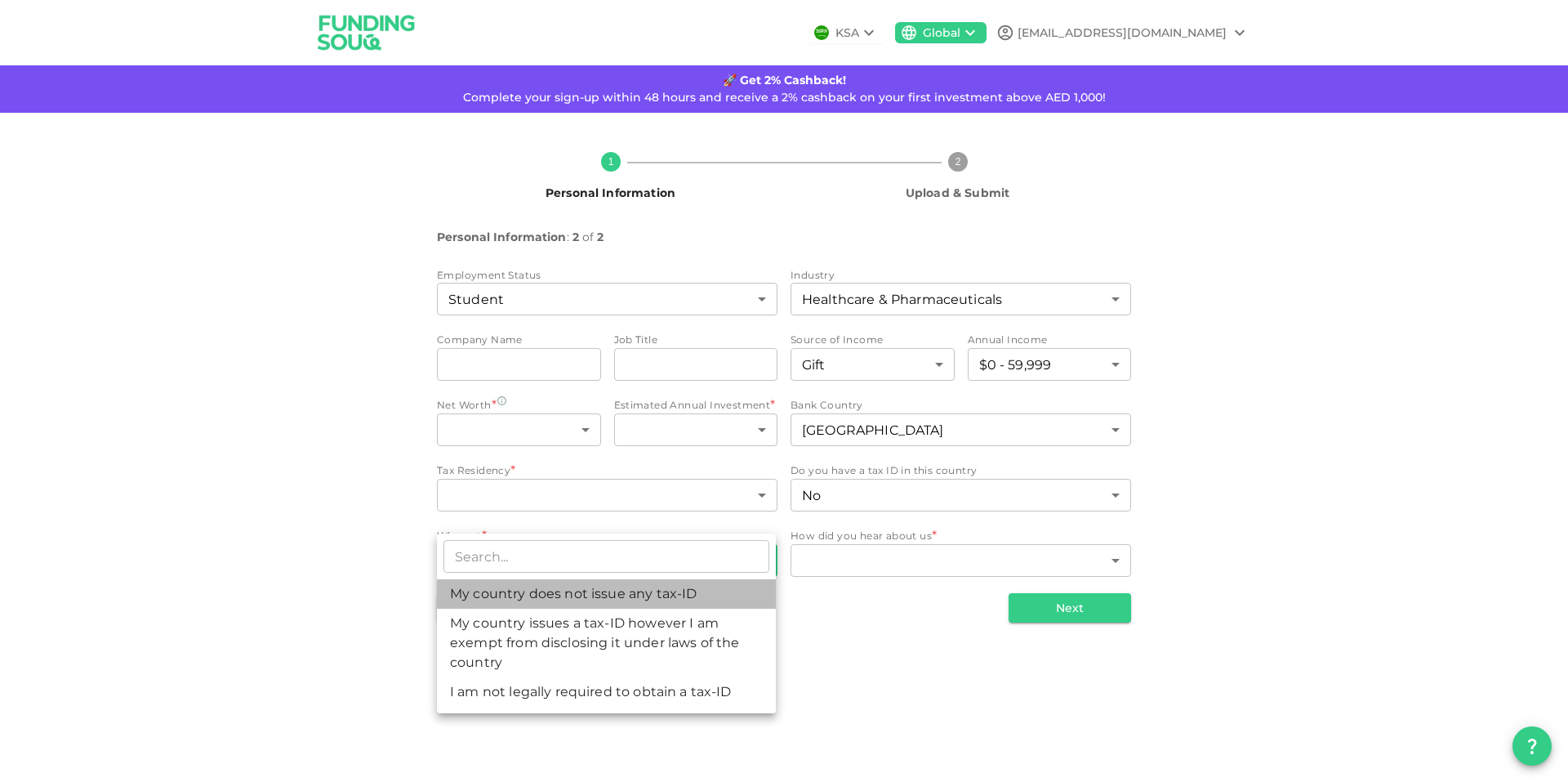
click at [636, 604] on li "My country does not issue any tax-ID" at bounding box center [606, 594] width 338 height 29
type input "1"
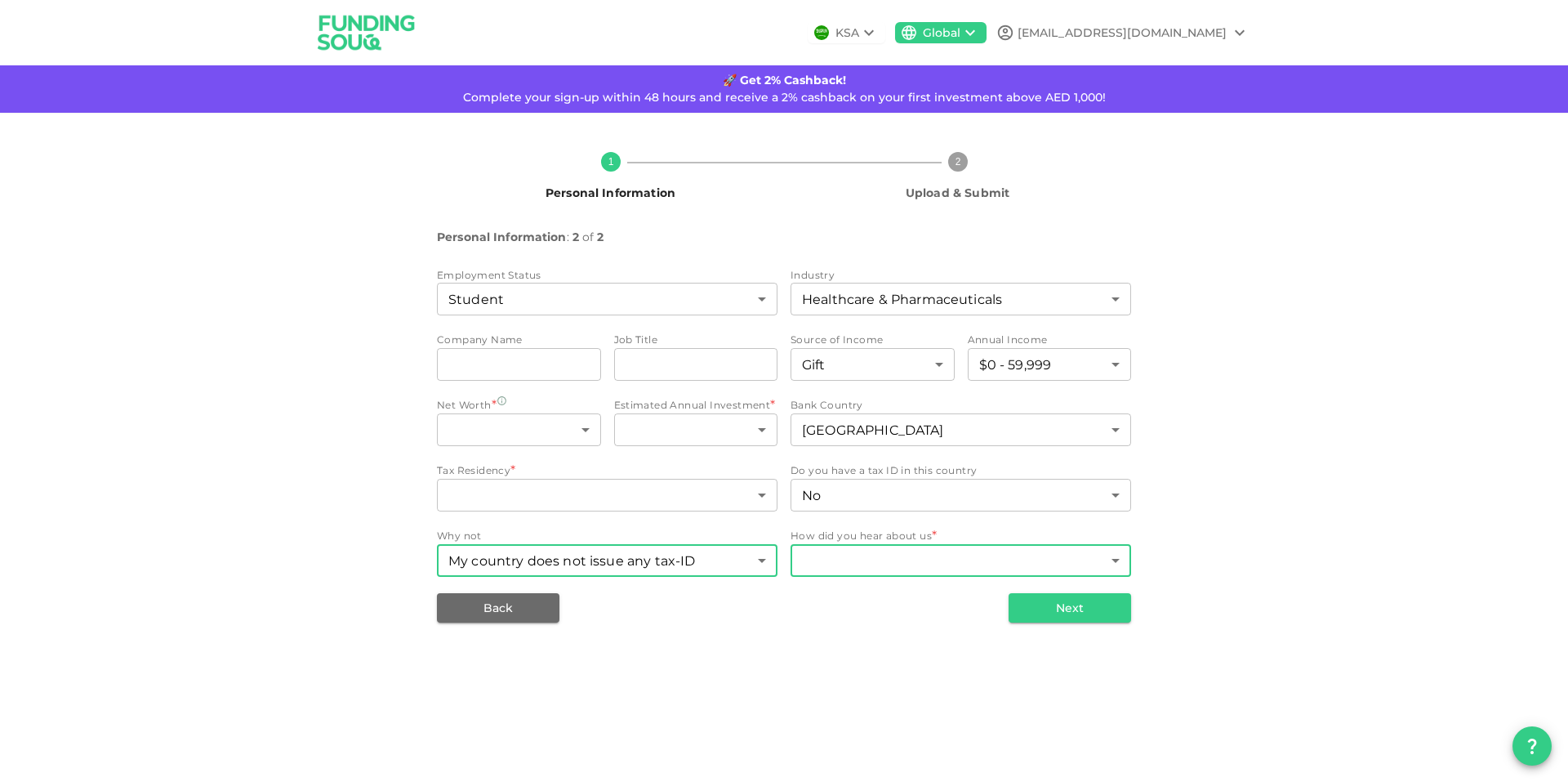
click at [939, 648] on body "KSA Global Ahmed.omran1479@icloud.com 🚀 Get 2% Cashback! Complete your sign-up …" at bounding box center [784, 391] width 1568 height 782
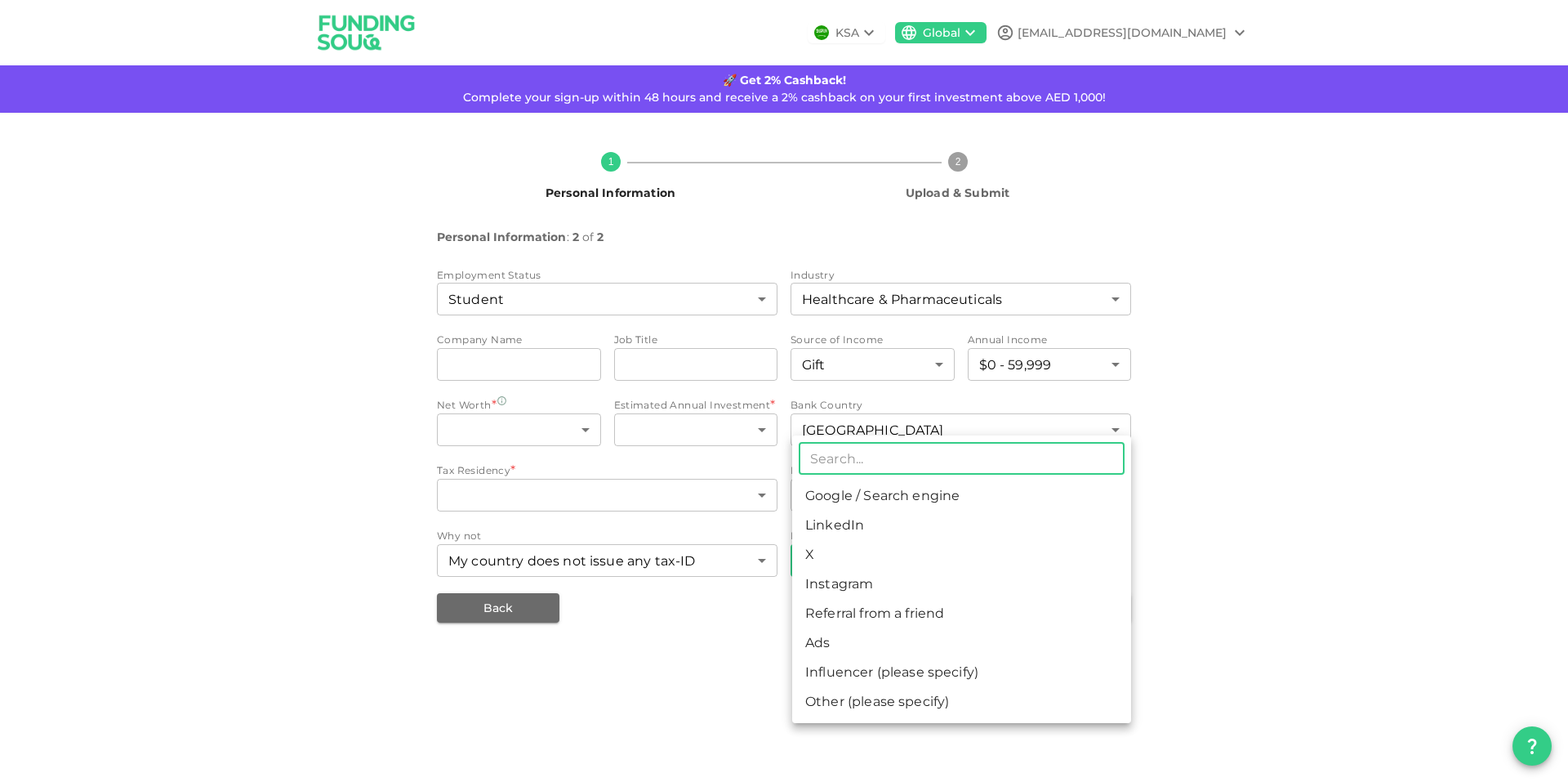
click at [1282, 515] on div at bounding box center [784, 391] width 1568 height 782
click at [943, 639] on body "KSA Global Ahmed.omran1479@icloud.com 🚀 Get 2% Cashback! Complete your sign-up …" at bounding box center [784, 391] width 1568 height 782
click at [949, 716] on li "Other (please specify)" at bounding box center [961, 702] width 338 height 29
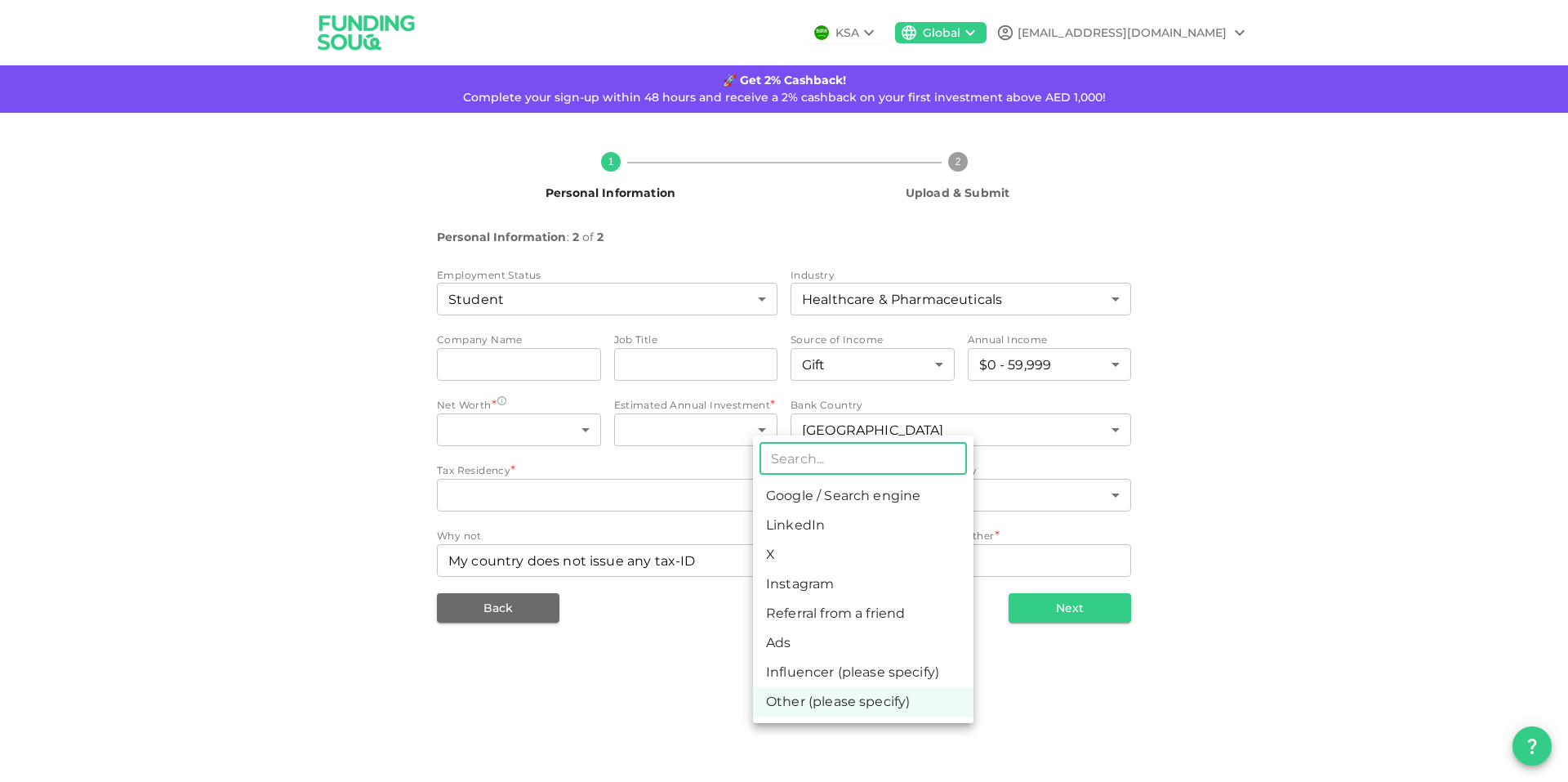
click at [924, 651] on body "KSA Global Ahmed.omran1479@icloud.com 🚀 Get 2% Cashback! Complete your sign-up …" at bounding box center [784, 391] width 1568 height 782
click at [909, 510] on li "Google / Search engine" at bounding box center [863, 495] width 221 height 29
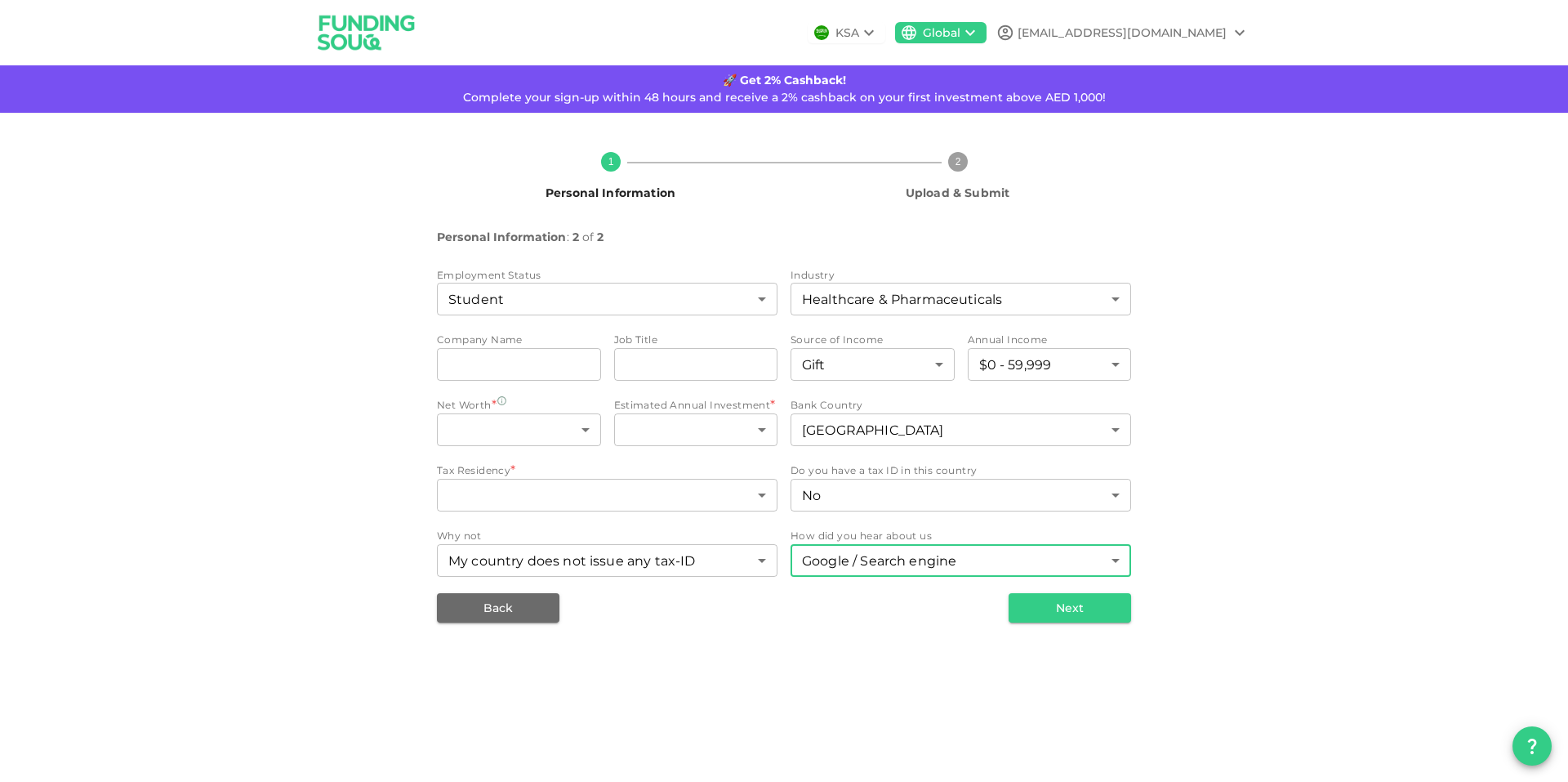
type input "1"
click at [1079, 622] on button "Next" at bounding box center [1070, 608] width 122 height 29
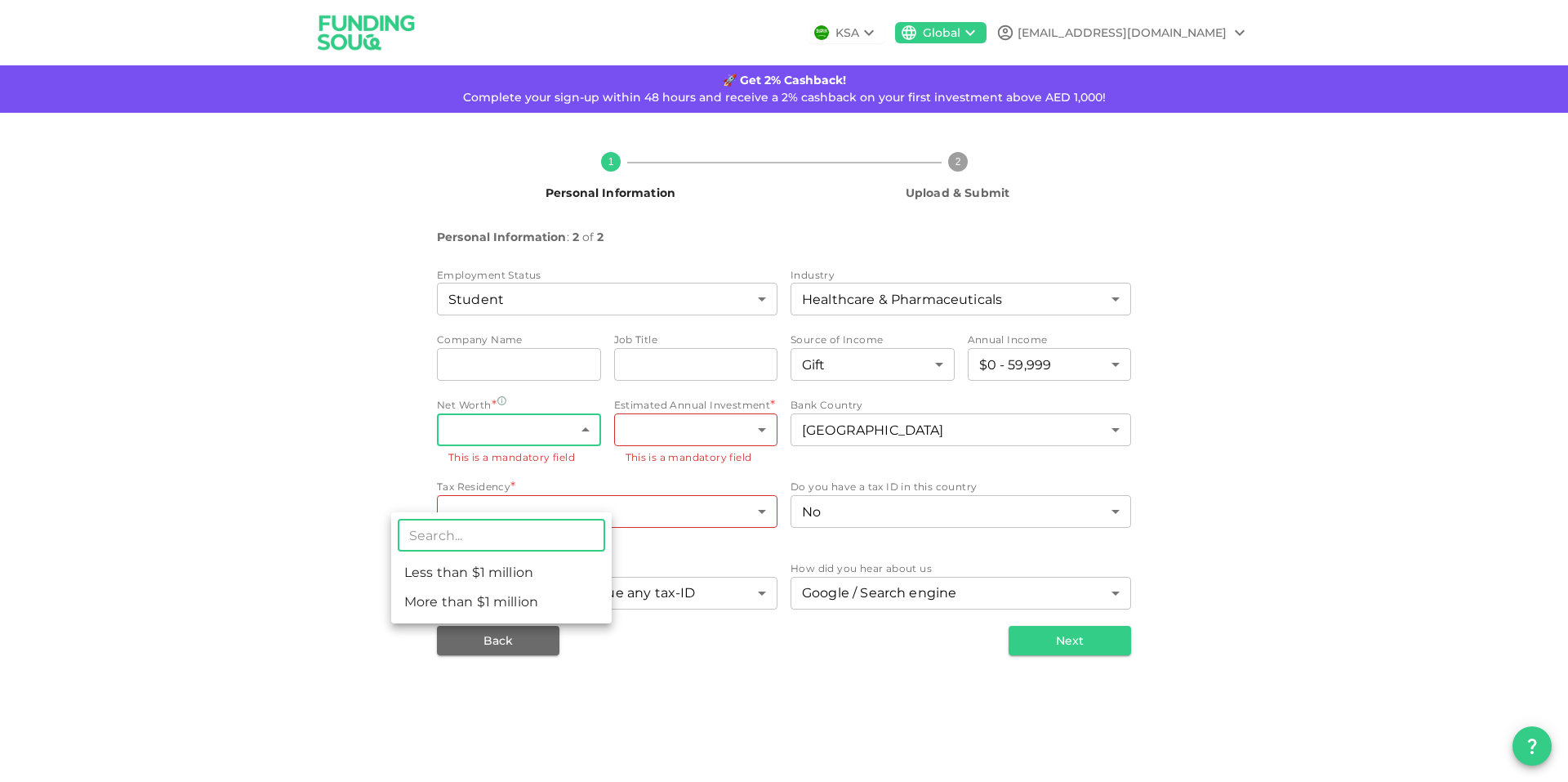
click at [532, 493] on body "KSA Global Ahmed.omran1479@icloud.com 🚀 Get 2% Cashback! Complete your sign-up …" at bounding box center [784, 391] width 1568 height 782
click at [524, 586] on li "Less than $1 million" at bounding box center [502, 572] width 221 height 29
type input "1"
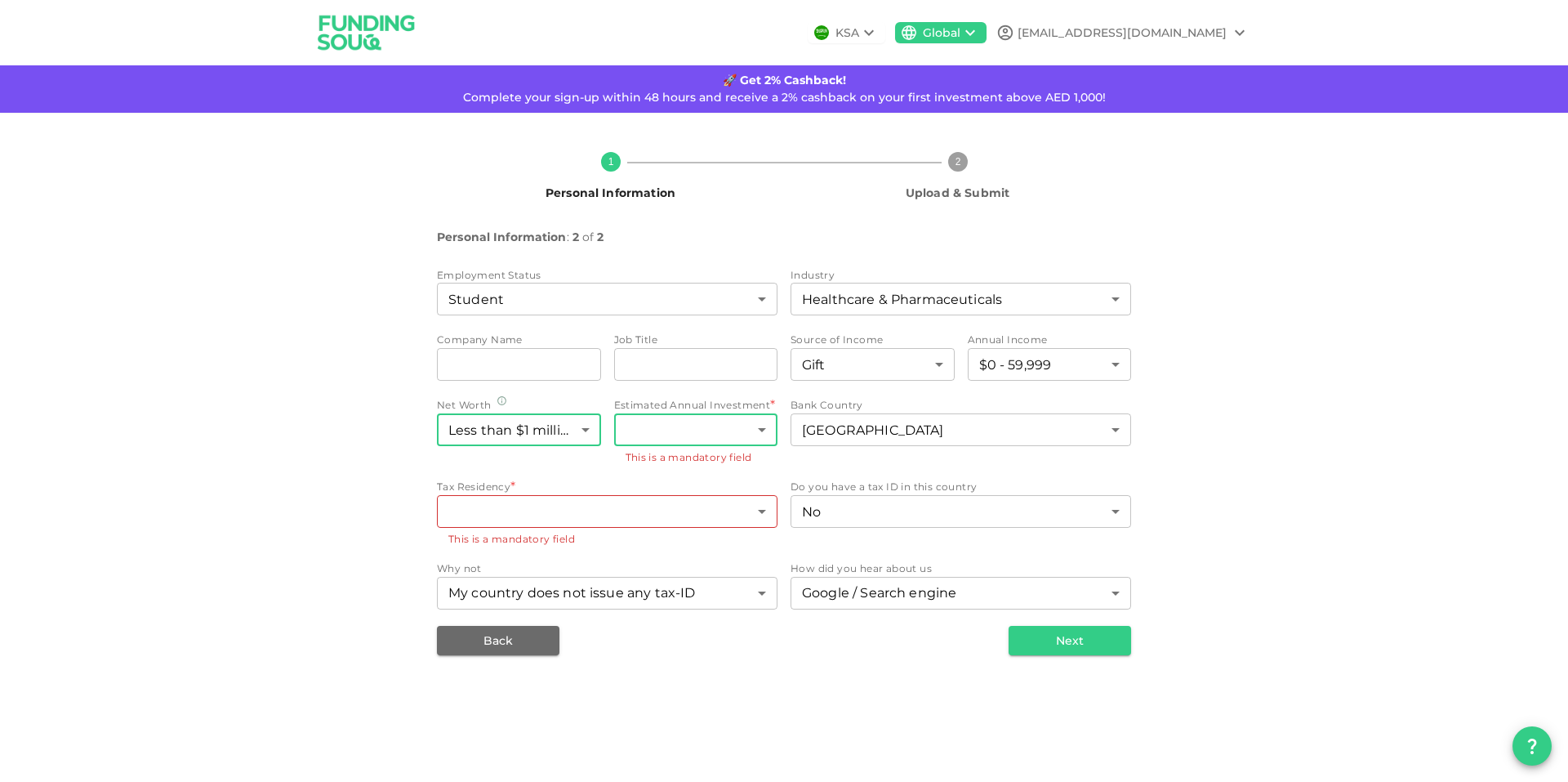
click at [630, 500] on body "KSA Global Ahmed.omran1479@icloud.com 🚀 Get 2% Cashback! Complete your sign-up …" at bounding box center [784, 391] width 1568 height 782
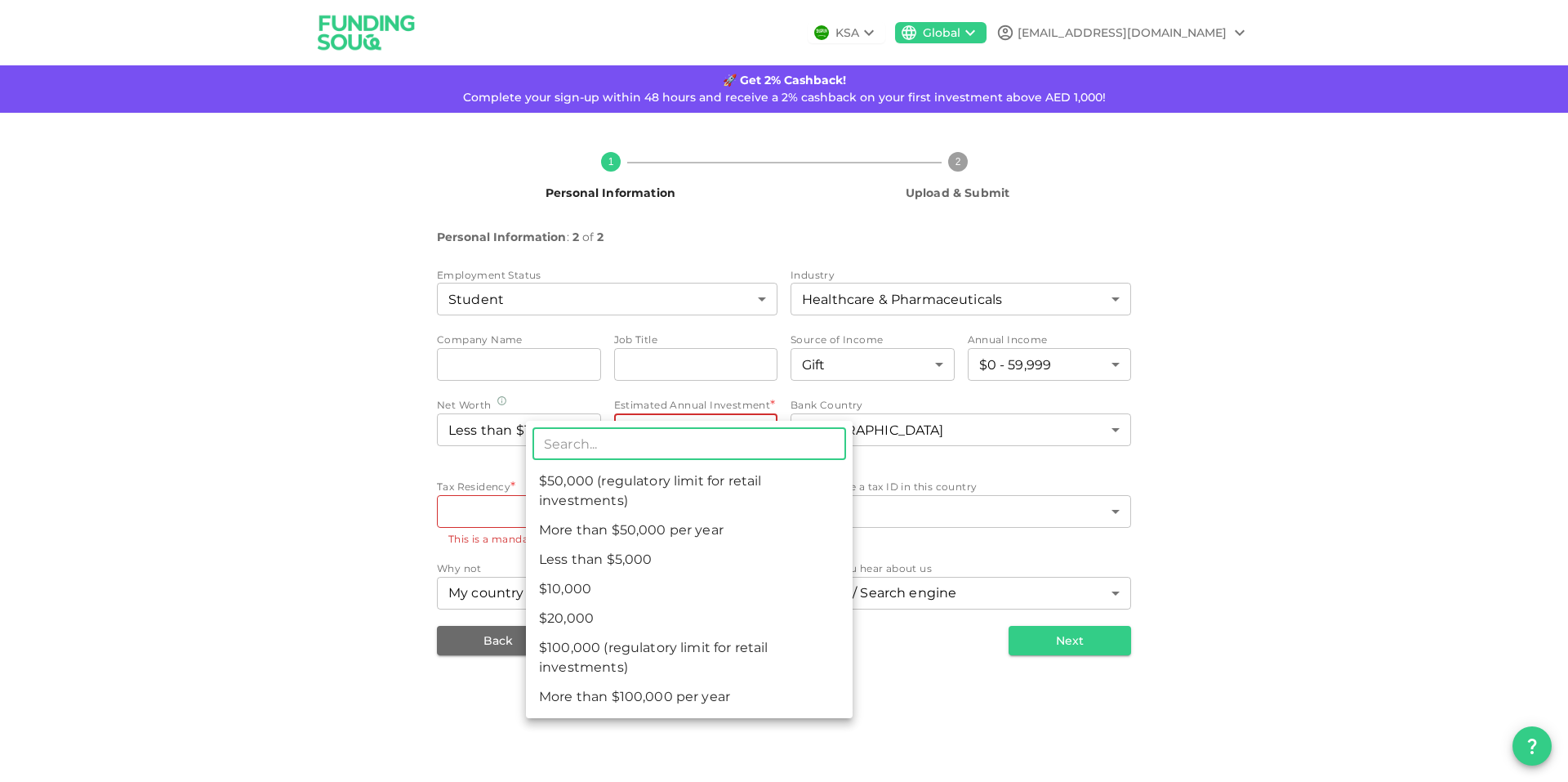
drag, startPoint x: 616, startPoint y: 485, endPoint x: 645, endPoint y: 434, distance: 58.7
click at [645, 434] on ul "​ $50,000 (regulatory limit for retail investments) More than $50,000 per year …" at bounding box center [689, 569] width 327 height 297
click at [611, 574] on li "Less than $5,000" at bounding box center [689, 559] width 327 height 29
type input "1"
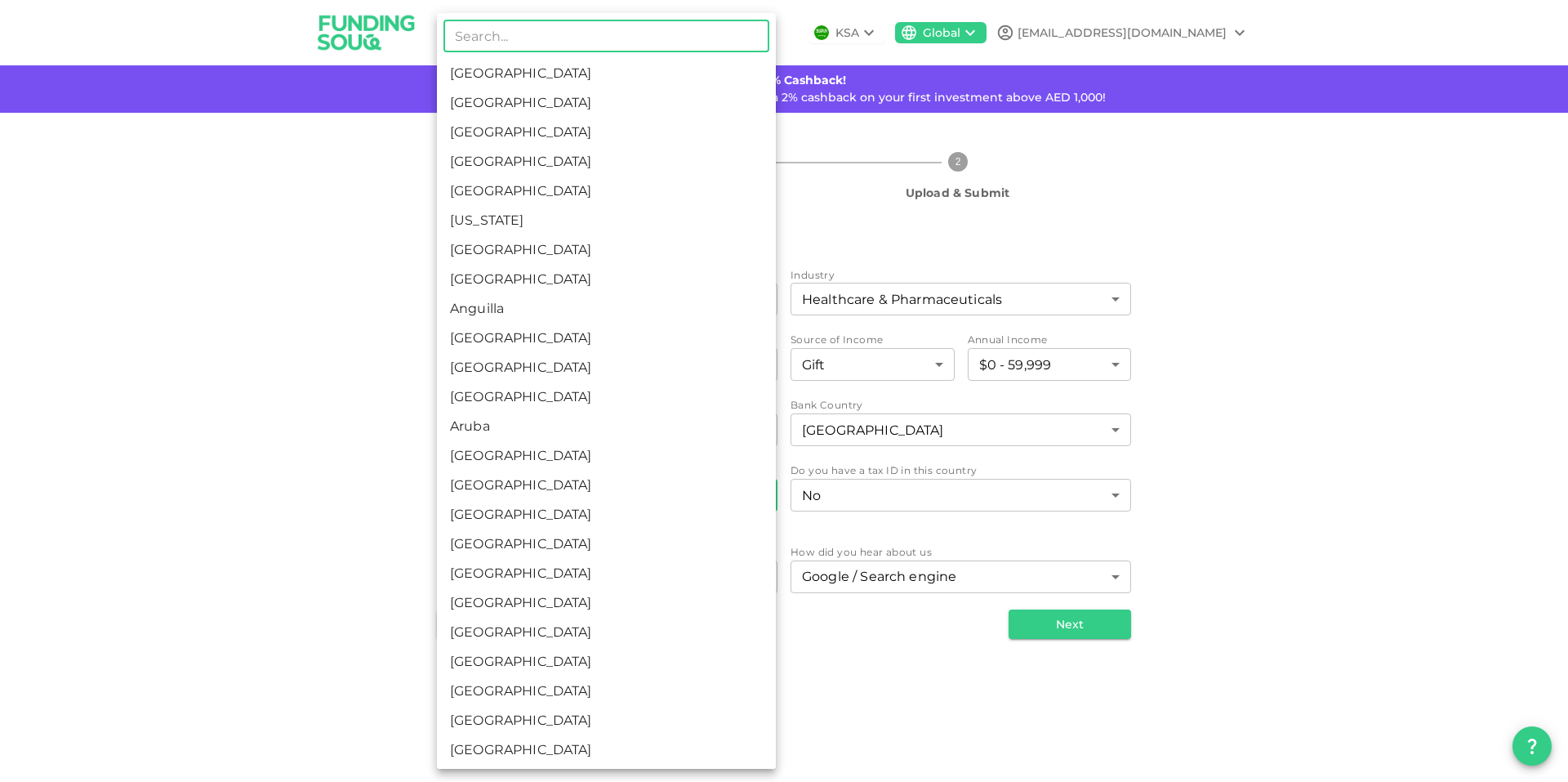
click at [662, 567] on body "KSA Global Ahmed.omran1479@icloud.com 🚀 Get 2% Cashback! Complete your sign-up …" at bounding box center [784, 391] width 1568 height 782
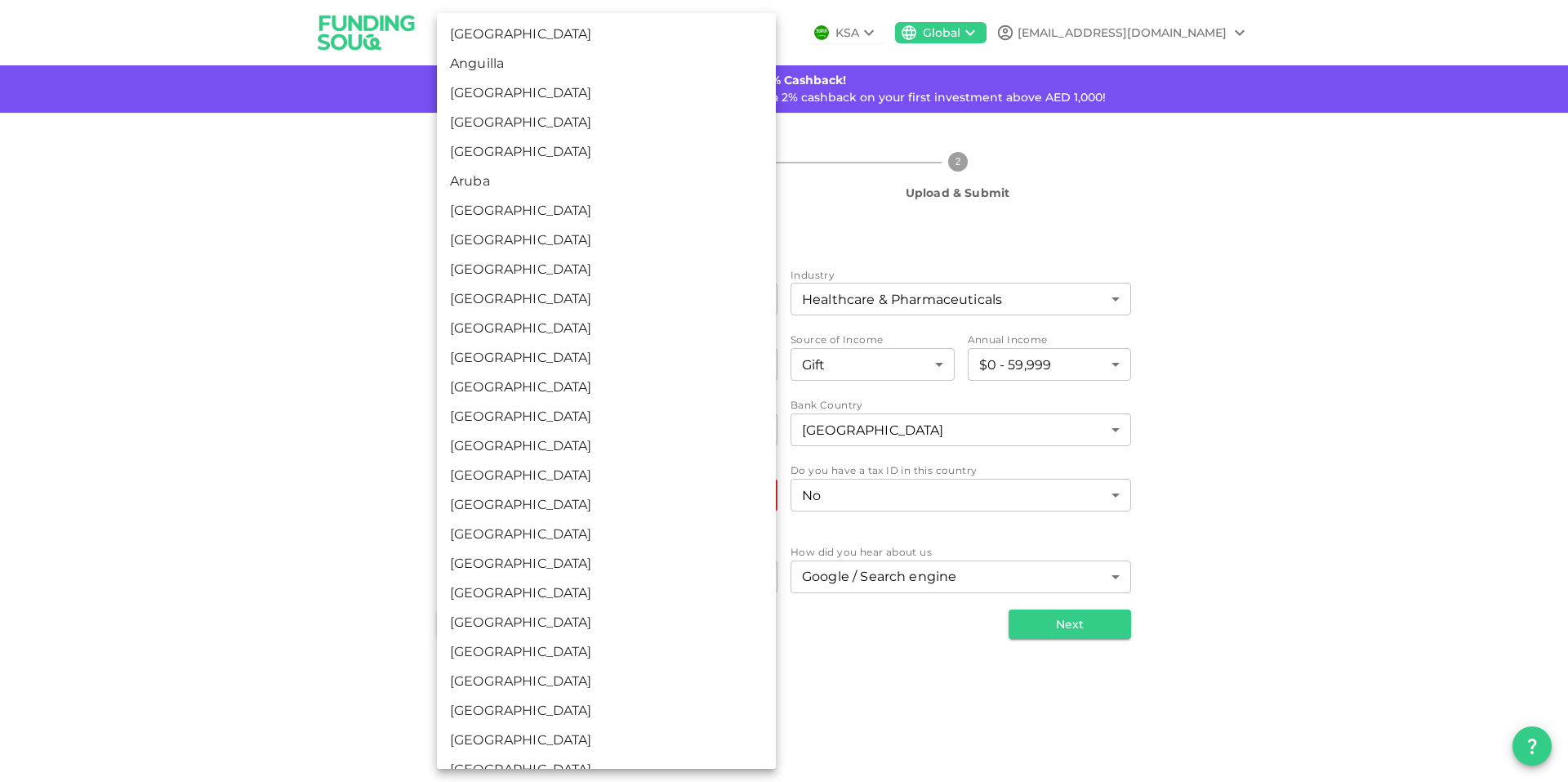
click at [552, 314] on li "Bahrain" at bounding box center [606, 299] width 338 height 29
type input "17"
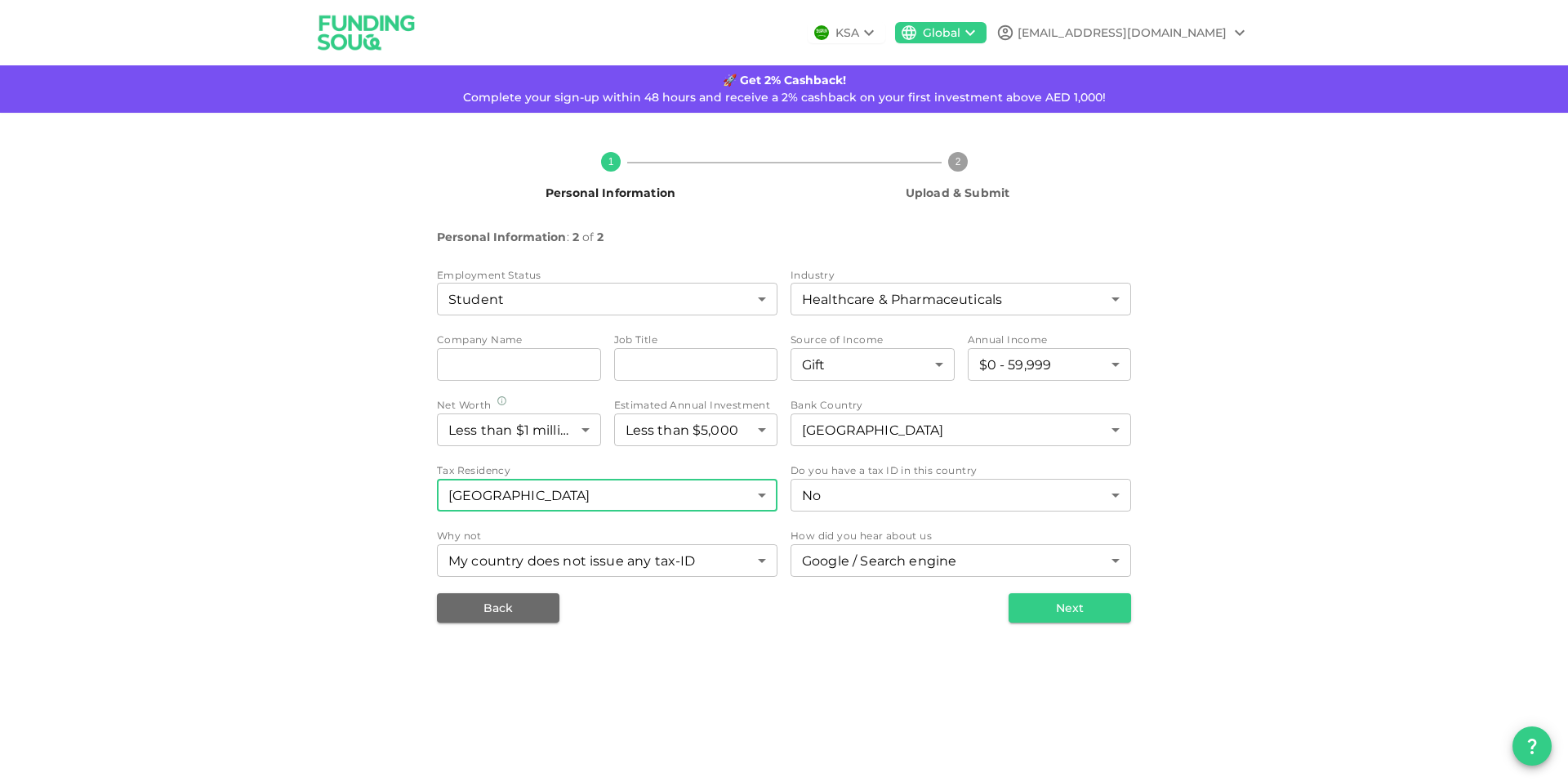
click at [1090, 622] on button "Next" at bounding box center [1070, 608] width 122 height 29
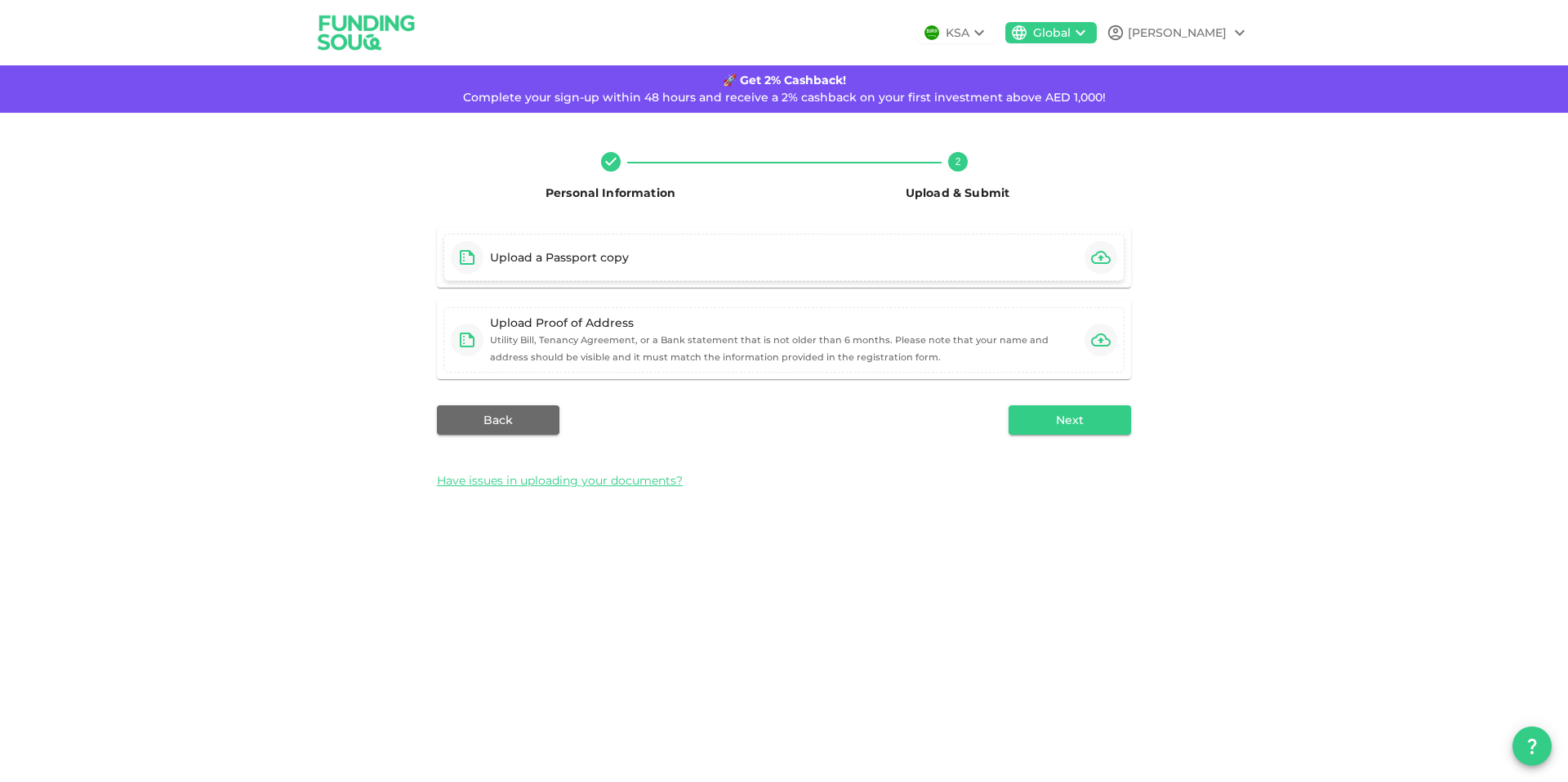
click at [1024, 281] on div "Upload a Passport copy" at bounding box center [784, 257] width 681 height 47
click at [989, 37] on icon at bounding box center [979, 32] width 19 height 19
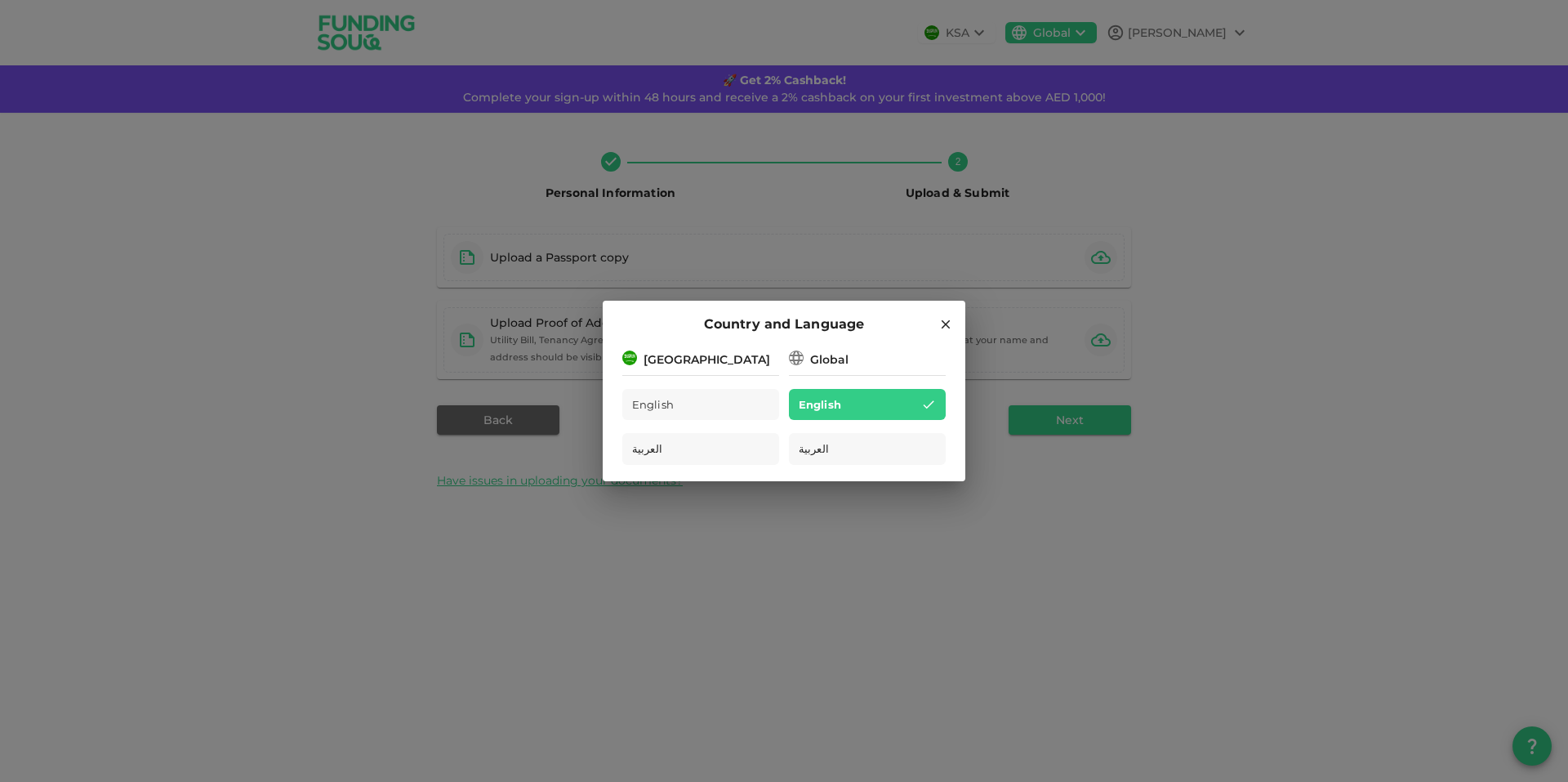
click at [818, 351] on div "Global" at bounding box center [829, 360] width 38 height 17
click at [739, 357] on div "Saudi Arabia" at bounding box center [701, 358] width 157 height 20
click at [939, 317] on icon at bounding box center [946, 324] width 15 height 15
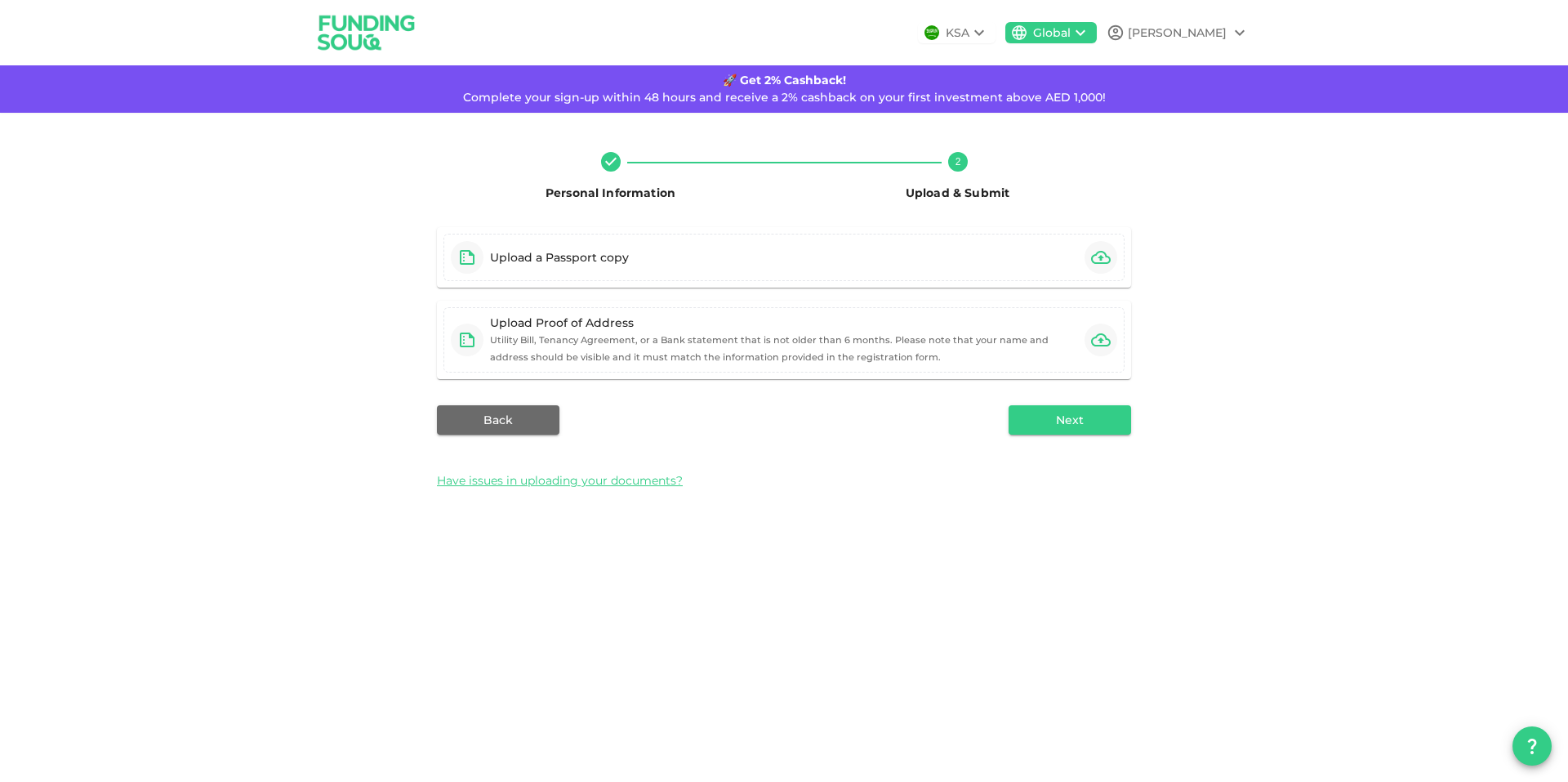
click at [971, 35] on div "KSA" at bounding box center [956, 32] width 78 height 21
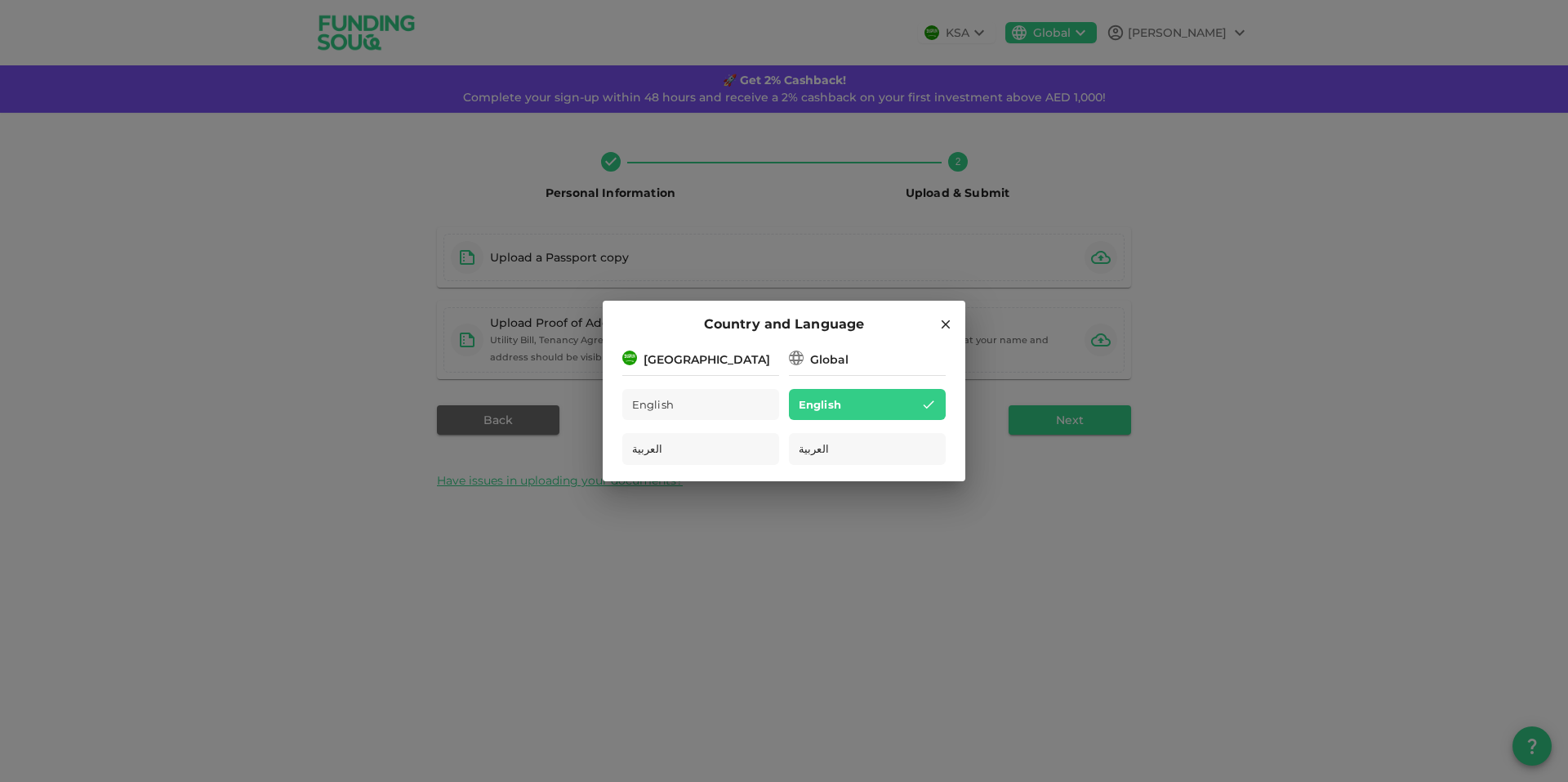
click at [656, 346] on div "Country and Language Saudi Arabia English العربية Global English العربية" at bounding box center [784, 391] width 362 height 181
click at [634, 354] on img at bounding box center [629, 358] width 15 height 15
click at [631, 350] on img at bounding box center [629, 358] width 15 height 15
click at [741, 351] on div "Saudi Arabia" at bounding box center [701, 358] width 157 height 20
click at [839, 351] on div "Global" at bounding box center [829, 360] width 38 height 17
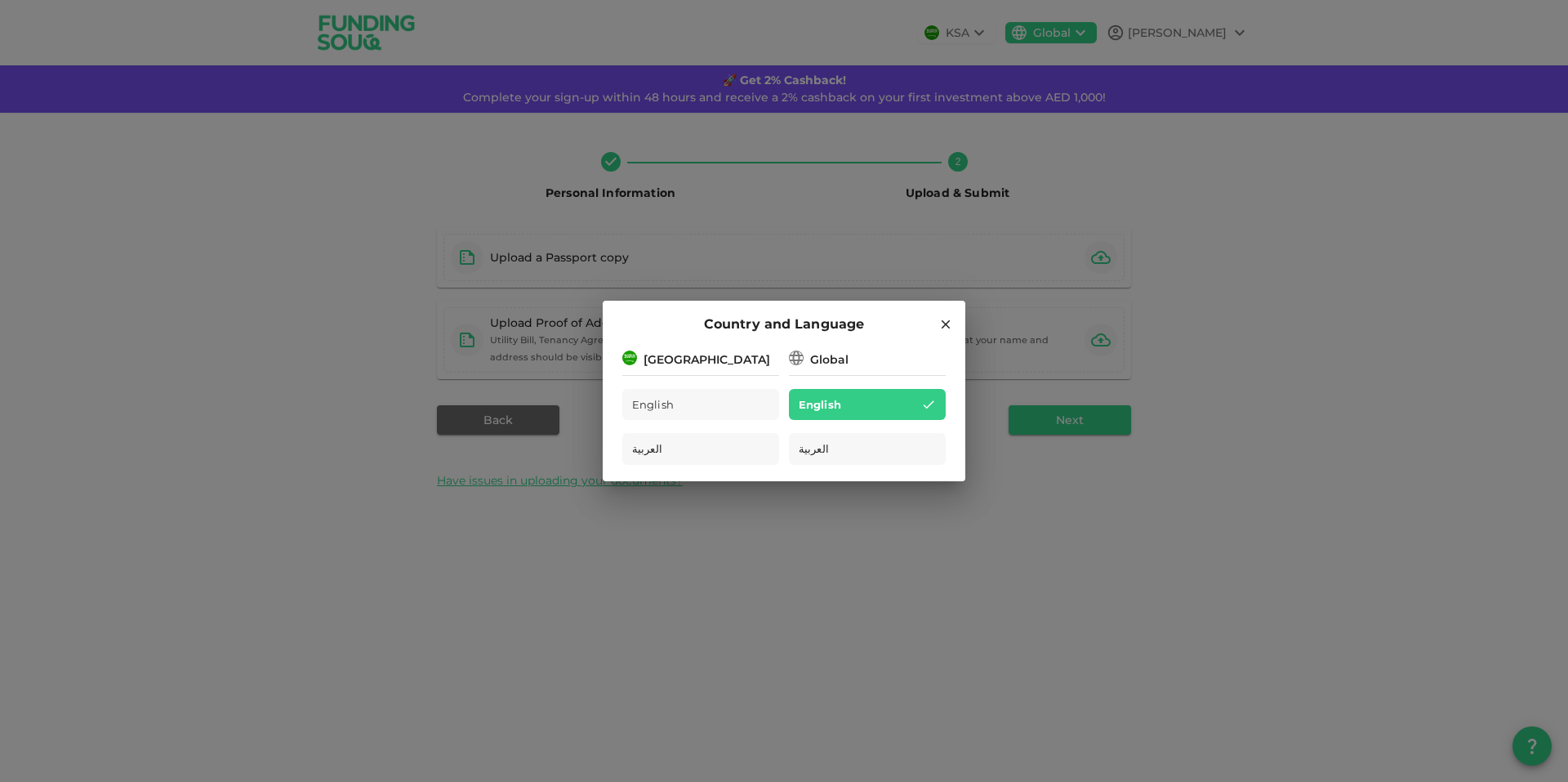
click at [793, 352] on icon at bounding box center [796, 358] width 16 height 16
click at [722, 411] on div "English" at bounding box center [701, 404] width 157 height 32
